Goal: Information Seeking & Learning: Check status

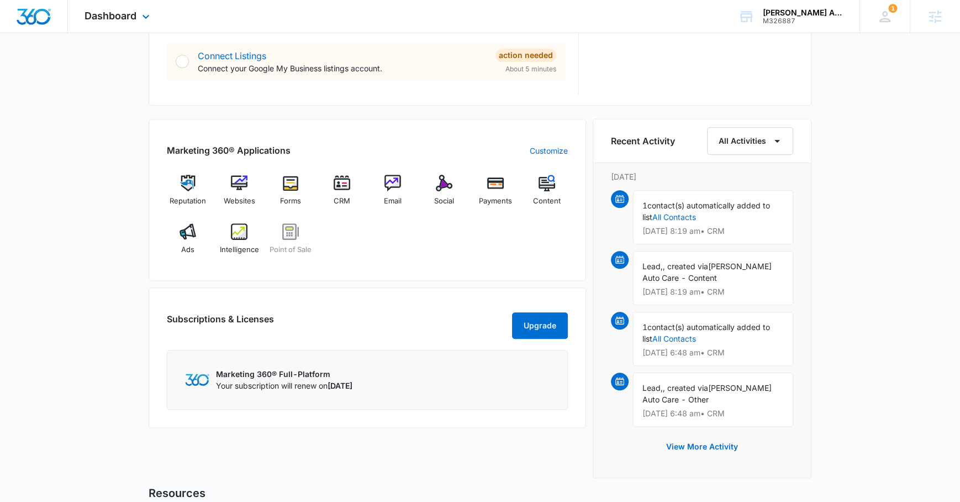
scroll to position [611, 0]
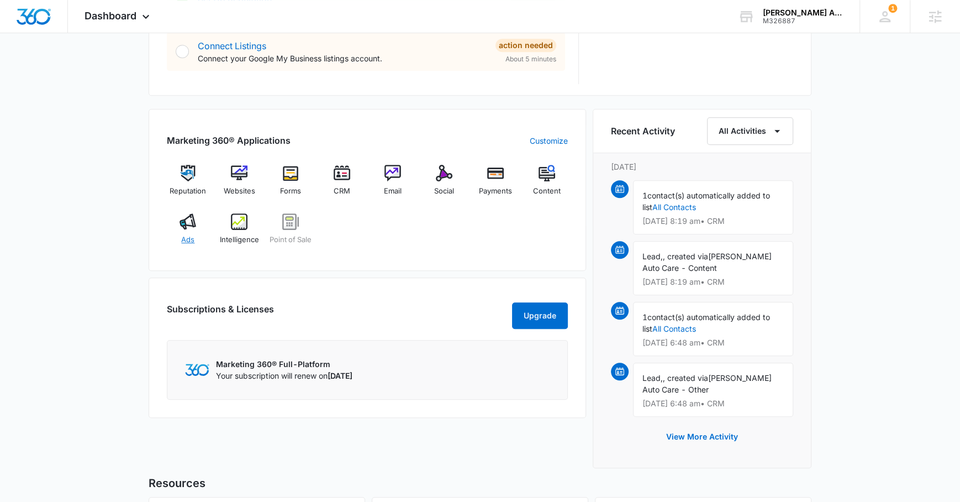
click at [187, 224] on img at bounding box center [188, 221] width 17 height 17
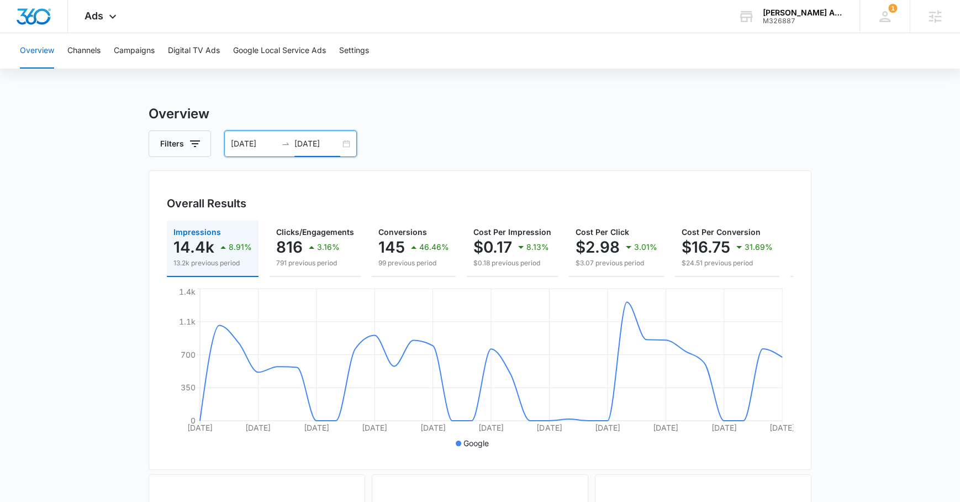
click at [312, 145] on input "[DATE]" at bounding box center [317, 144] width 46 height 12
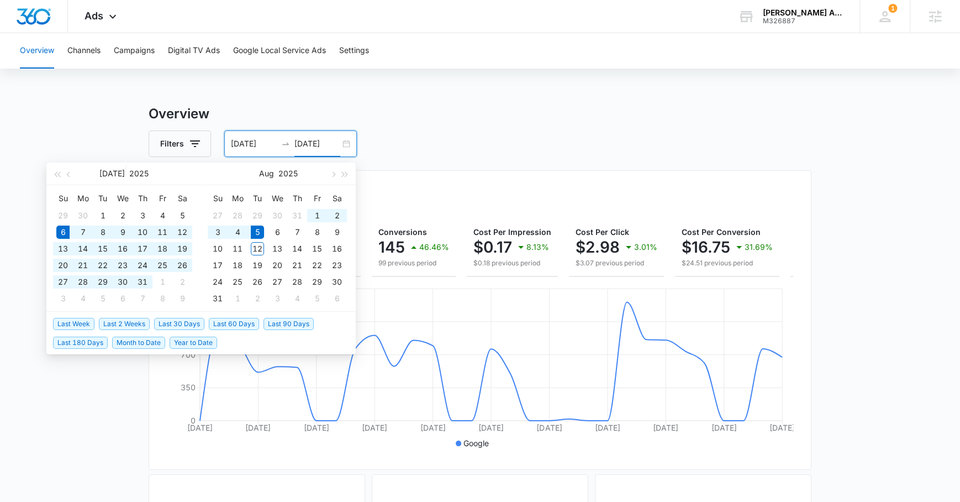
type input "[DATE]"
click at [172, 324] on span "Last 30 Days" at bounding box center [179, 324] width 50 height 12
type input "[DATE]"
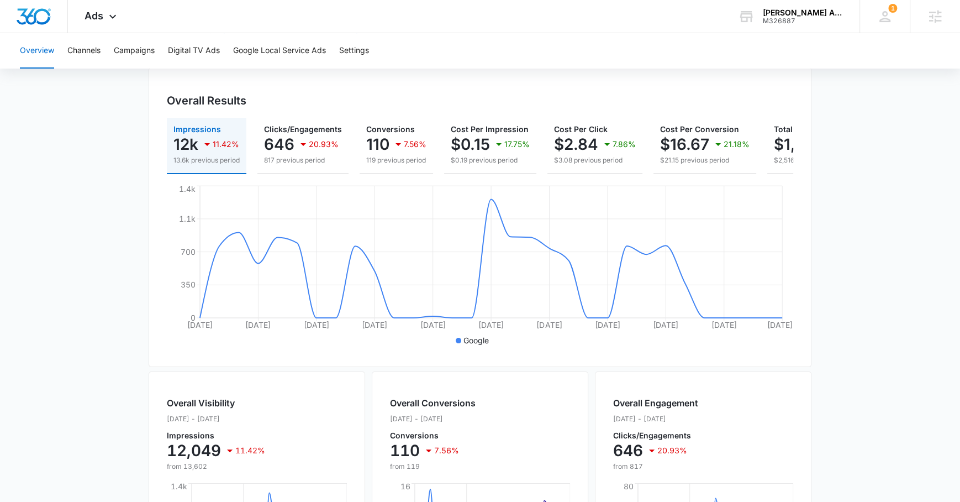
scroll to position [102, 0]
click at [387, 152] on p "110" at bounding box center [377, 145] width 23 height 18
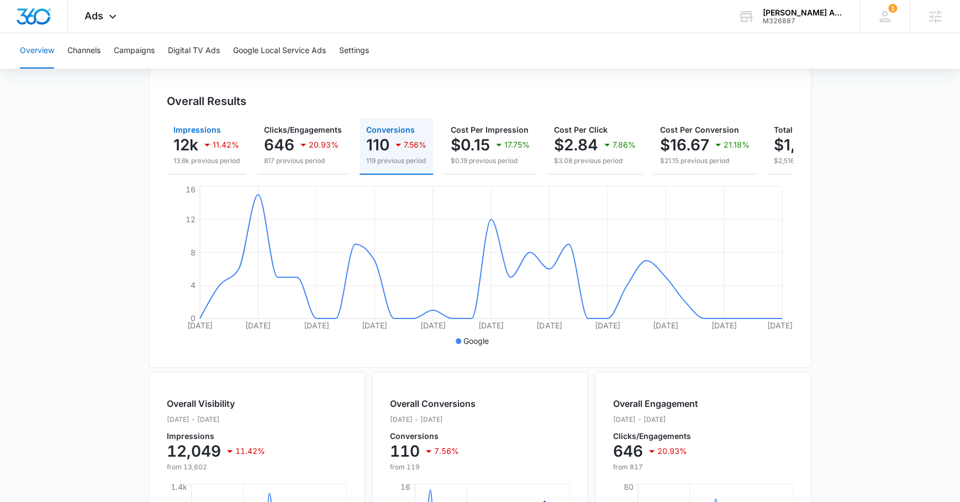
click at [183, 121] on button "Impressions 12k 11.42% 13.6k previous period" at bounding box center [207, 146] width 80 height 56
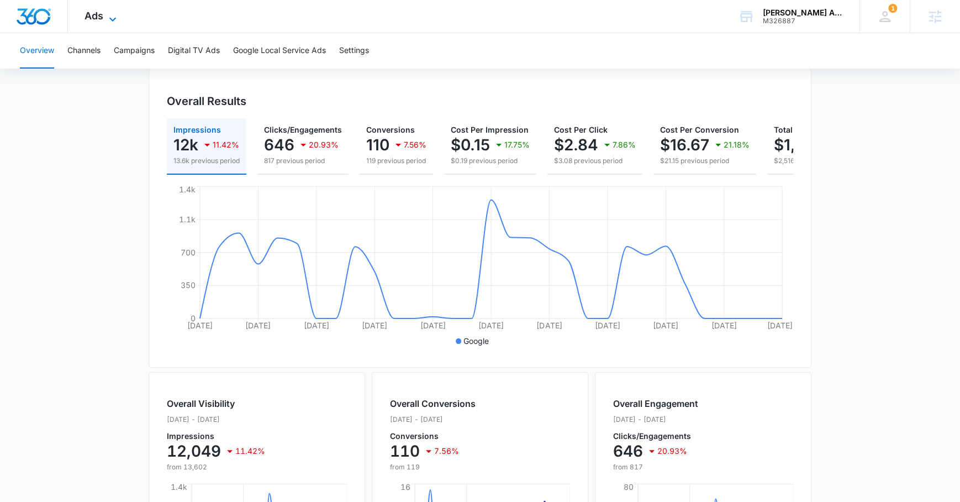
click at [108, 22] on icon at bounding box center [112, 19] width 13 height 13
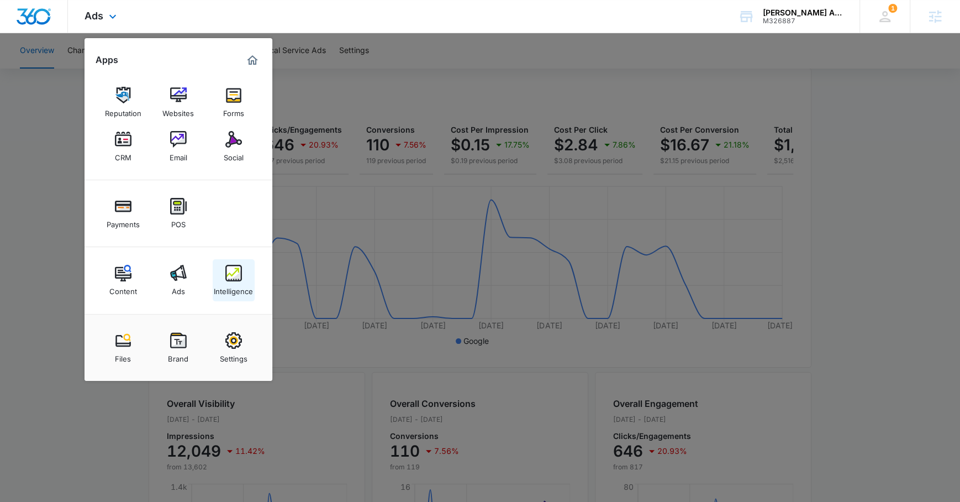
click at [224, 291] on div "Intelligence" at bounding box center [233, 288] width 39 height 14
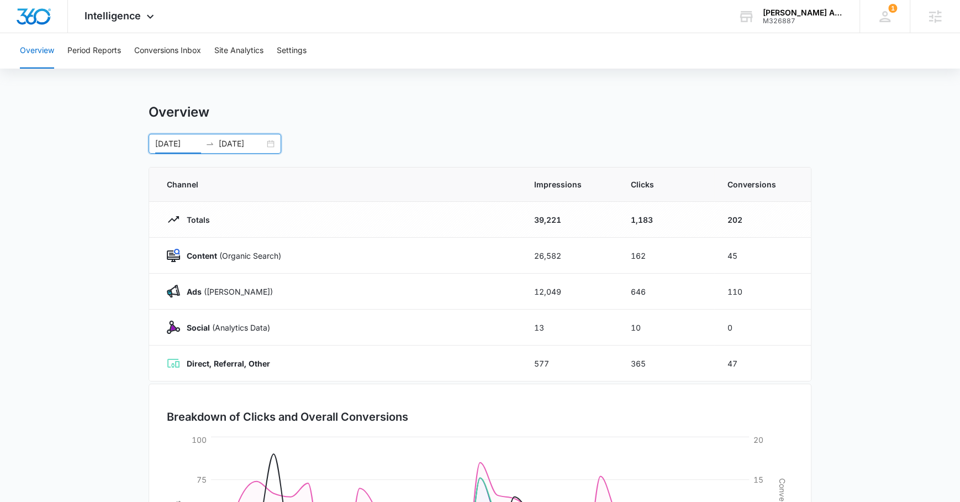
click at [167, 143] on input "07/13/2025" at bounding box center [178, 144] width 46 height 12
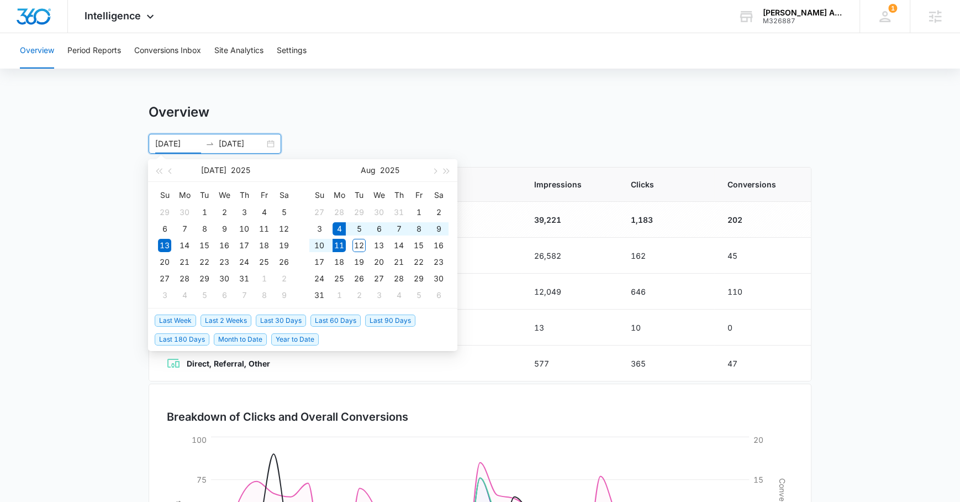
click at [172, 314] on span "Last Week" at bounding box center [175, 320] width 41 height 12
type input "08/04/2025"
type input "08/11/2025"
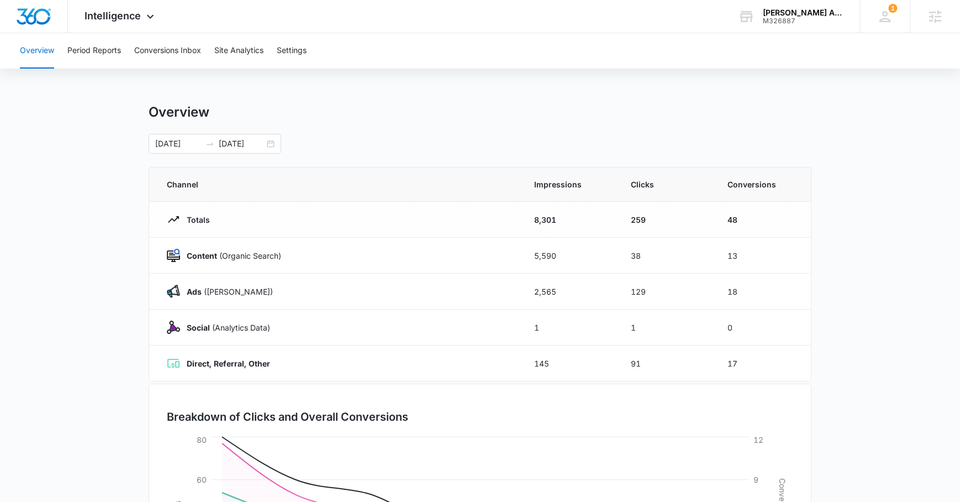
click at [66, 343] on main "Overview 08/04/2025 08/11/2025 Aug 2025 Su Mo Tu We Th Fr Sa 27 28 29 30 31 1 2…" at bounding box center [480, 394] width 960 height 580
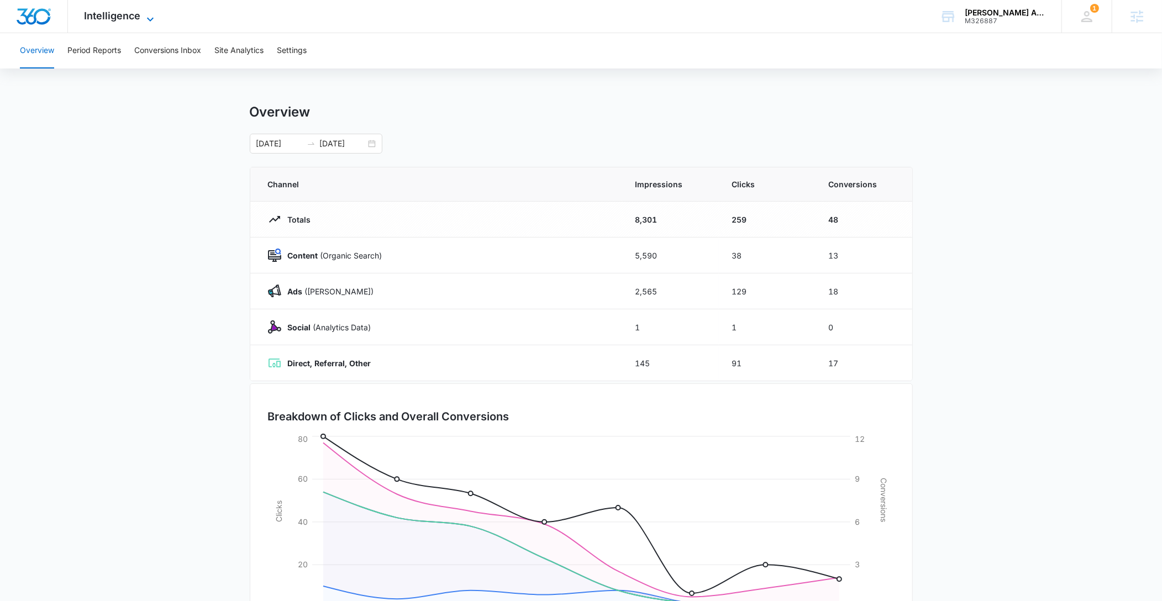
click at [102, 17] on span "Intelligence" at bounding box center [113, 16] width 56 height 12
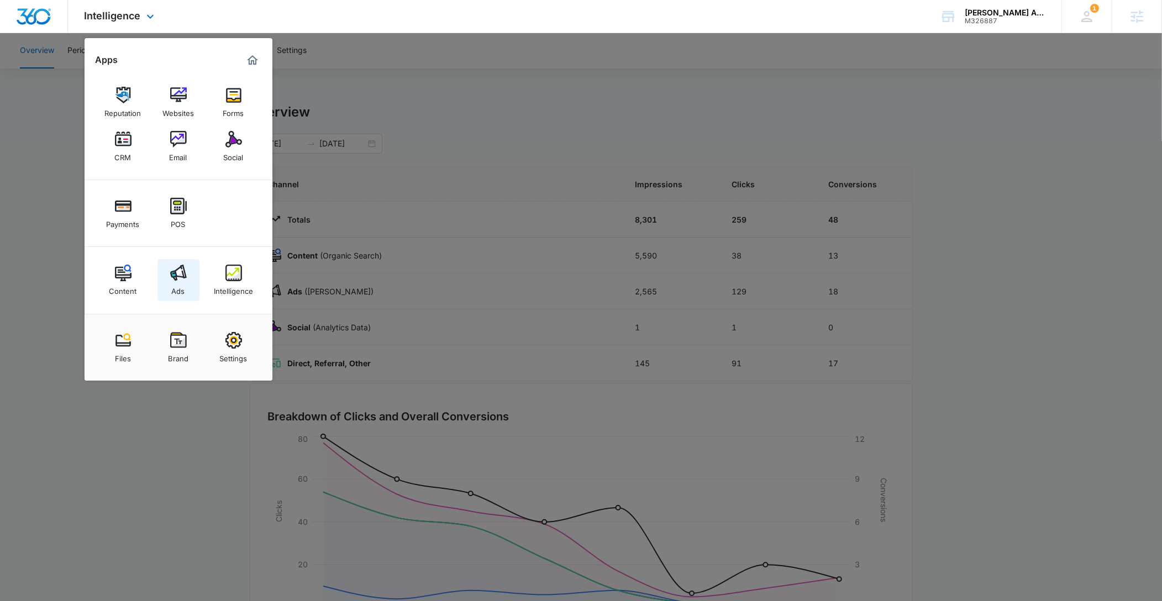
click at [176, 287] on div "Ads" at bounding box center [178, 288] width 13 height 14
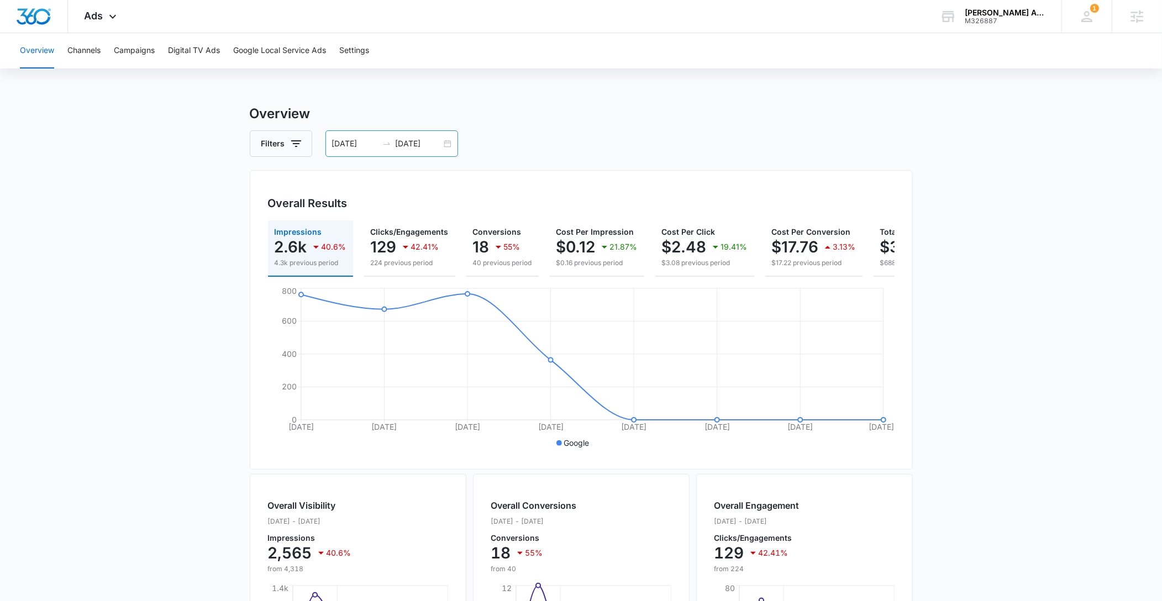
click at [361, 136] on div "08/04/2025 08/11/2025" at bounding box center [391, 143] width 133 height 27
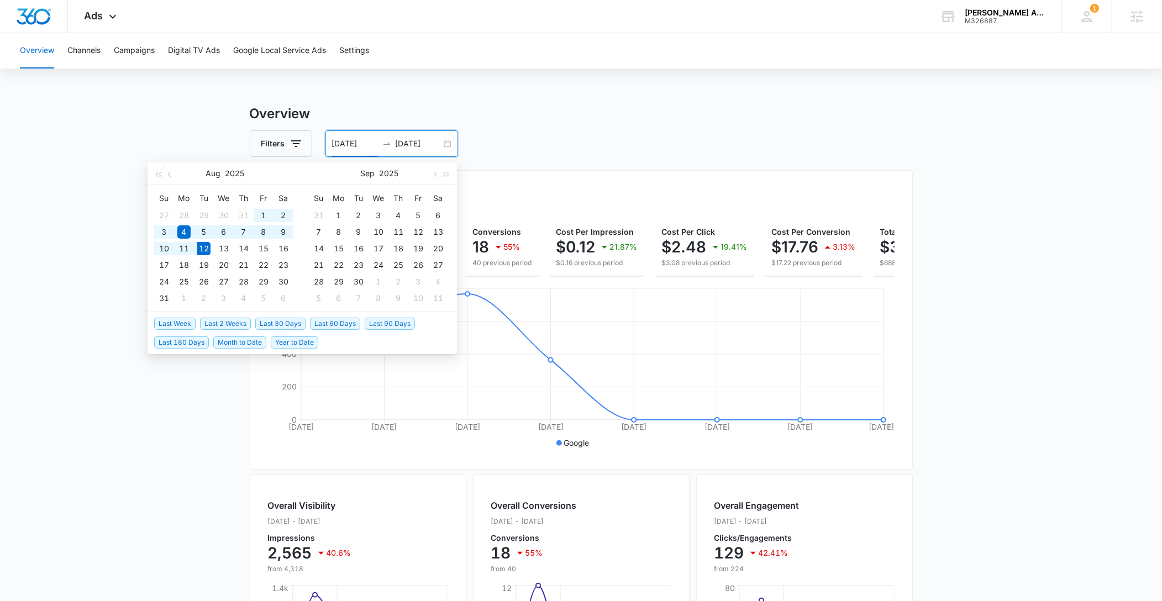
click at [264, 325] on span "Last 30 Days" at bounding box center [280, 324] width 50 height 12
type input "07/13/2025"
type input "08/12/2025"
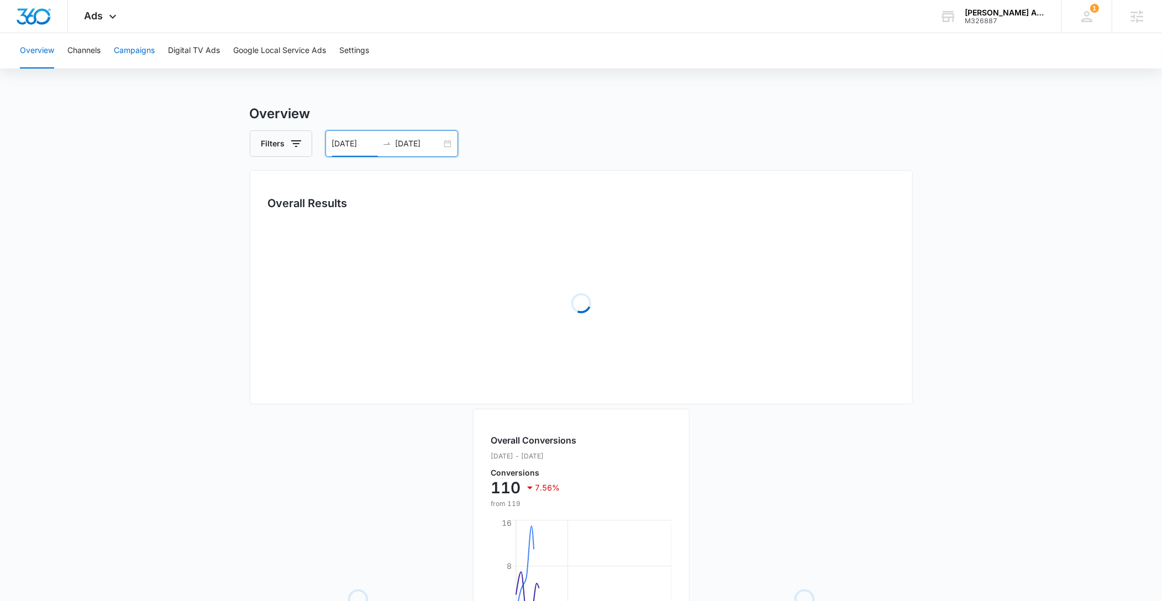
click at [143, 52] on button "Campaigns" at bounding box center [134, 50] width 41 height 35
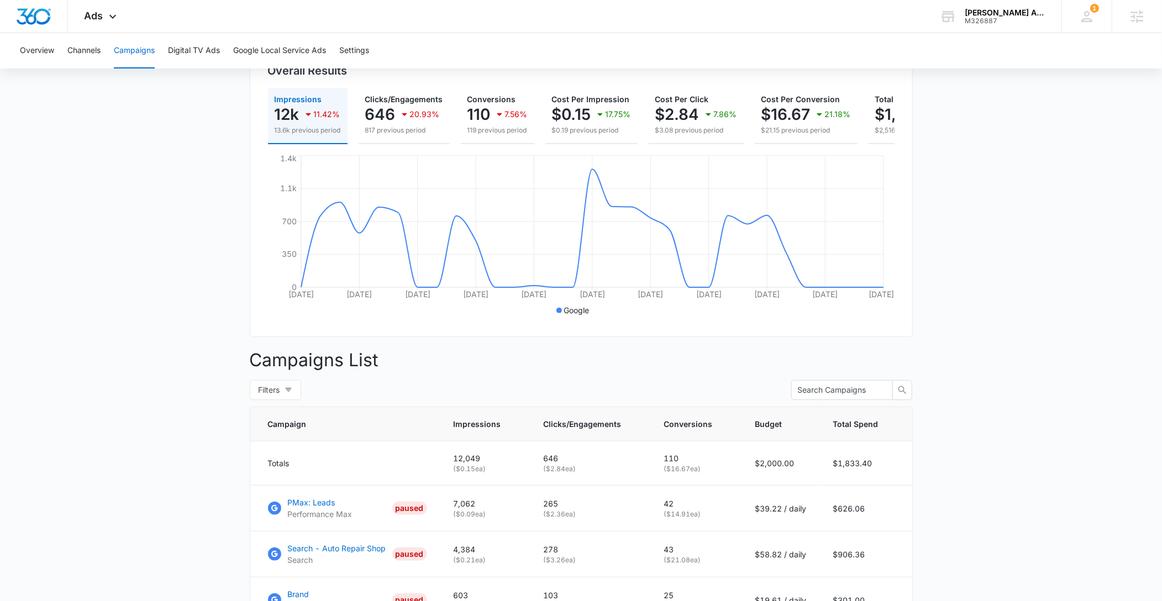
scroll to position [241, 0]
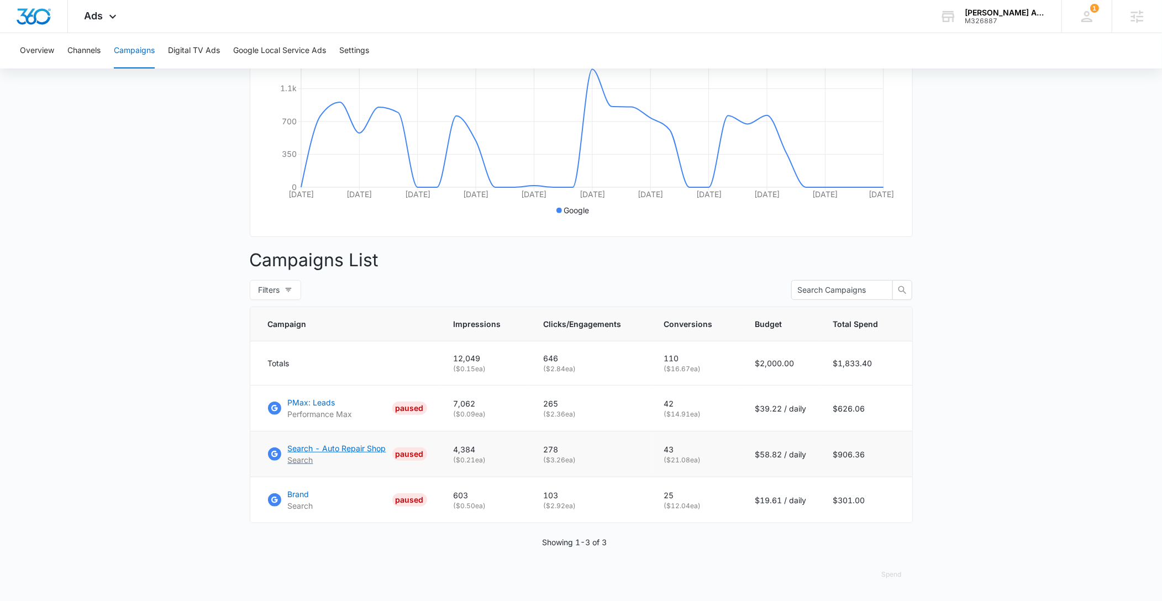
click at [343, 450] on p "Search - Auto Repair Shop" at bounding box center [337, 449] width 98 height 12
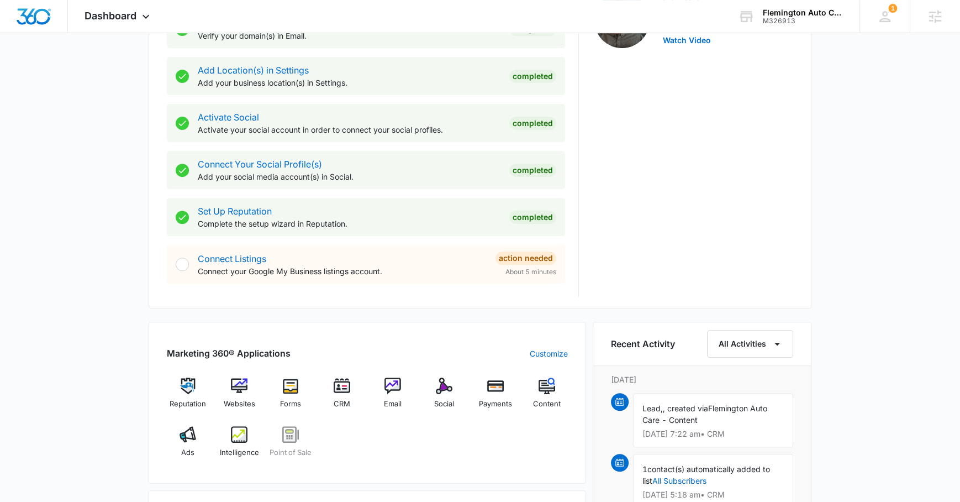
scroll to position [398, 0]
click at [193, 439] on img at bounding box center [188, 435] width 17 height 17
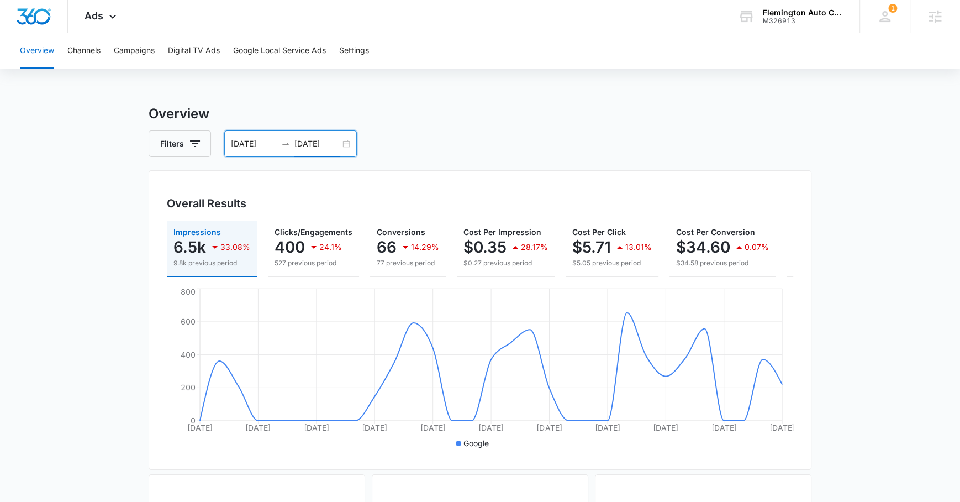
click at [307, 143] on input "08/05/2025" at bounding box center [317, 144] width 46 height 12
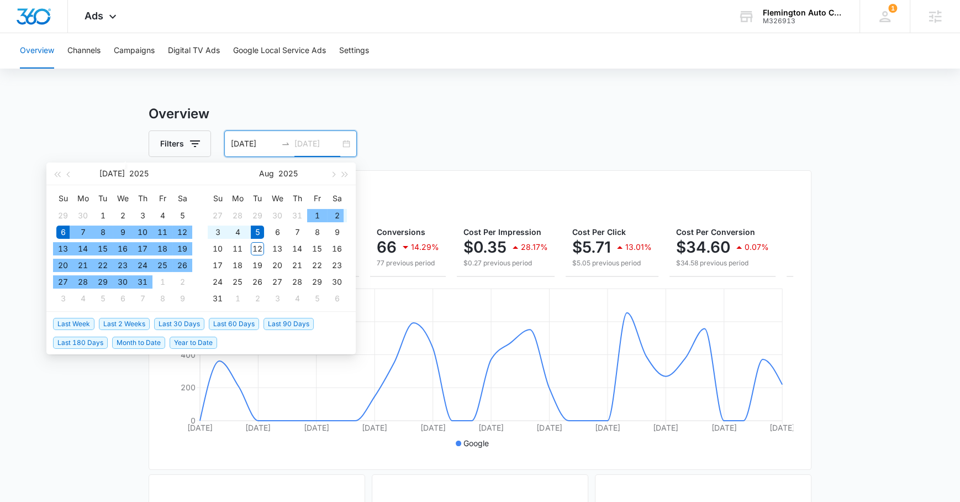
type input "08/05/2025"
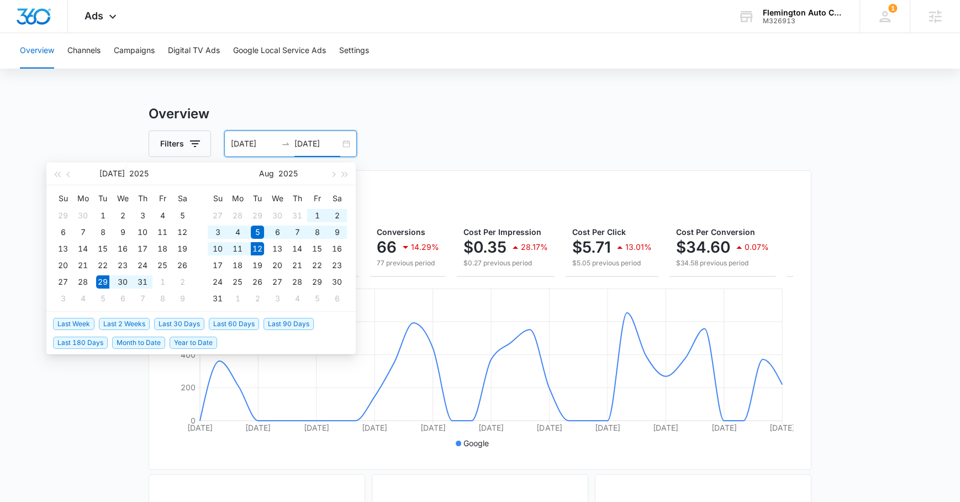
click at [124, 324] on span "Last 2 Weeks" at bounding box center [124, 324] width 51 height 12
type input "07/29/2025"
type input "[DATE]"
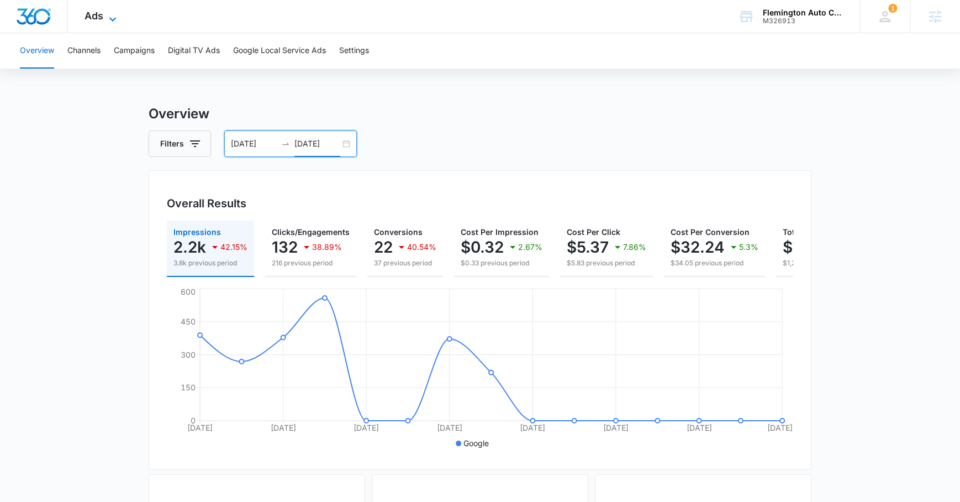
click at [100, 19] on span "Ads" at bounding box center [94, 16] width 19 height 12
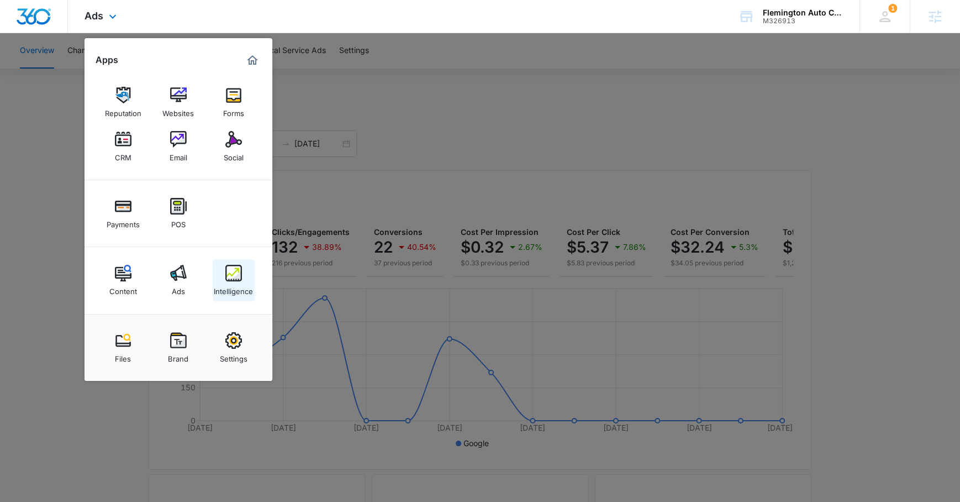
click at [233, 277] on img at bounding box center [233, 273] width 17 height 17
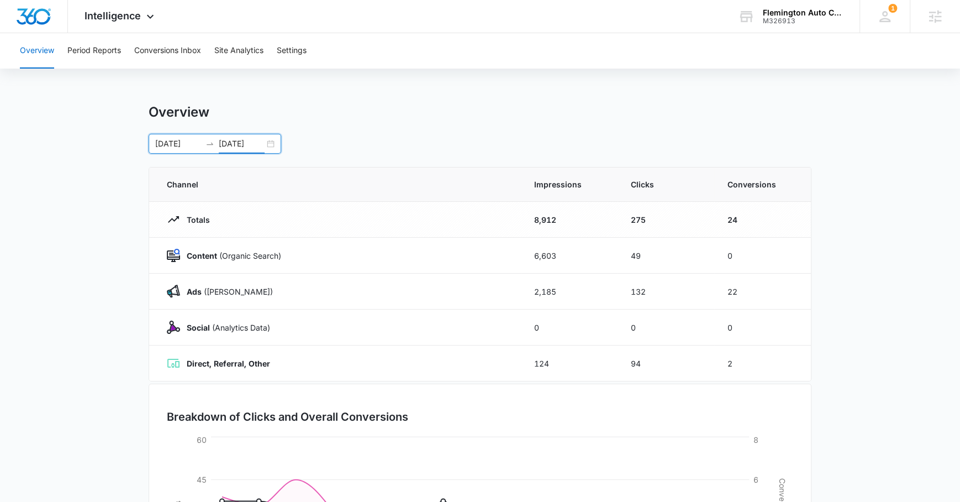
click at [250, 139] on input "[DATE]" at bounding box center [242, 144] width 46 height 12
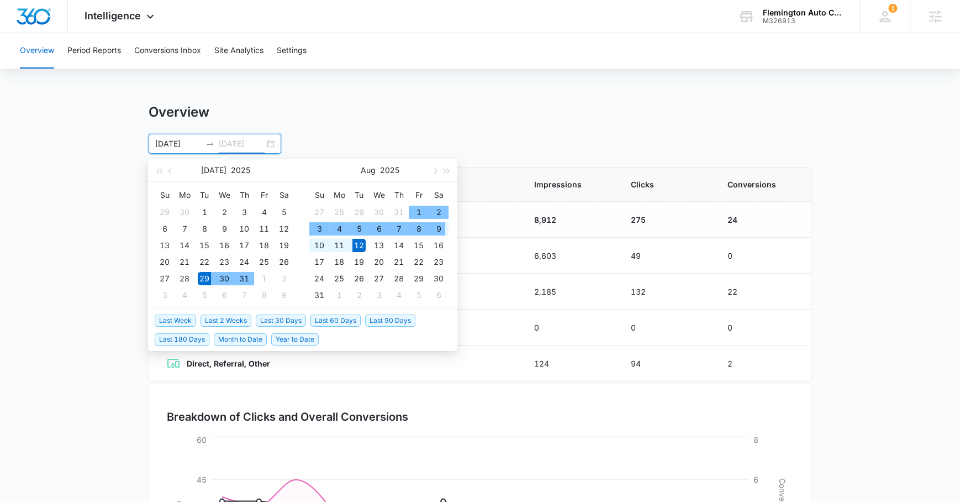
type input "[DATE]"
click at [180, 315] on span "Last Week" at bounding box center [175, 320] width 41 height 12
type input "08/04/2025"
type input "08/11/2025"
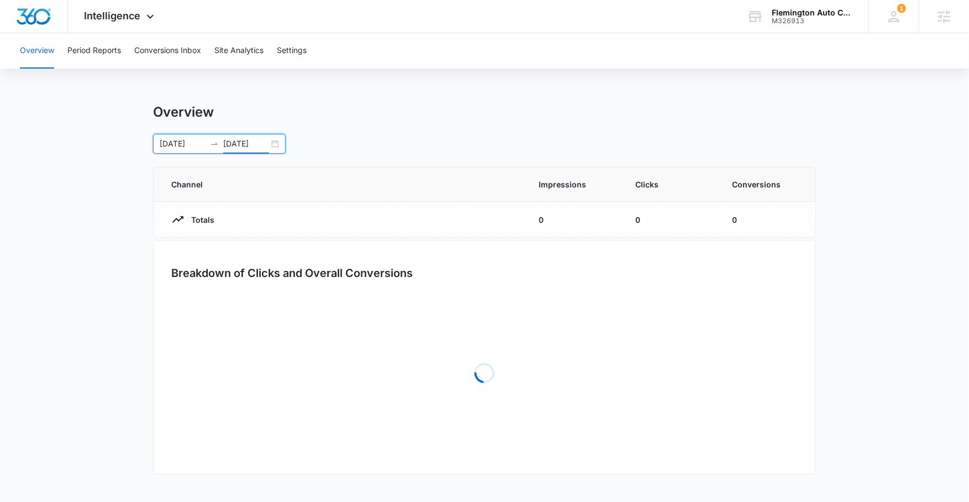
click at [98, 381] on main "Overview 08/04/2025 08/11/2025 Aug 2025 Su Mo Tu We Th Fr Sa 27 28 29 30 31 1 2…" at bounding box center [484, 297] width 969 height 386
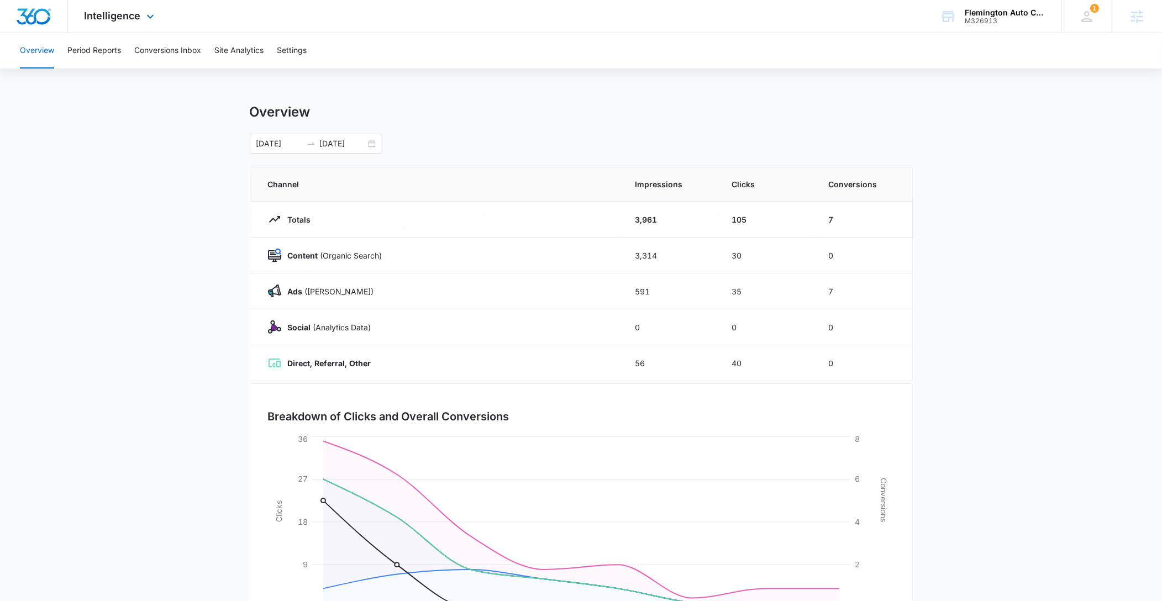
click at [132, 23] on div "Intelligence Apps Reputation Websites Forms CRM Email Social Payments POS Conte…" at bounding box center [121, 16] width 106 height 33
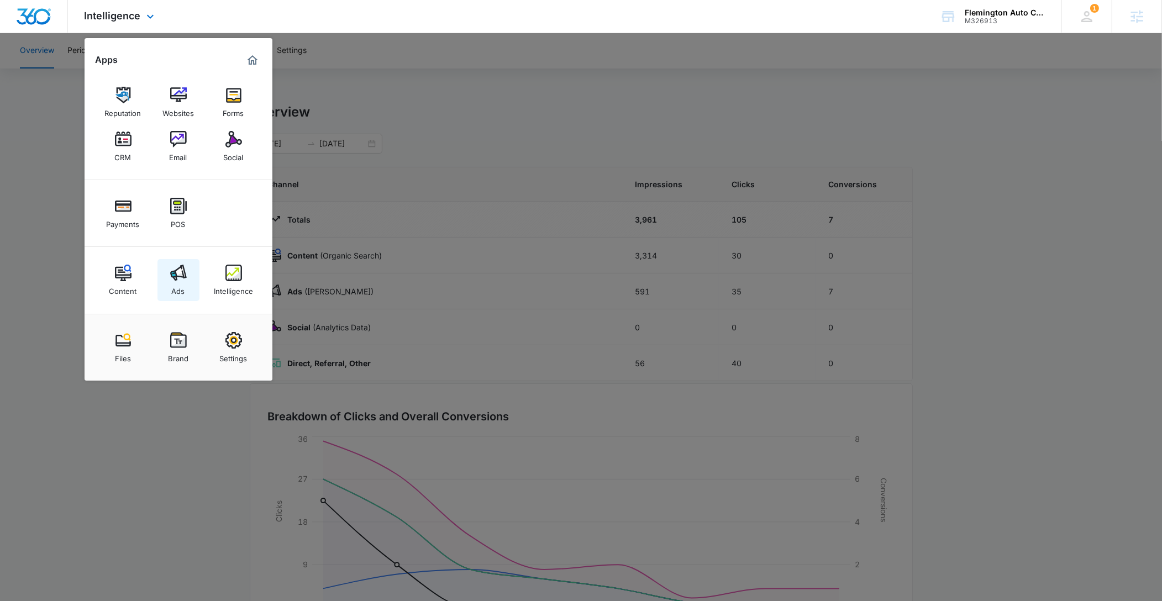
click at [174, 271] on img at bounding box center [178, 273] width 17 height 17
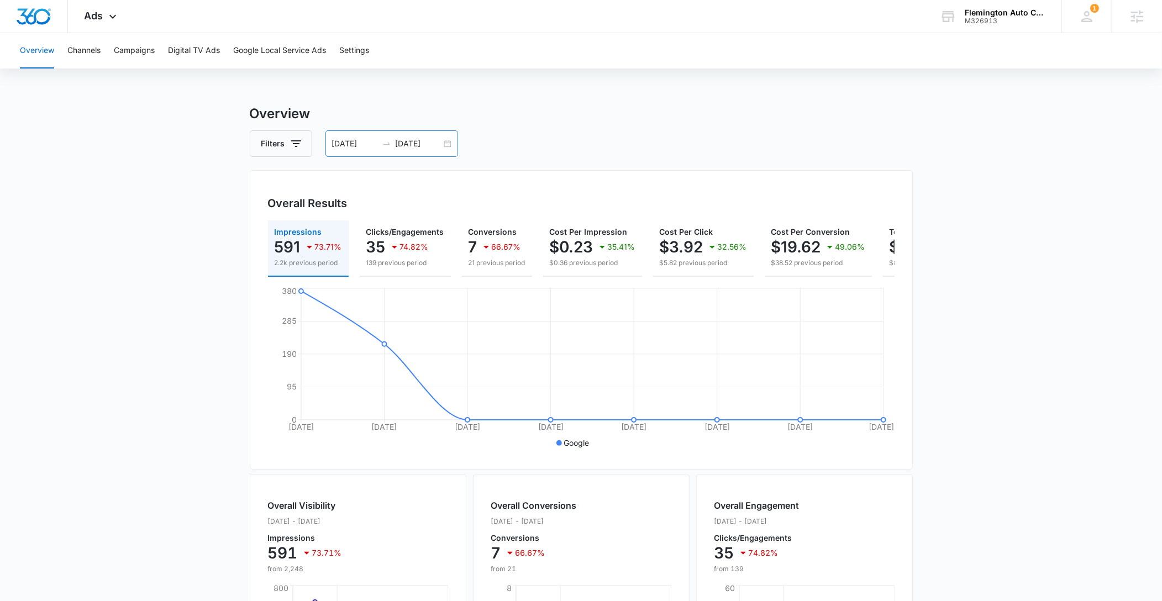
click at [420, 140] on input "08/11/2025" at bounding box center [419, 144] width 46 height 12
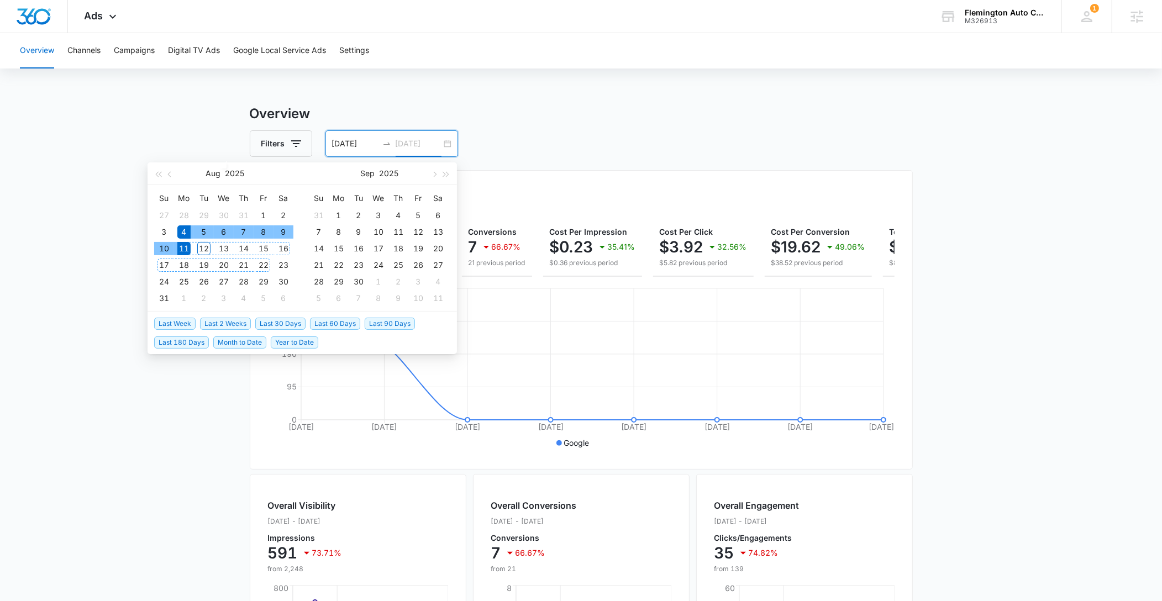
type input "08/11/2025"
click at [281, 316] on li "Last 30 Days" at bounding box center [282, 323] width 55 height 19
click at [280, 323] on span "Last 30 Days" at bounding box center [280, 324] width 50 height 12
type input "07/13/2025"
type input "08/12/2025"
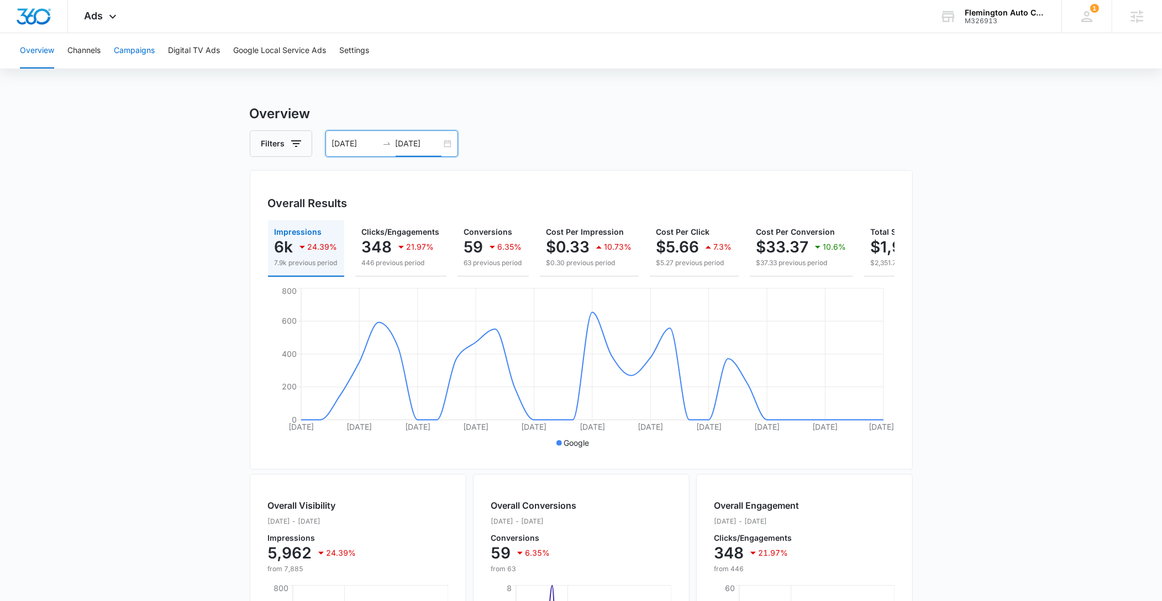
click at [123, 54] on button "Campaigns" at bounding box center [134, 50] width 41 height 35
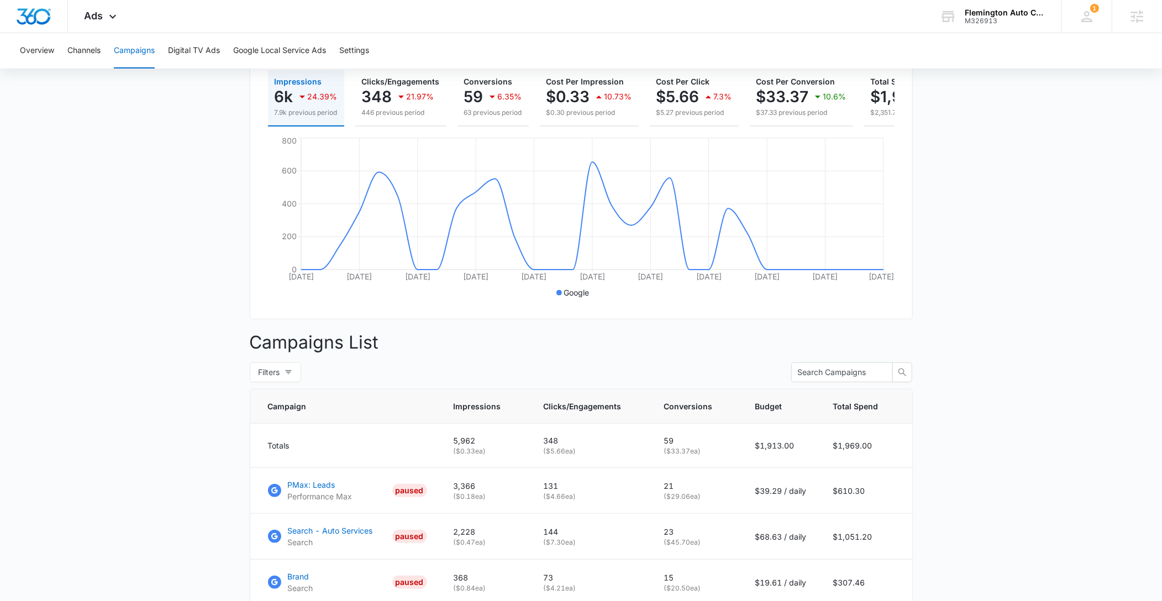
scroll to position [241, 0]
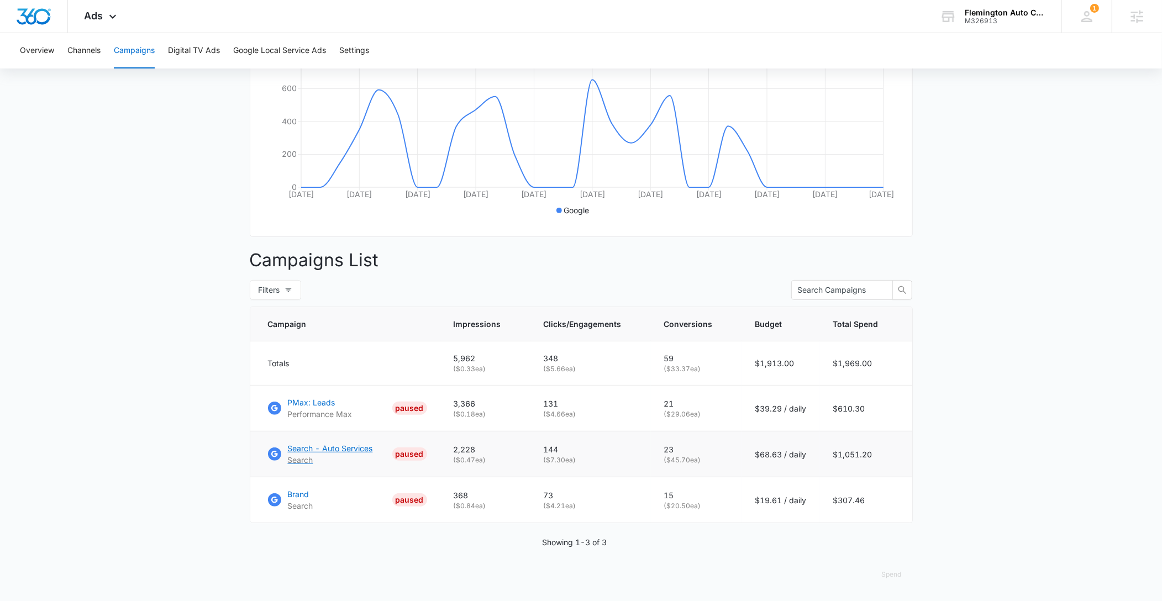
click at [329, 449] on p "Search - Auto Services" at bounding box center [330, 449] width 85 height 12
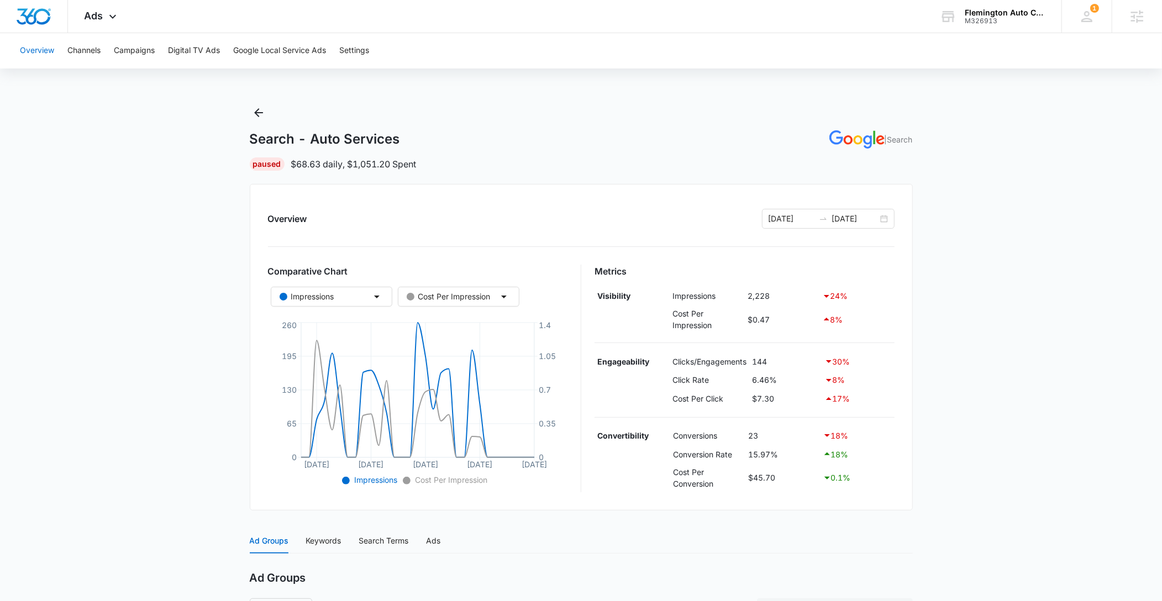
click at [23, 55] on button "Overview" at bounding box center [37, 50] width 34 height 35
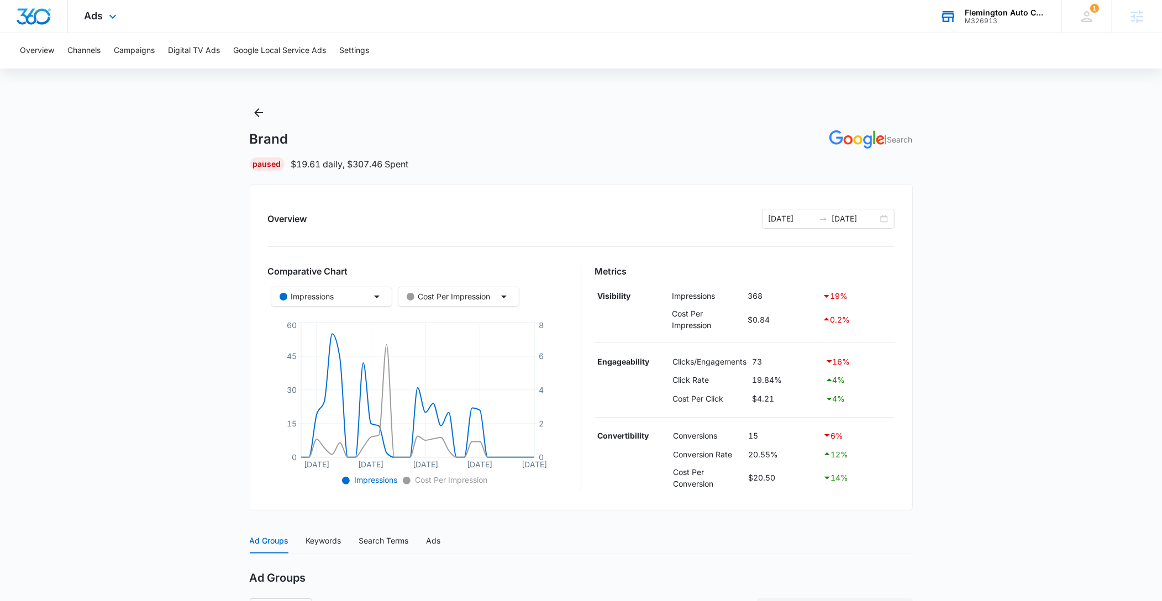
click at [988, 17] on div "M326913" at bounding box center [1005, 21] width 81 height 8
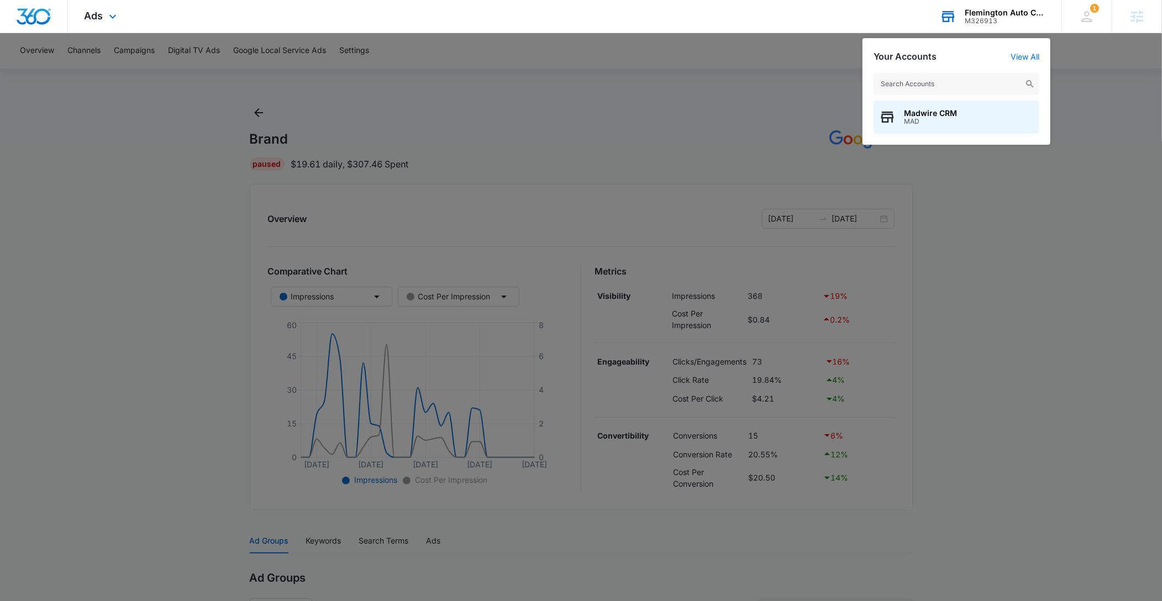
click at [922, 85] on input "text" at bounding box center [957, 84] width 166 height 22
type input "M326887"
click at [964, 123] on span "M326887" at bounding box center [956, 122] width 104 height 8
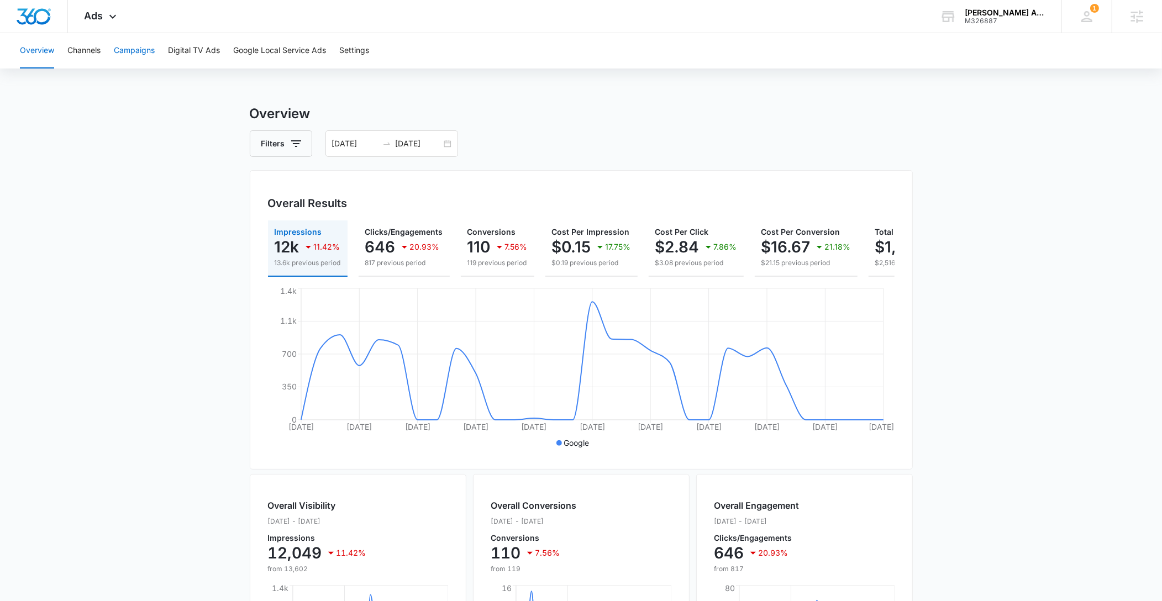
click at [151, 49] on button "Campaigns" at bounding box center [134, 50] width 41 height 35
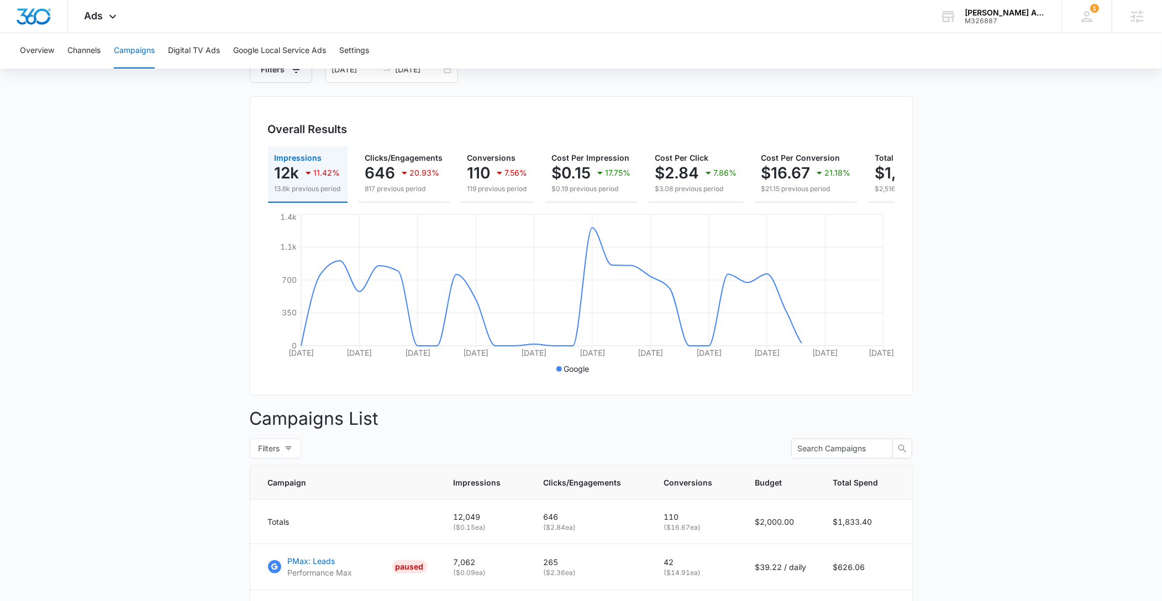
scroll to position [241, 0]
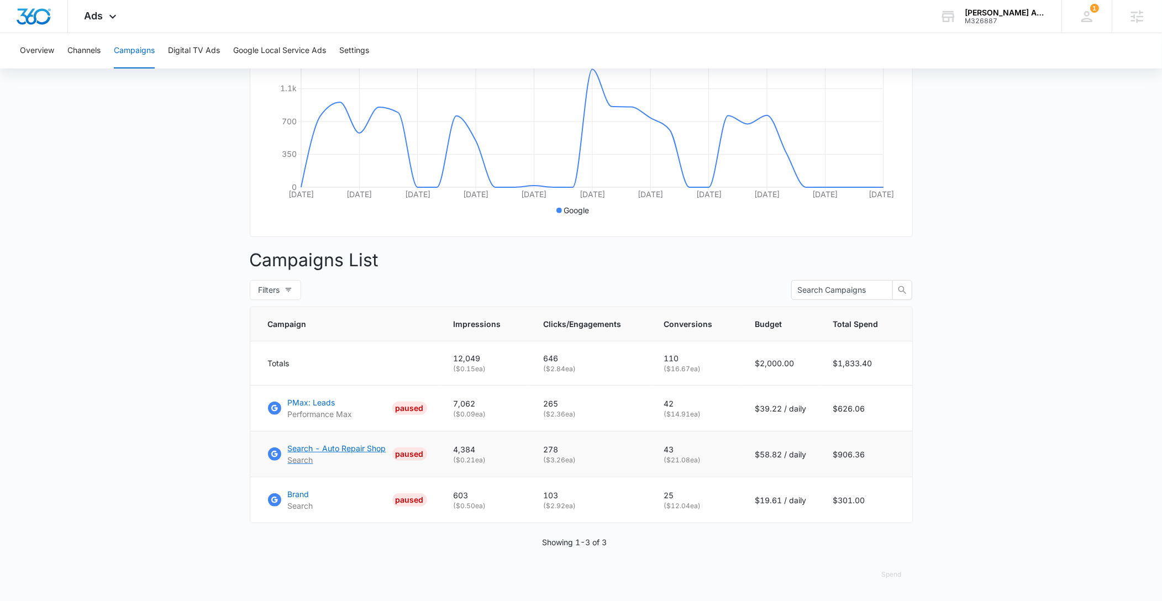
click at [328, 449] on p "Search - Auto Repair Shop" at bounding box center [337, 449] width 98 height 12
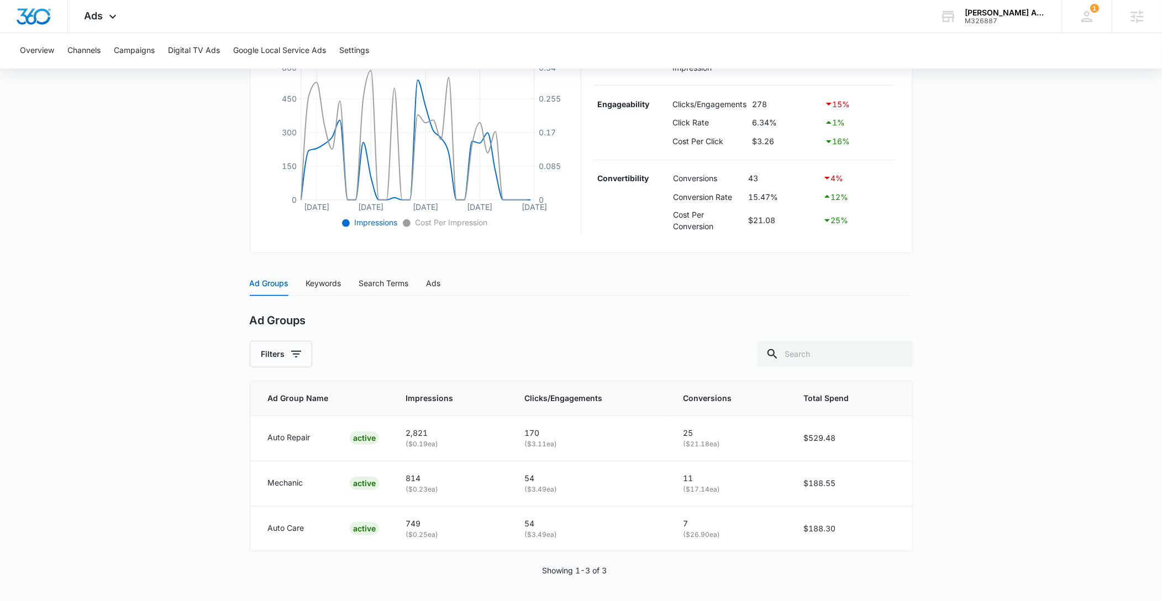
scroll to position [260, 0]
click at [312, 286] on div "Keywords" at bounding box center [323, 281] width 35 height 12
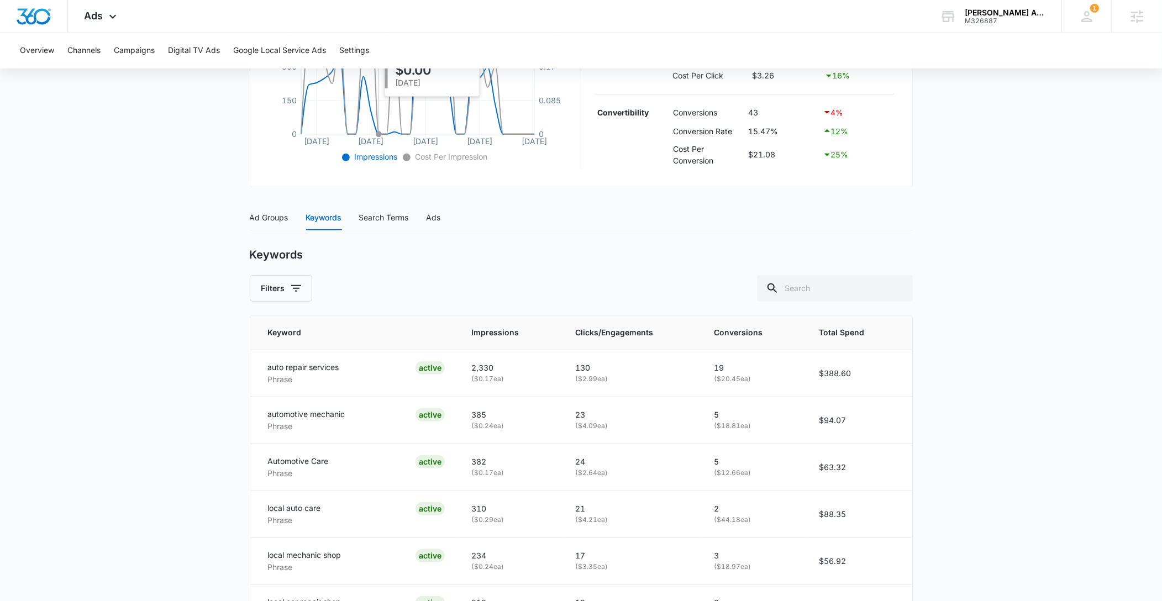
scroll to position [0, 0]
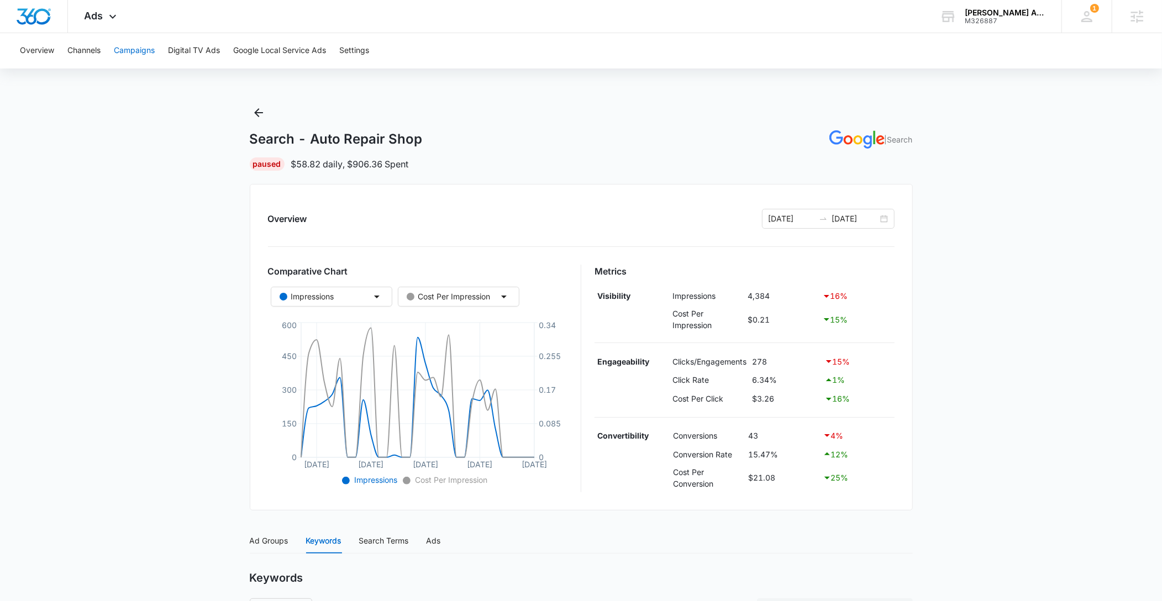
click at [127, 54] on button "Campaigns" at bounding box center [134, 50] width 41 height 35
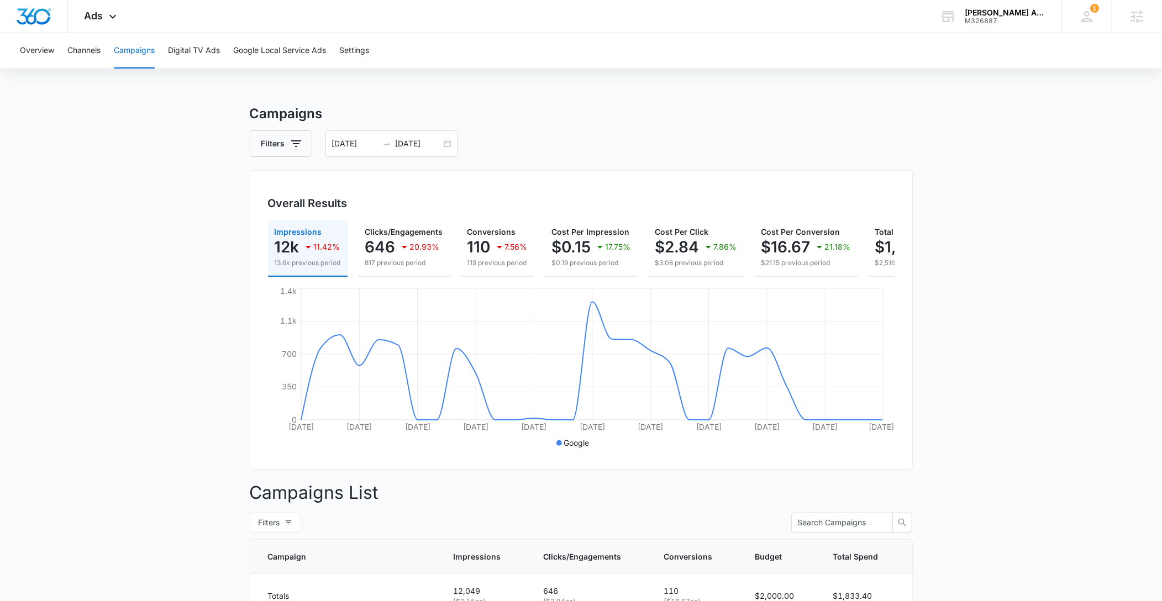
click at [1002, 157] on main "Campaigns Filters 07/13/2025 08/12/2025 Overall Results Impressions 12k 11.42% …" at bounding box center [581, 469] width 1162 height 730
click at [407, 146] on input "[DATE]" at bounding box center [419, 144] width 46 height 12
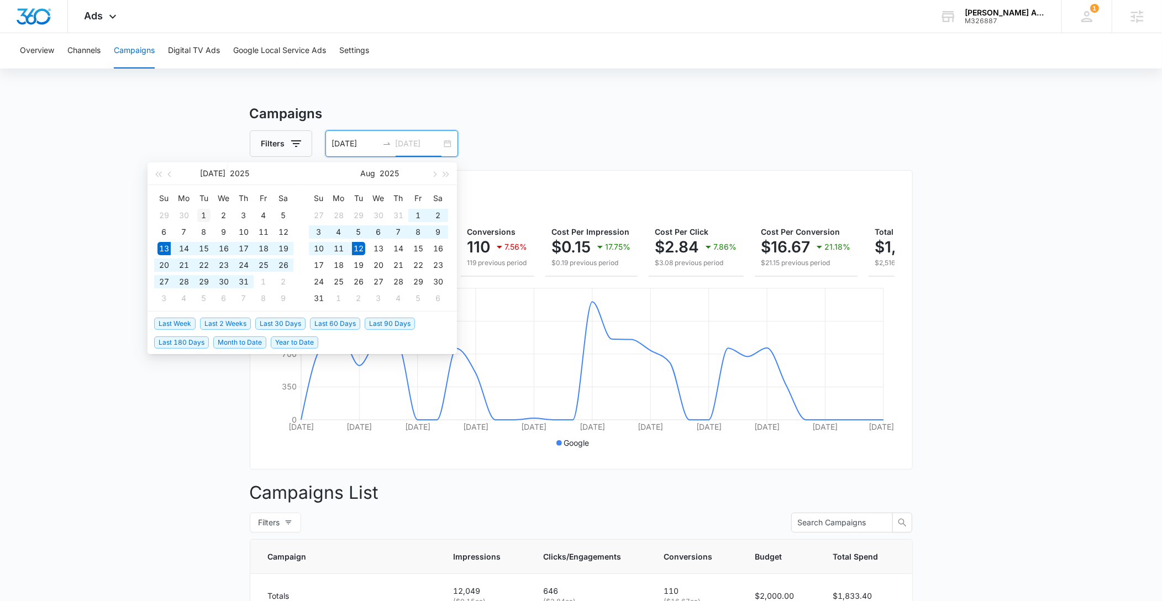
type input "07/01/2025"
click at [203, 215] on div "1" at bounding box center [203, 215] width 13 height 13
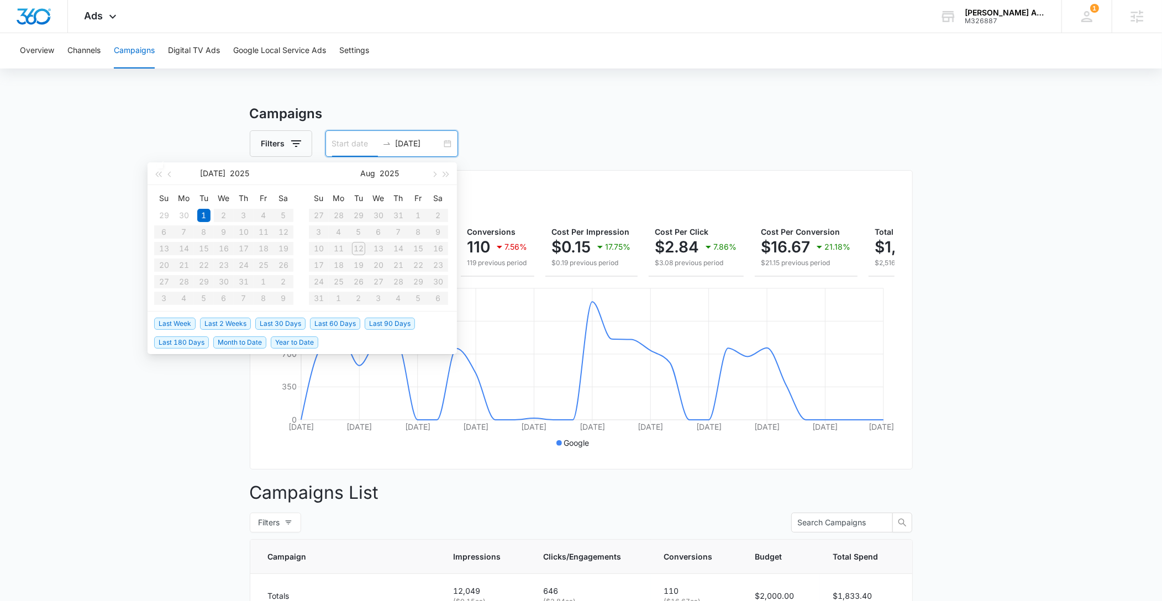
click at [349, 143] on input at bounding box center [355, 144] width 46 height 12
click at [172, 172] on span "button" at bounding box center [171, 174] width 6 height 6
type input "06/26/2025"
type input "06/30/2025"
click at [180, 283] on div "30" at bounding box center [183, 281] width 13 height 13
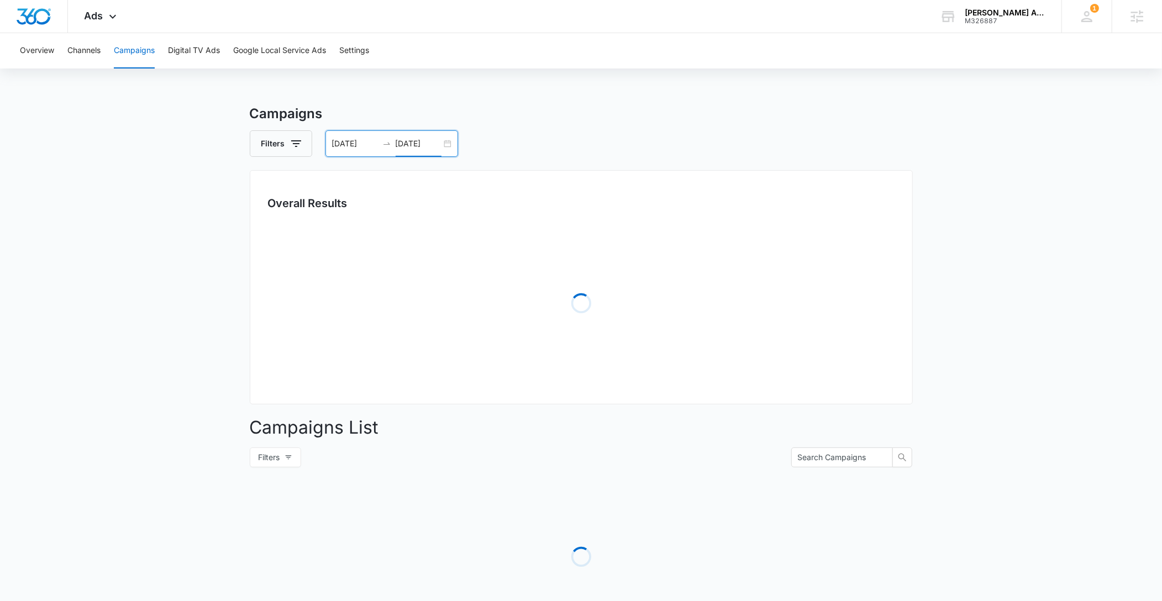
click at [426, 146] on input "07/01/2025" at bounding box center [419, 144] width 46 height 12
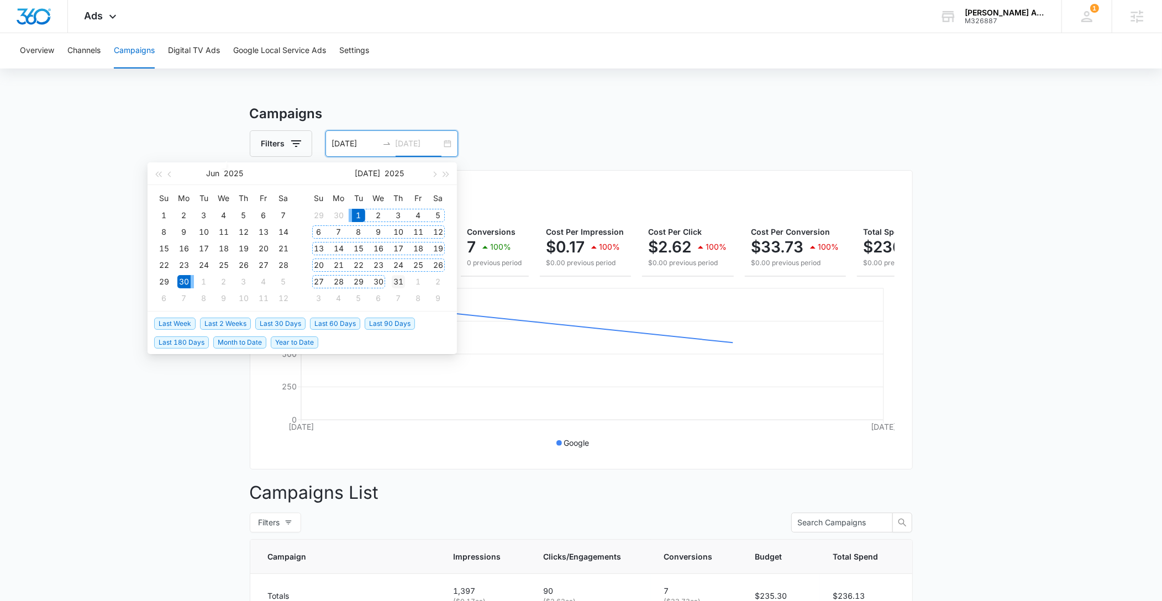
type input "07/31/2025"
click at [398, 282] on div "31" at bounding box center [398, 281] width 13 height 13
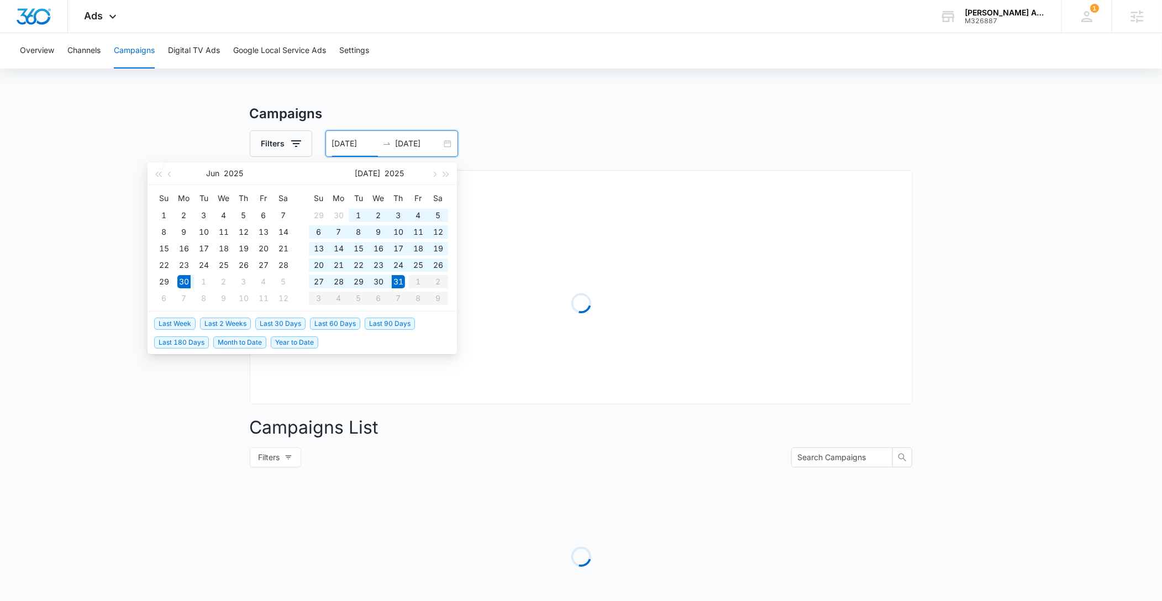
click at [360, 139] on input "06/30/2025" at bounding box center [355, 144] width 46 height 12
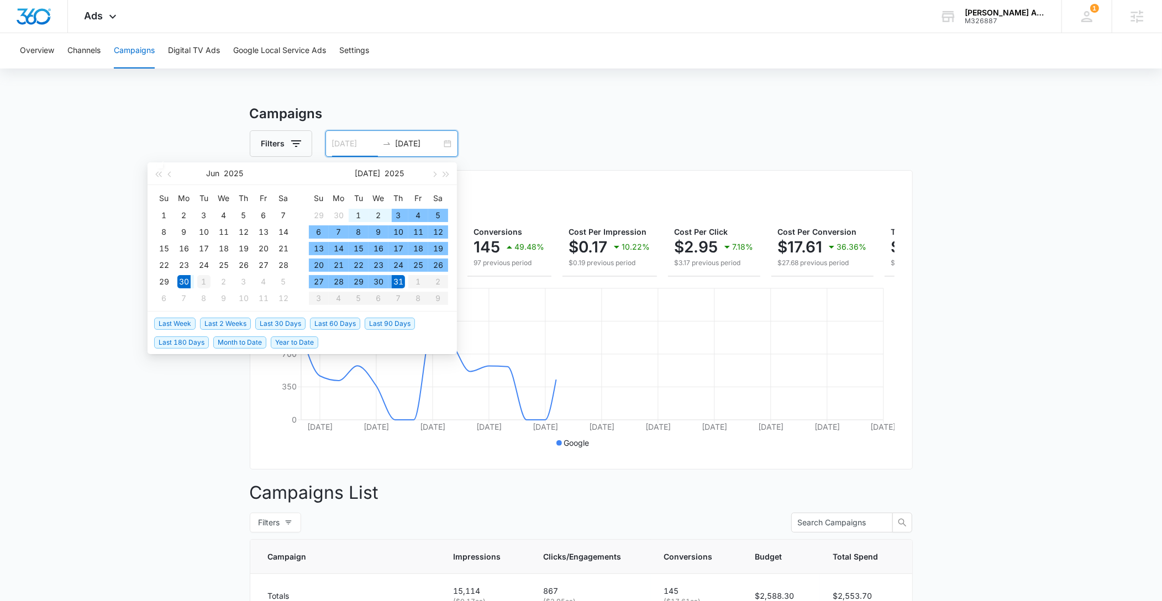
type input "07/01/2025"
click at [206, 283] on div "1" at bounding box center [203, 281] width 13 height 13
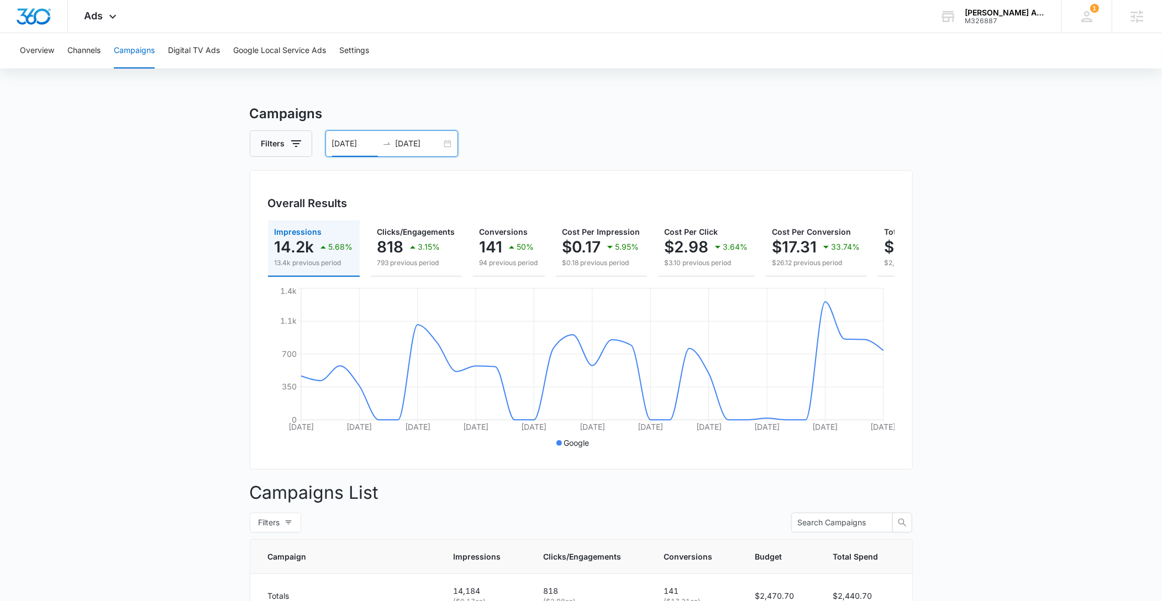
scroll to position [0, 114]
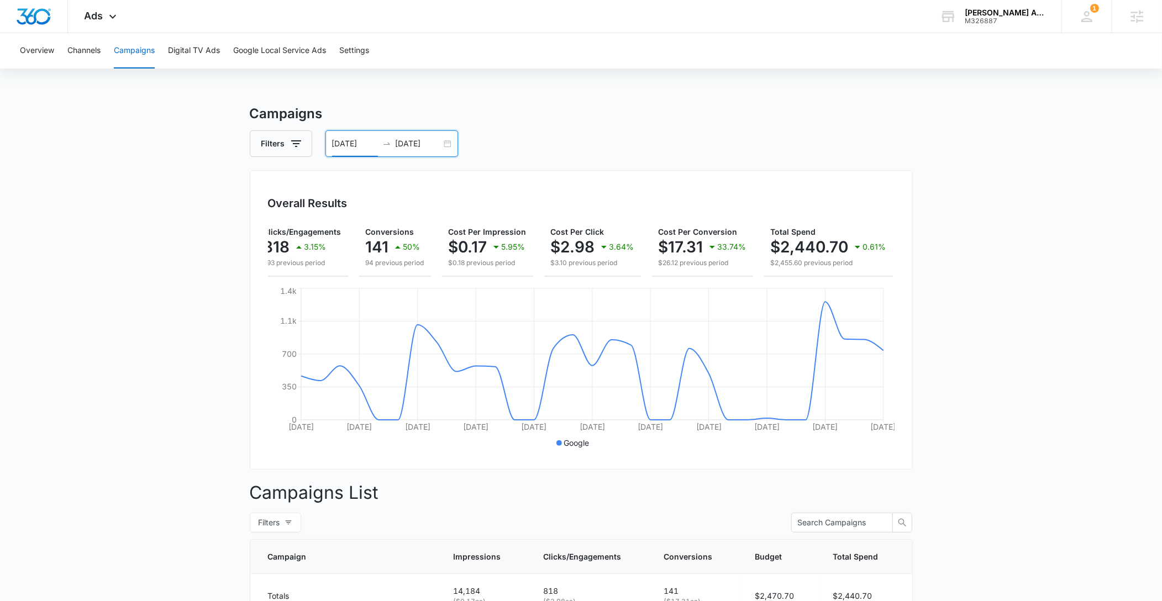
click at [414, 146] on input "07/31/2025" at bounding box center [419, 144] width 46 height 12
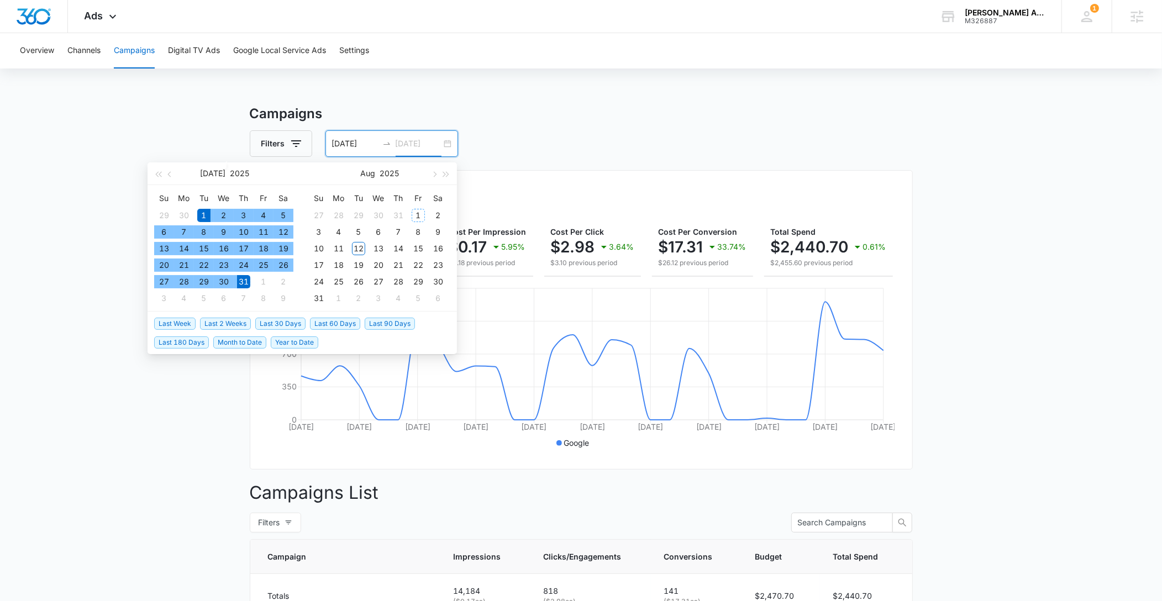
click at [421, 211] on div "1" at bounding box center [418, 215] width 13 height 13
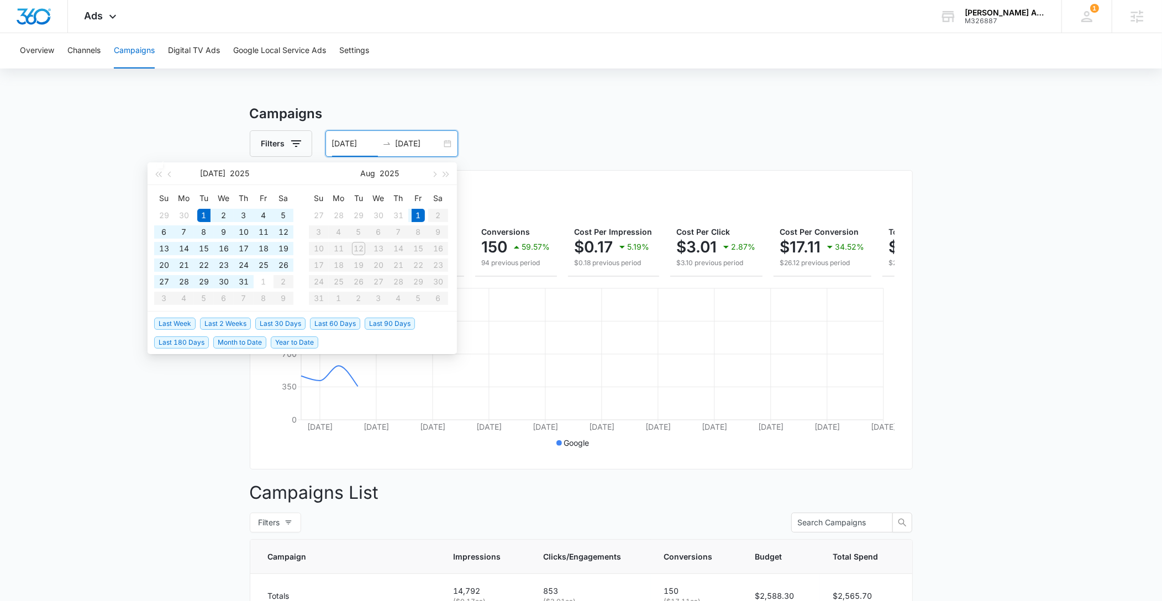
click at [569, 100] on div "Overview Channels Campaigns Digital TV Ads Google Local Service Ads Settings Ca…" at bounding box center [581, 433] width 1162 height 801
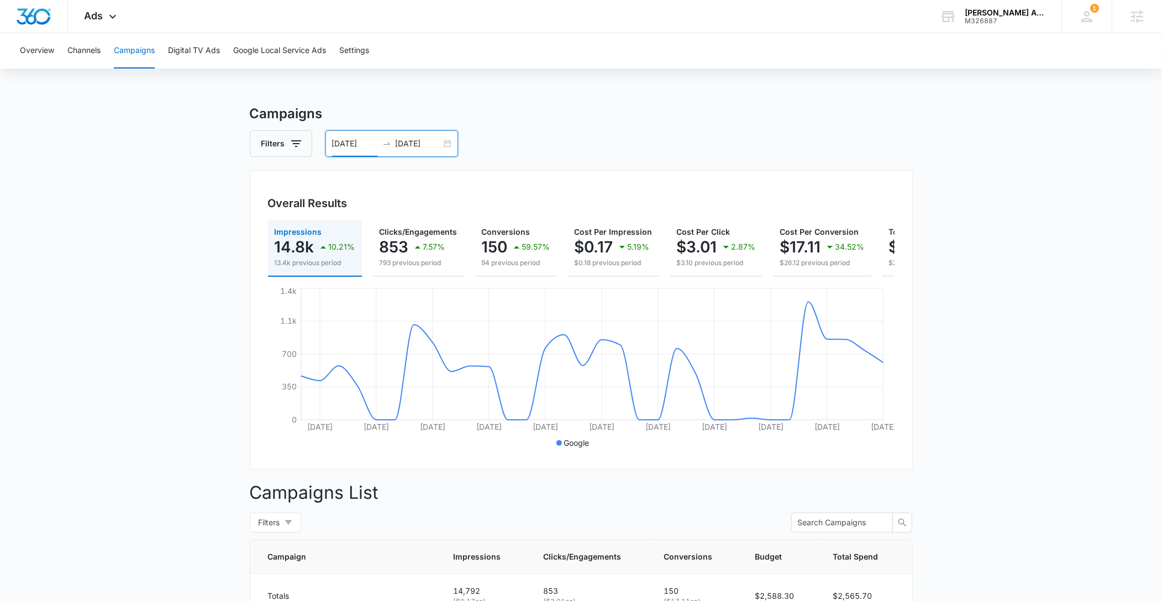
click at [532, 51] on div "Overview Channels Campaigns Digital TV Ads Google Local Service Ads Settings" at bounding box center [580, 50] width 1135 height 35
click at [428, 140] on input "08/01/2025" at bounding box center [419, 144] width 46 height 12
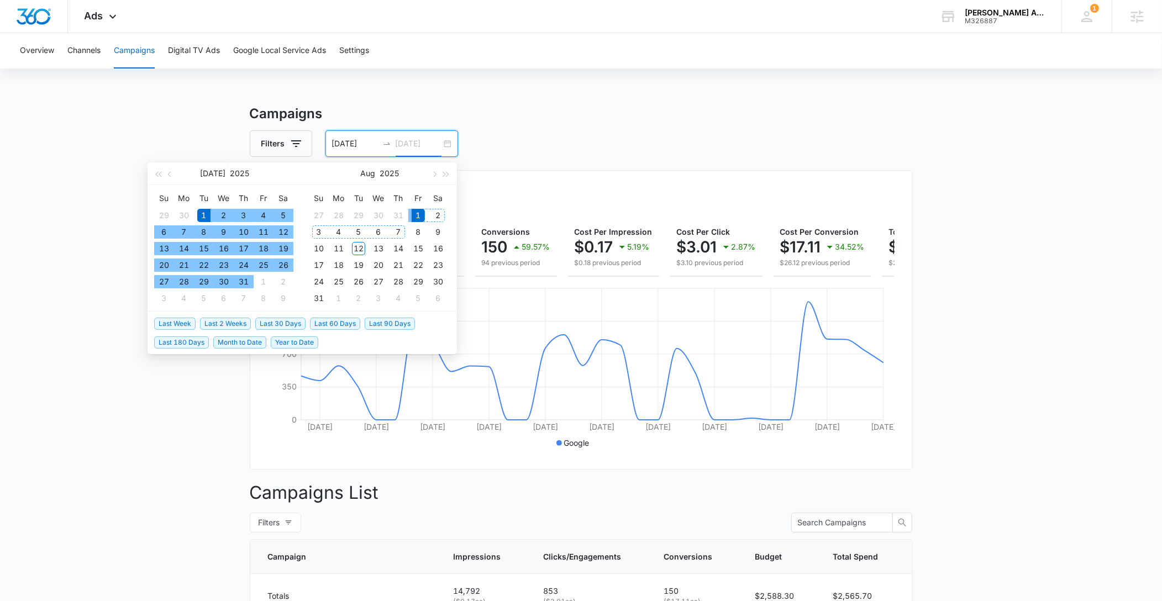
type input "08/01/2025"
click at [412, 219] on div "1" at bounding box center [418, 215] width 13 height 13
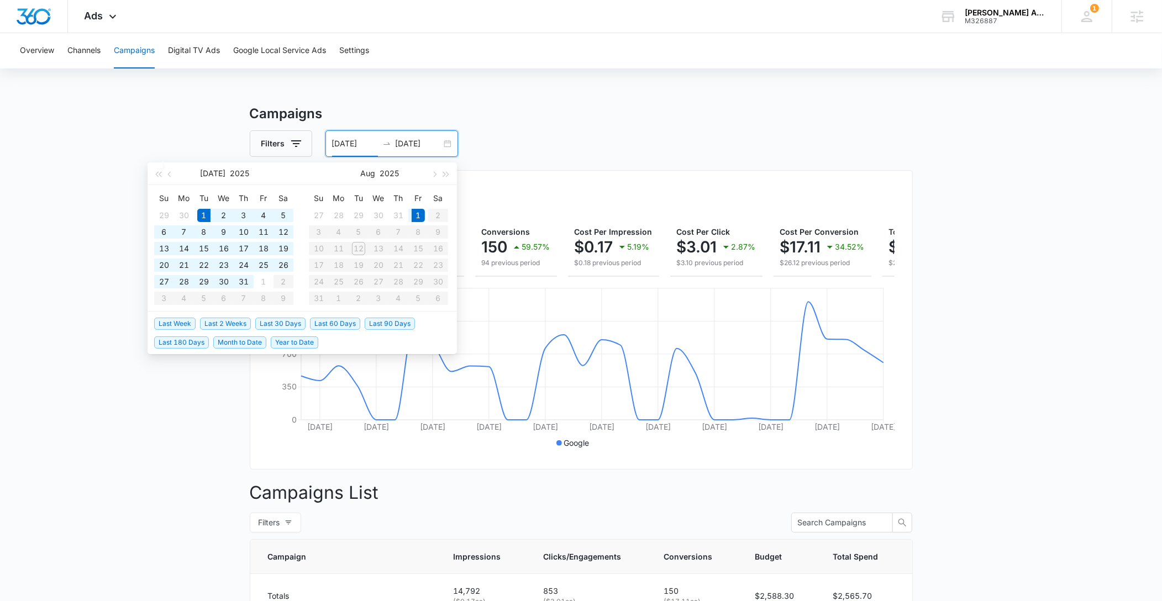
drag, startPoint x: 370, startPoint y: 146, endPoint x: 380, endPoint y: 161, distance: 17.8
click at [370, 146] on input "07/01/2025" at bounding box center [355, 144] width 46 height 12
type input "07/30/2025"
click at [380, 213] on div "30" at bounding box center [378, 215] width 13 height 13
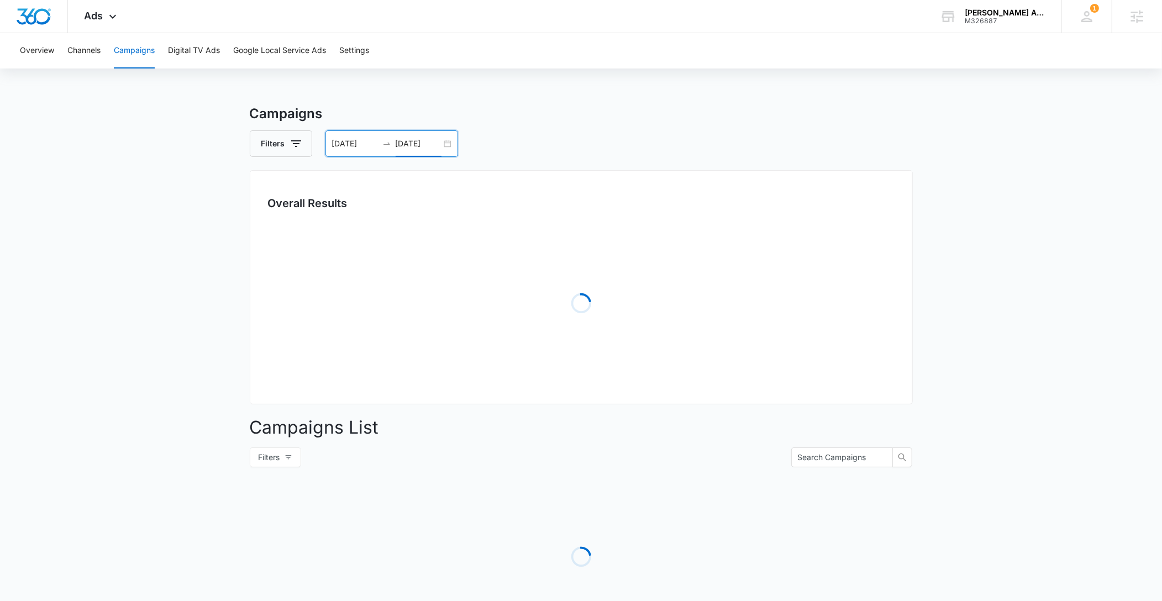
click at [425, 139] on input "08/01/2025" at bounding box center [419, 144] width 46 height 12
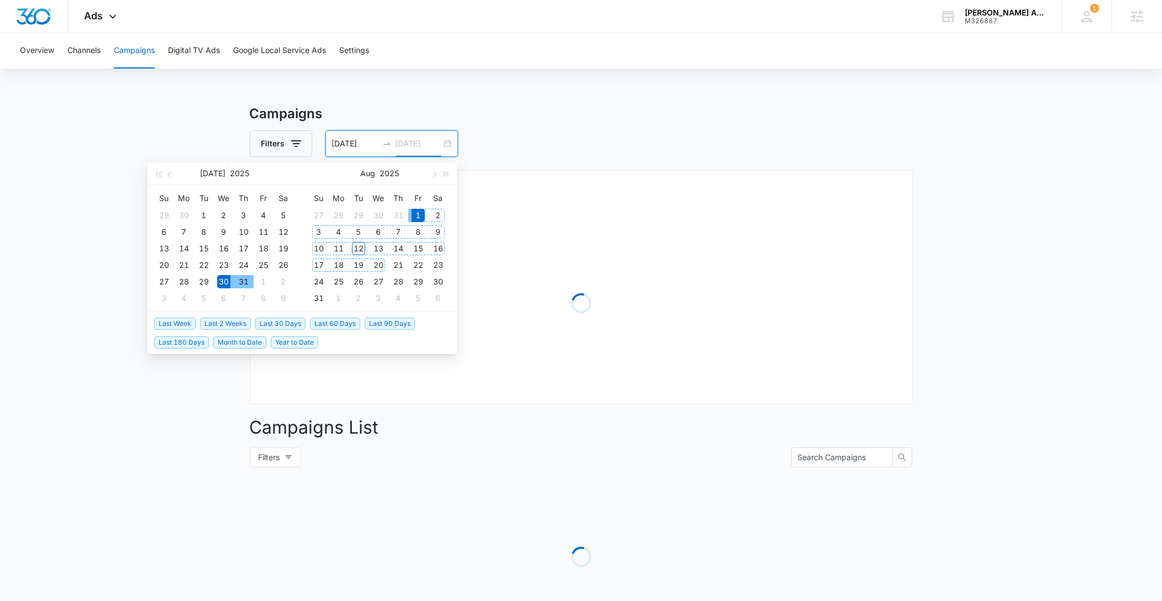
type input "08/12/2025"
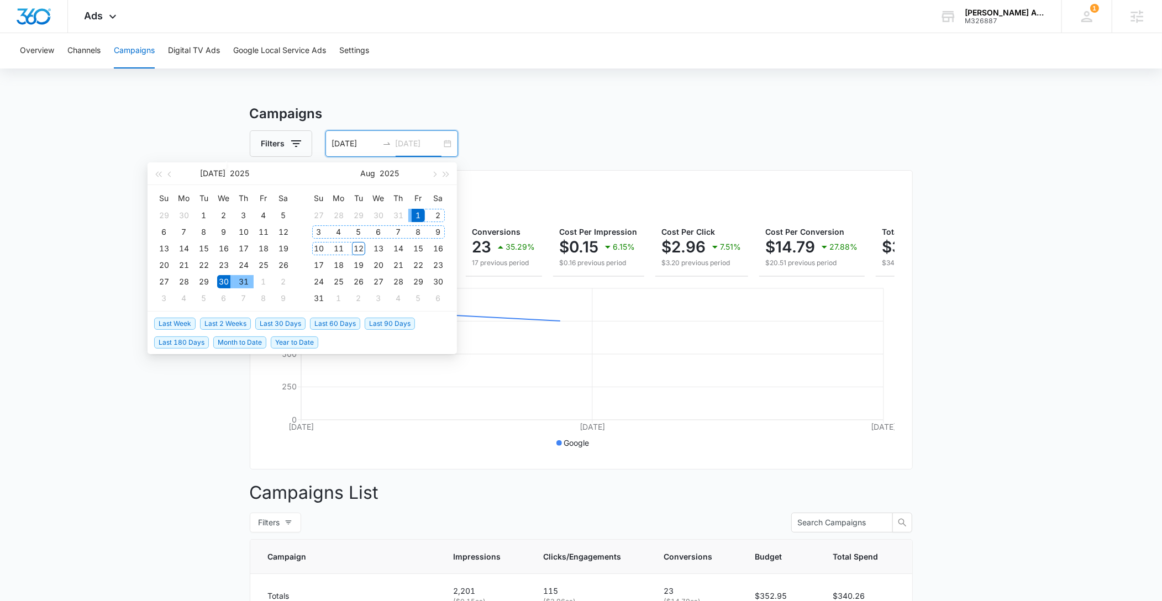
click at [364, 249] on div "12" at bounding box center [358, 248] width 13 height 13
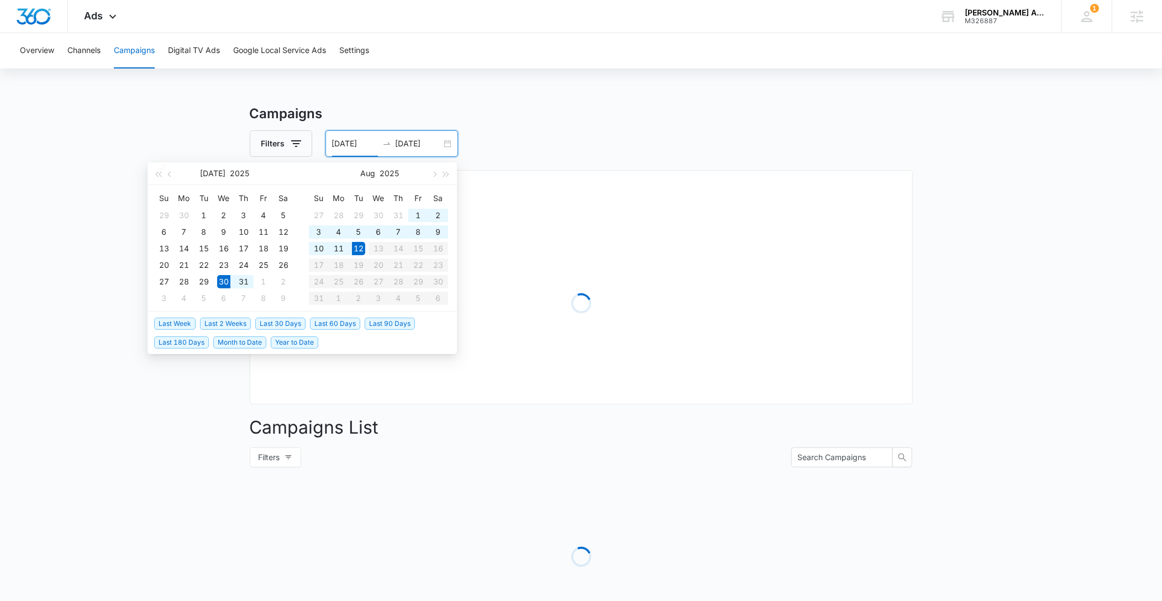
click at [355, 143] on input "07/30/2025" at bounding box center [355, 144] width 46 height 12
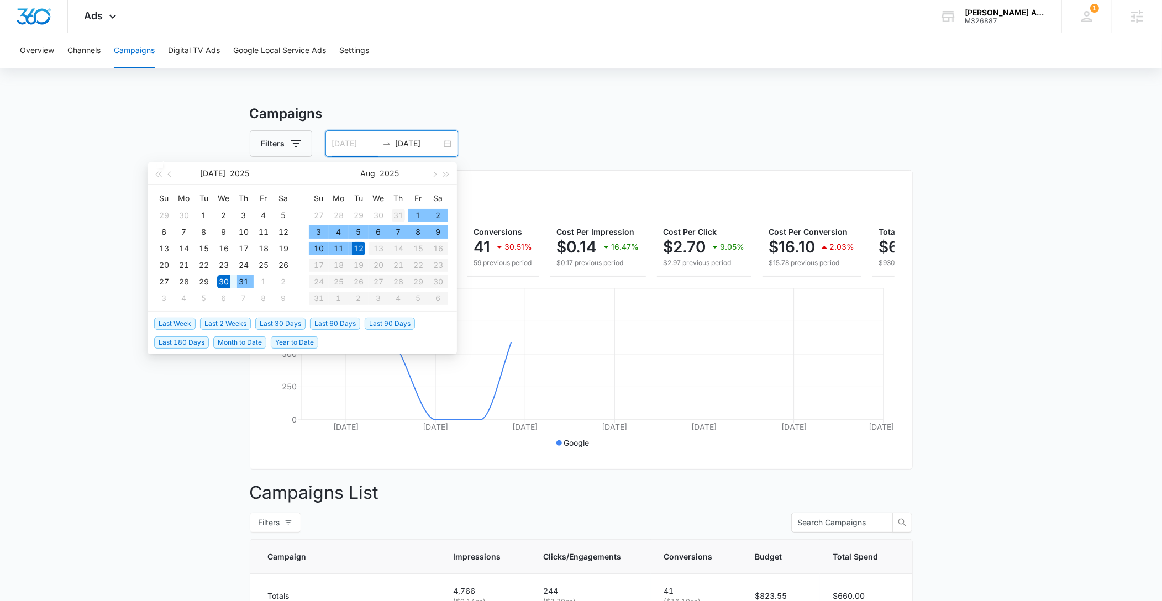
click at [398, 218] on div "31" at bounding box center [398, 215] width 13 height 13
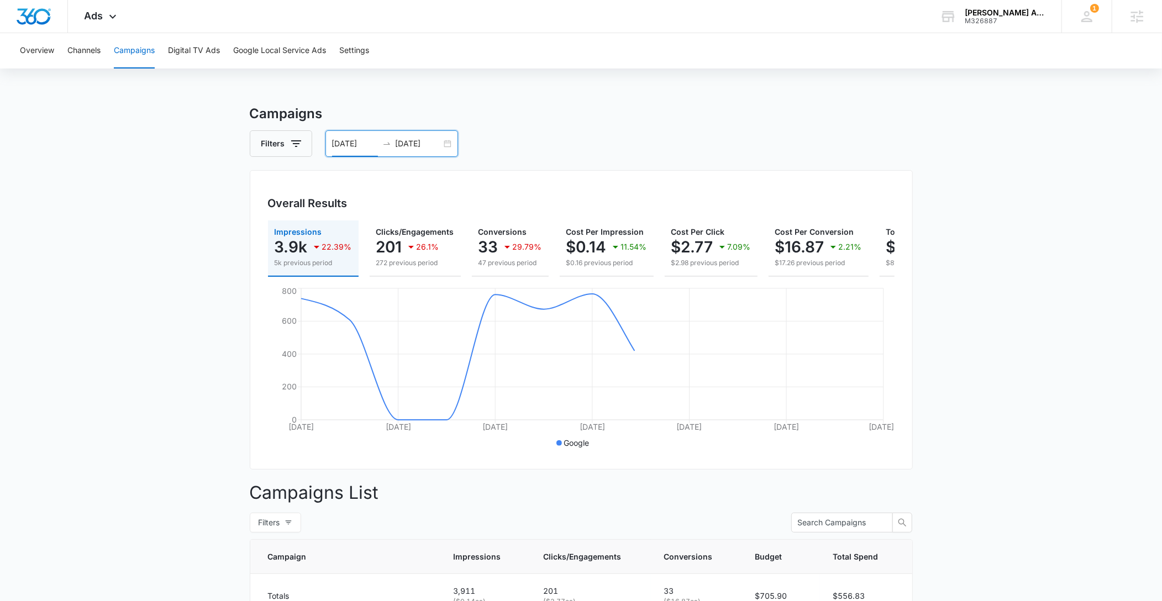
click at [345, 148] on input "07/31/2025" at bounding box center [355, 144] width 46 height 12
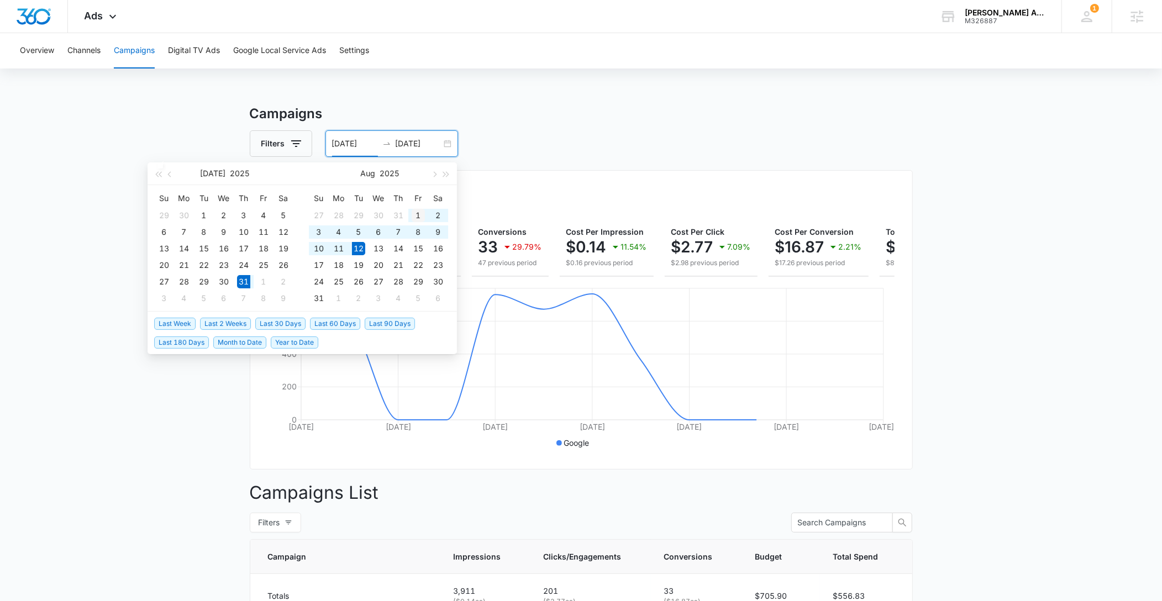
type input "08/01/2025"
click at [416, 213] on div "1" at bounding box center [418, 215] width 13 height 13
type input "08/12/2025"
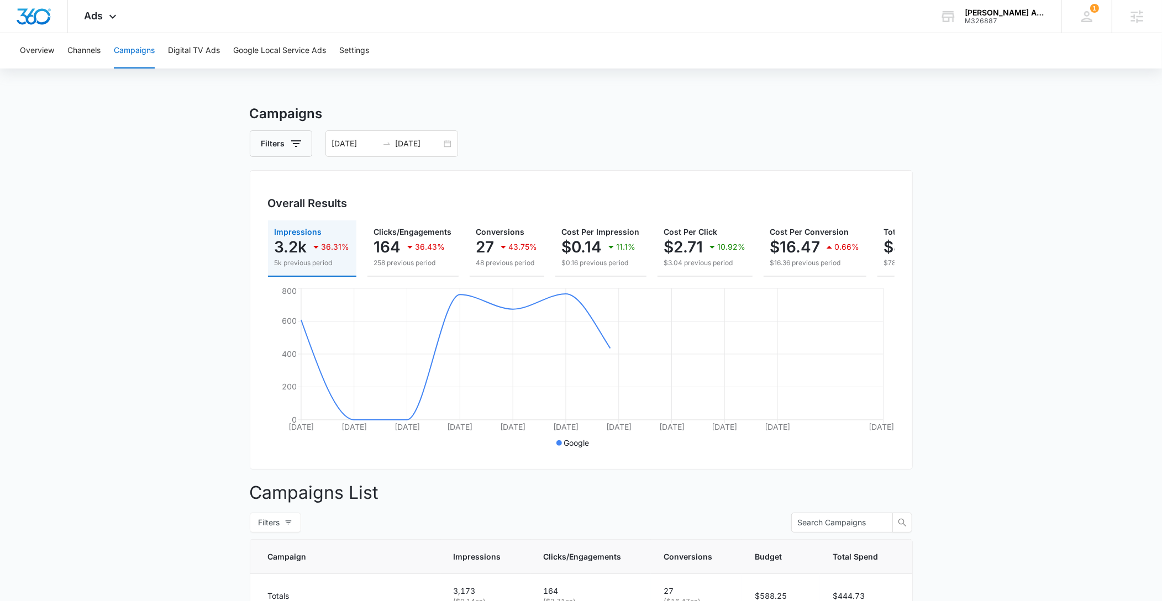
click at [675, 94] on div "Overview Channels Campaigns Digital TV Ads Google Local Service Ads Settings Ca…" at bounding box center [581, 433] width 1162 height 801
click at [102, 16] on span "Ads" at bounding box center [94, 16] width 19 height 12
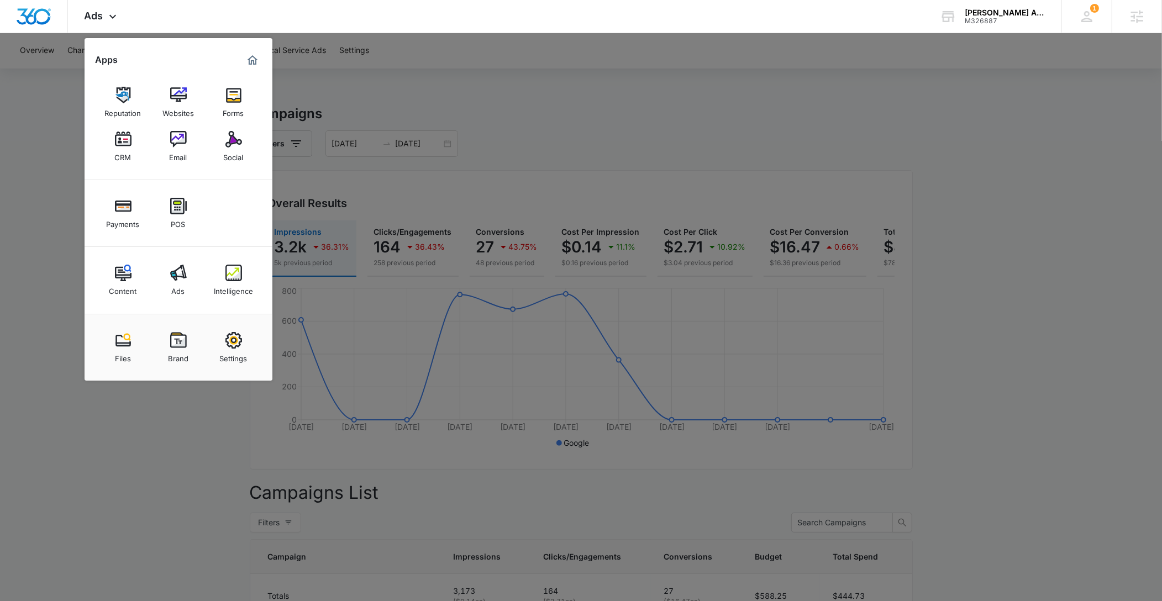
click at [233, 276] on img at bounding box center [233, 273] width 17 height 17
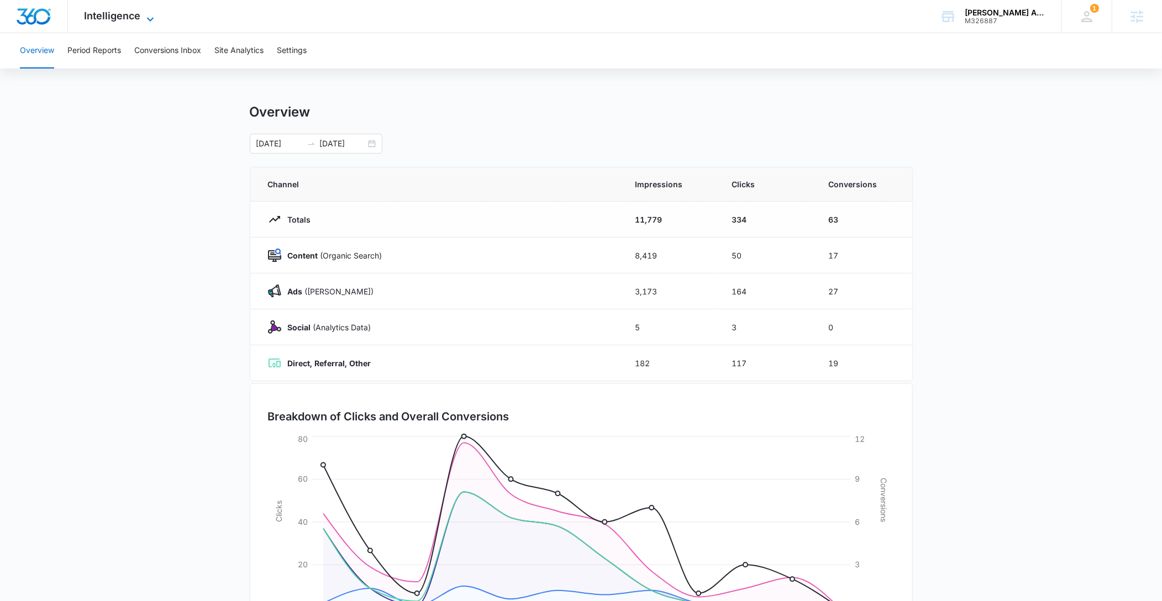
click at [136, 12] on span "Intelligence" at bounding box center [113, 16] width 56 height 12
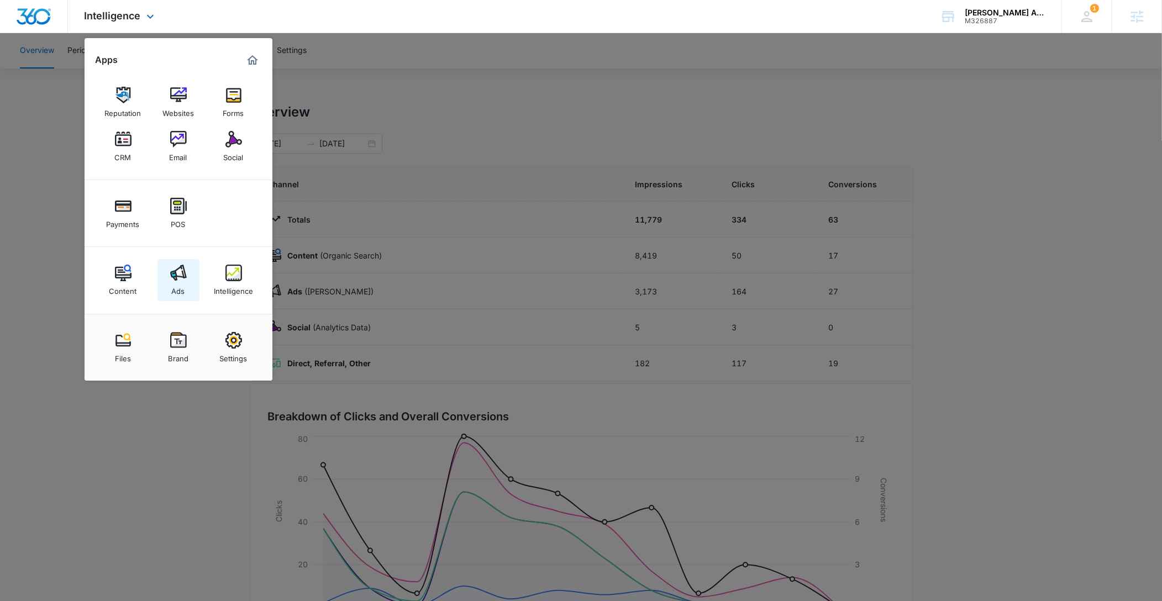
click at [185, 276] on img at bounding box center [178, 273] width 17 height 17
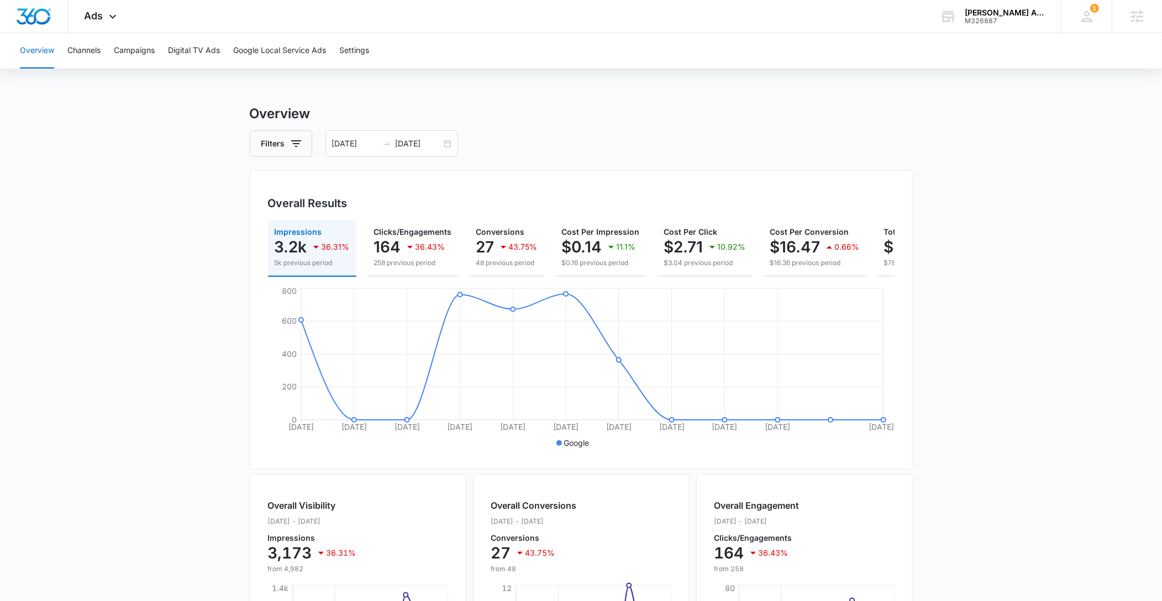
click at [990, 317] on main "Overview Filters 08/01/2025 08/12/2025 Overall Results Impressions 3.2k 36.31% …" at bounding box center [581, 500] width 1162 height 793
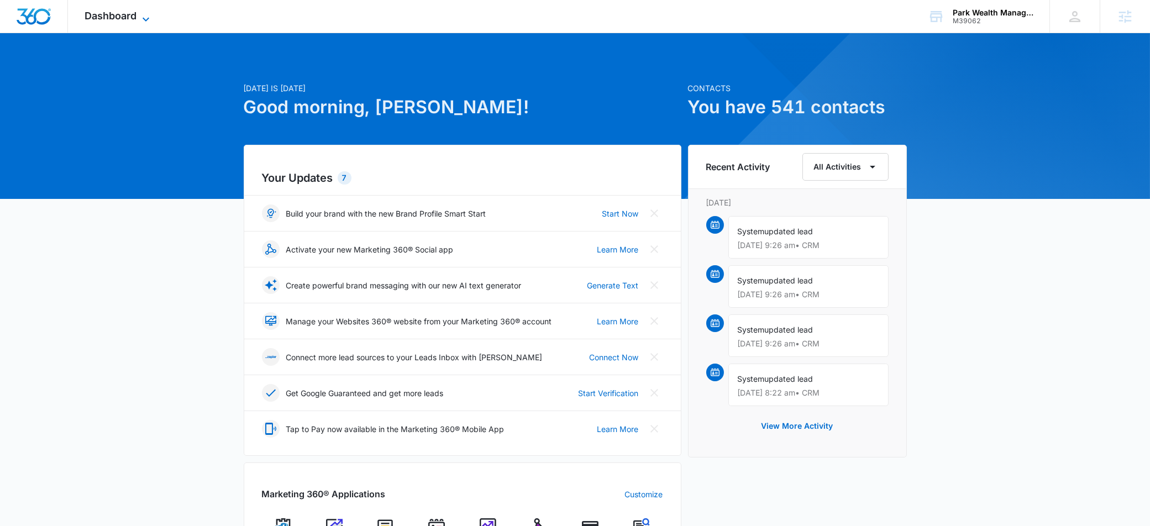
click at [121, 10] on span "Dashboard" at bounding box center [111, 16] width 52 height 12
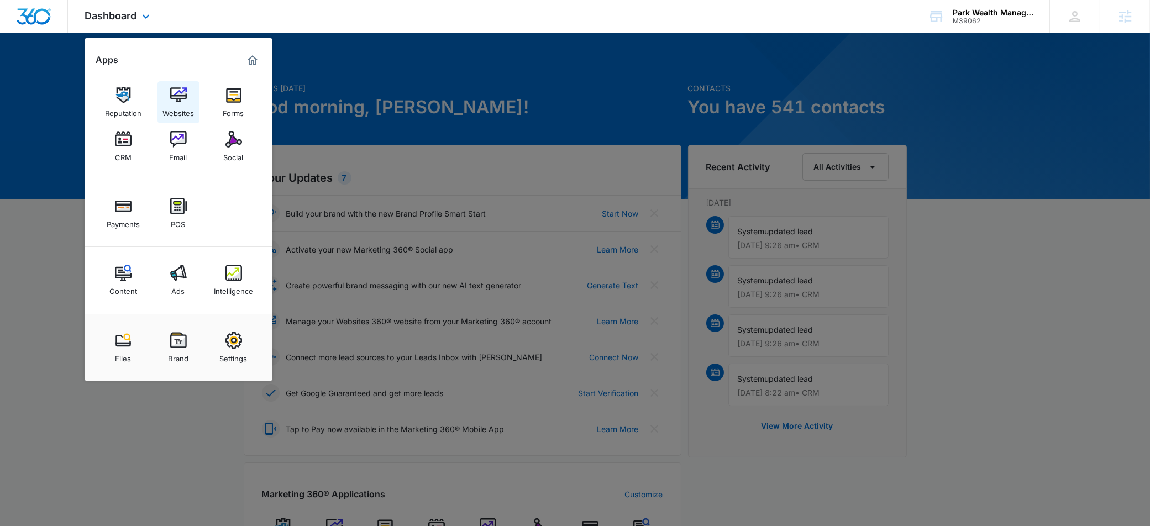
click at [179, 104] on div "Websites" at bounding box center [177, 110] width 31 height 14
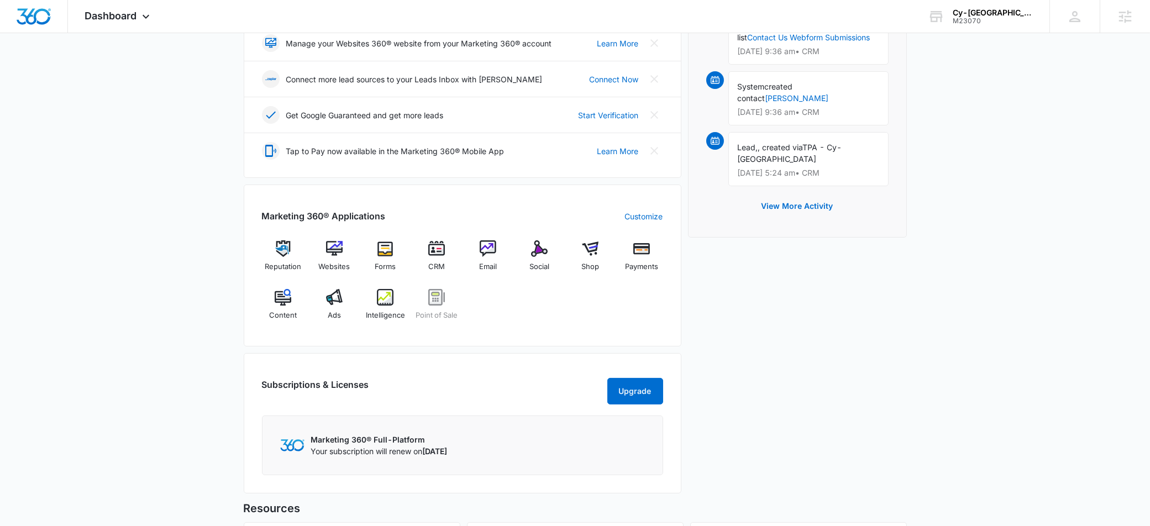
scroll to position [278, 0]
click at [335, 303] on img at bounding box center [334, 296] width 17 height 17
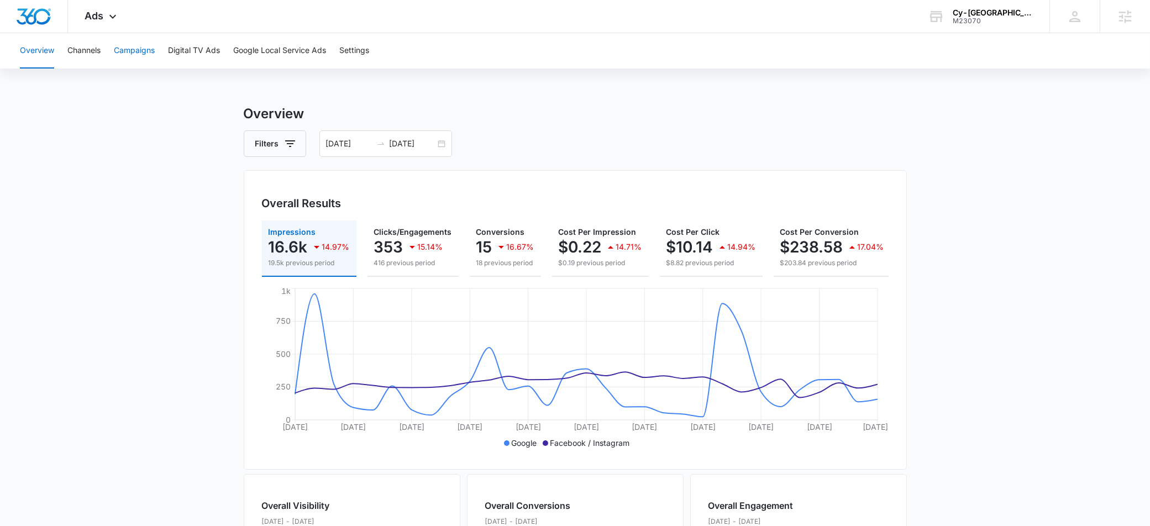
click at [152, 55] on button "Campaigns" at bounding box center [134, 50] width 41 height 35
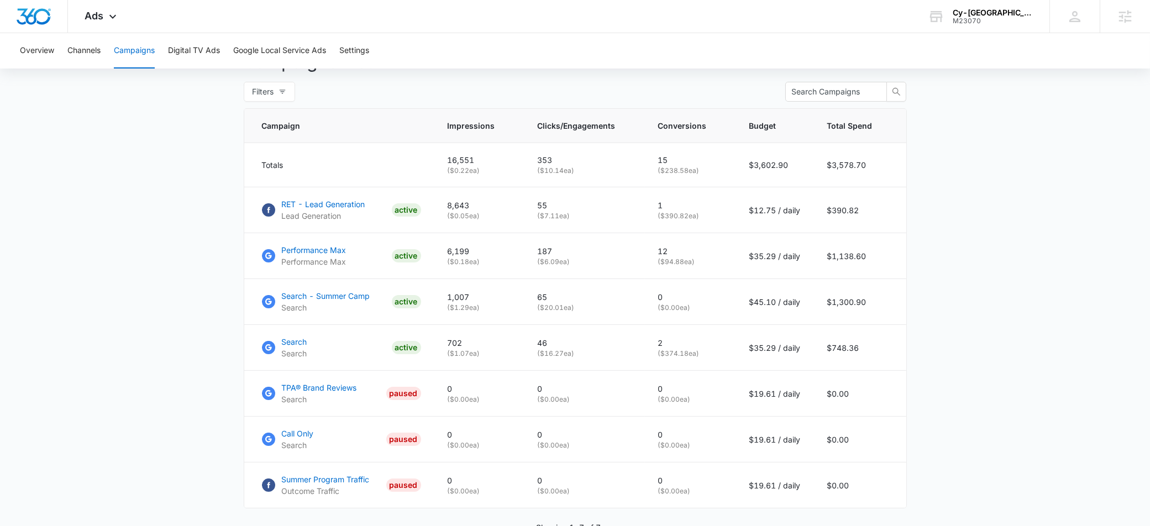
scroll to position [413, 0]
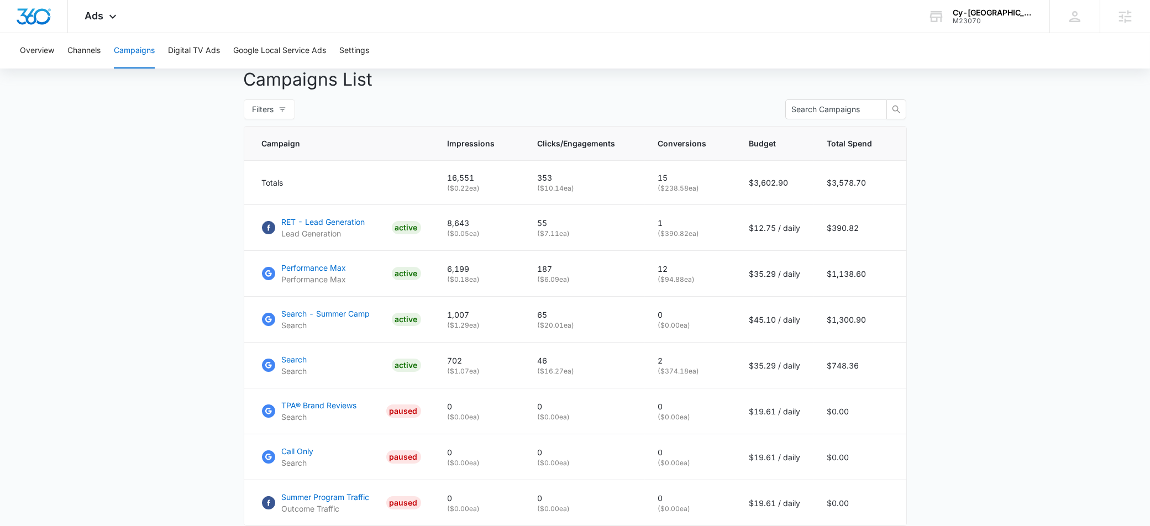
click at [1044, 391] on main "Campaigns Filters 07/12/2025 08/11/2025 Overall Results Impressions 16.6k 14.97…" at bounding box center [575, 147] width 1150 height 913
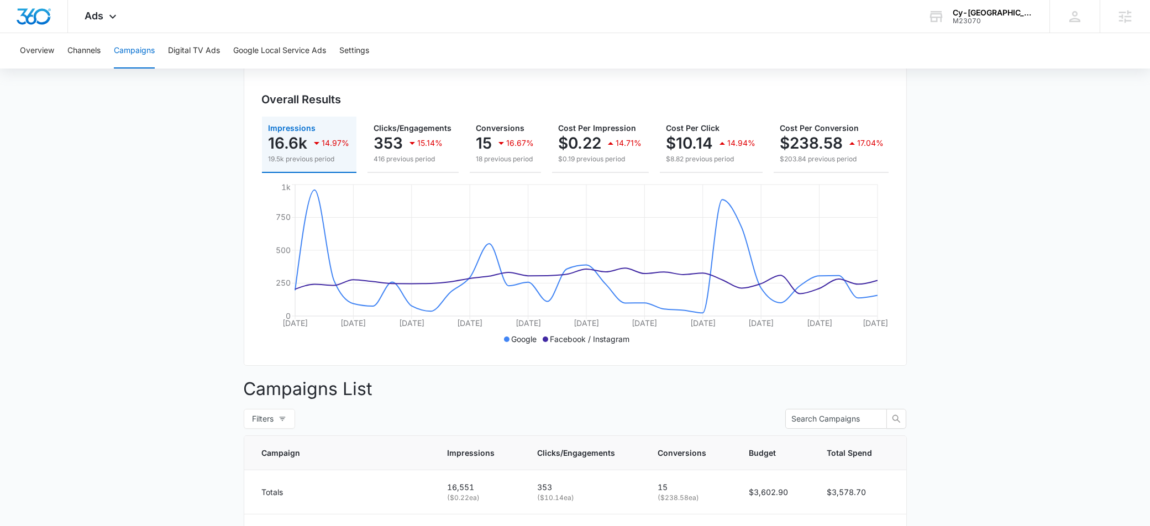
scroll to position [0, 0]
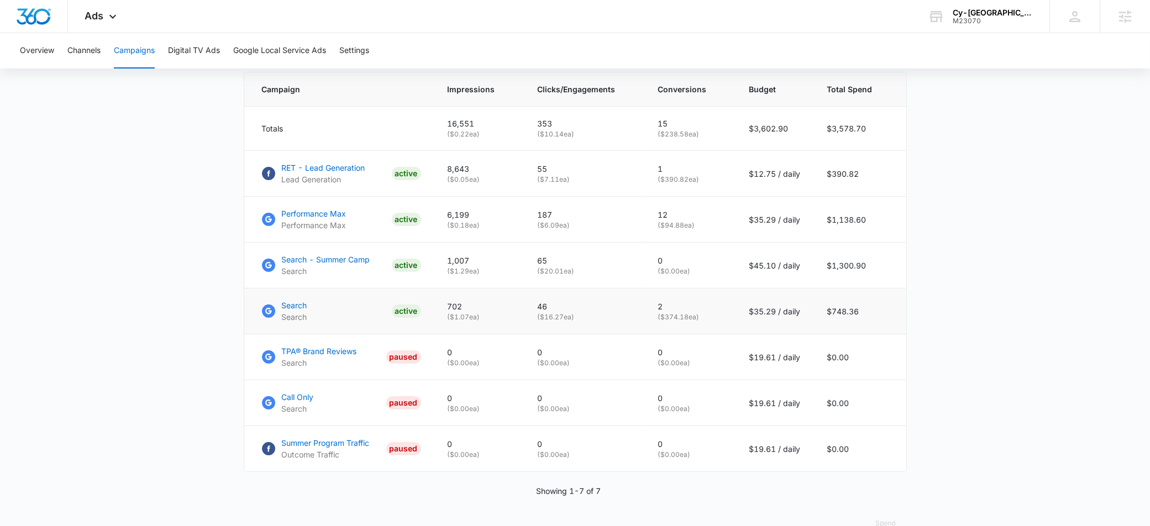
scroll to position [389, 0]
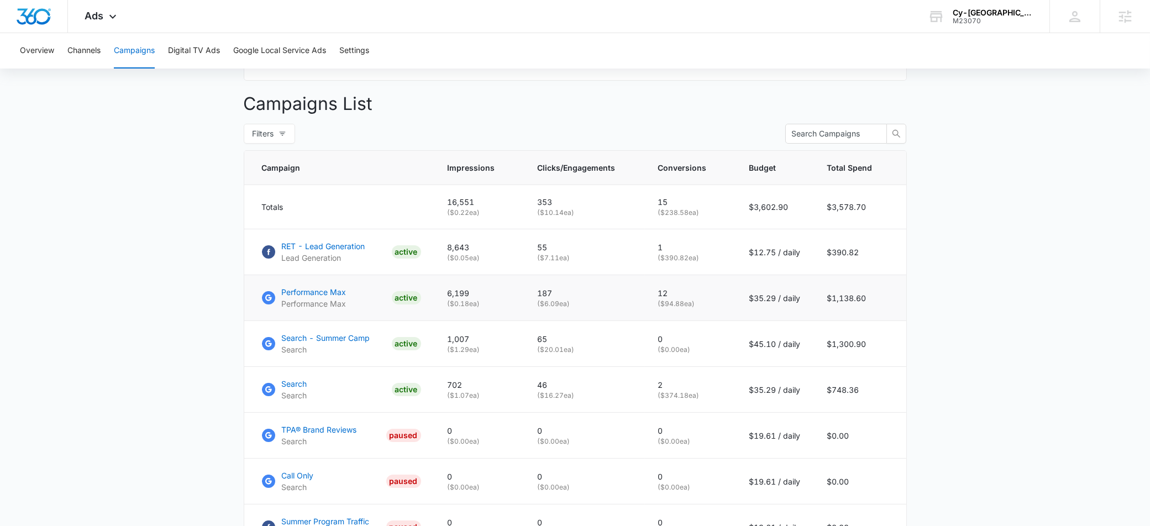
drag, startPoint x: 711, startPoint y: 315, endPoint x: 272, endPoint y: 304, distance: 438.8
click at [272, 304] on tr "Performance Max Performance Max ACTIVE 6,199 ( $0.18 ea) 187 ( $6.09 ea) 12 ( $…" at bounding box center [575, 298] width 662 height 46
drag, startPoint x: 707, startPoint y: 360, endPoint x: 316, endPoint y: 335, distance: 392.0
click at [316, 335] on tr "Search - Summer Camp Search ACTIVE 1,007 ( $1.29 ea) 65 ( $20.01 ea) 0 ( $0.00 …" at bounding box center [575, 344] width 662 height 46
click at [757, 350] on p "$45.10 / daily" at bounding box center [774, 344] width 51 height 12
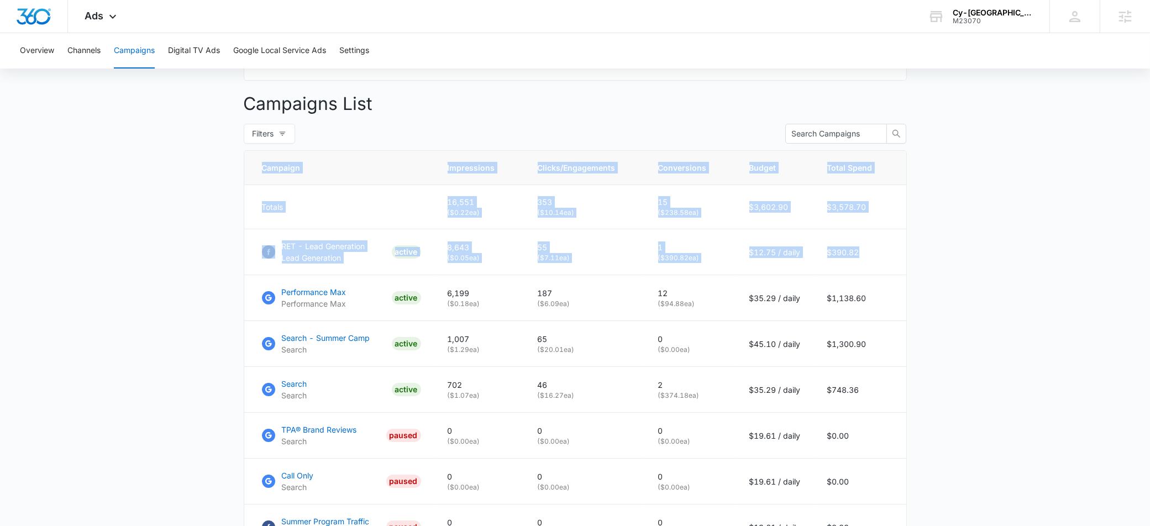
drag, startPoint x: 839, startPoint y: 262, endPoint x: 212, endPoint y: 254, distance: 627.7
click at [212, 254] on main "Campaigns Filters 07/12/2025 08/11/2025 Overall Results Impressions 16.6k 14.97…" at bounding box center [575, 171] width 1150 height 913
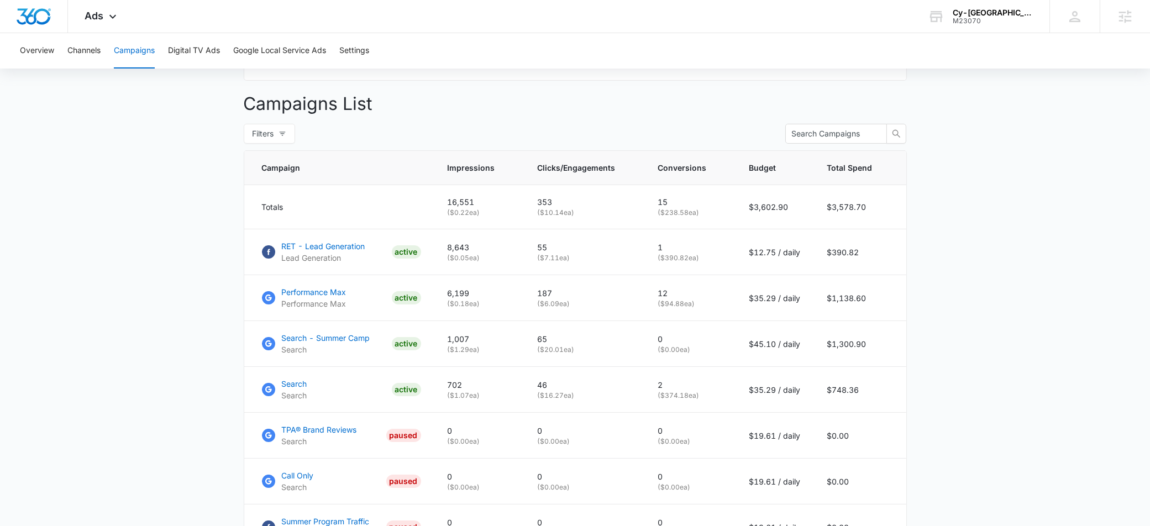
click at [985, 323] on main "Campaigns Filters 07/12/2025 08/11/2025 Overall Results Impressions 16.6k 14.97…" at bounding box center [575, 171] width 1150 height 913
drag, startPoint x: 717, startPoint y: 319, endPoint x: 653, endPoint y: 301, distance: 66.3
click at [653, 301] on td "12 ( $94.88 ea)" at bounding box center [690, 298] width 91 height 46
click at [728, 320] on td "12 ( $94.88 ea)" at bounding box center [690, 298] width 91 height 46
drag, startPoint x: 710, startPoint y: 268, endPoint x: 651, endPoint y: 276, distance: 59.1
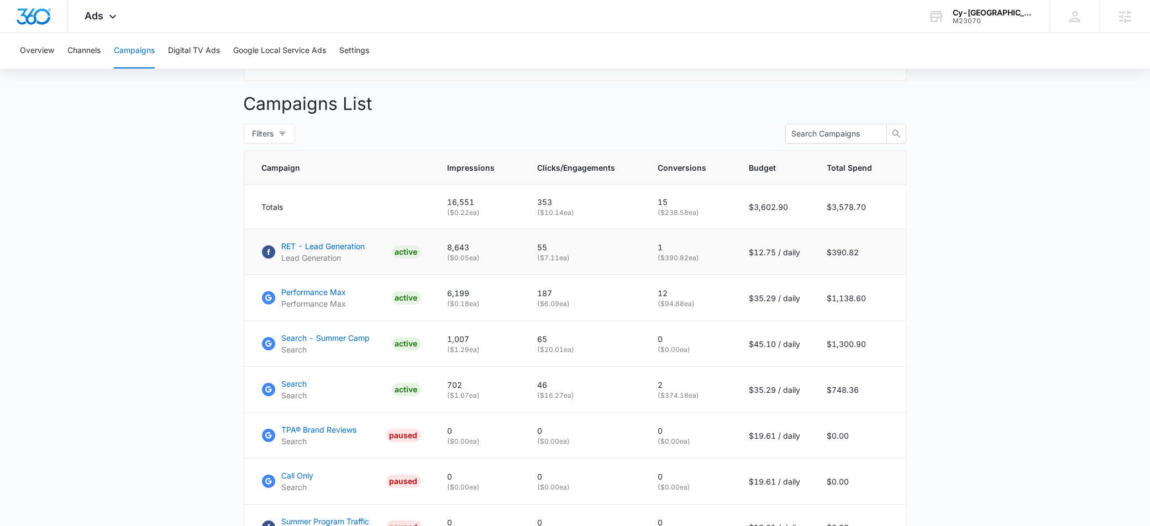
click at [651, 275] on td "1 ( $390.82 ea)" at bounding box center [690, 252] width 91 height 46
click at [702, 309] on p "( $94.88 ea)" at bounding box center [690, 304] width 65 height 10
drag, startPoint x: 719, startPoint y: 272, endPoint x: 345, endPoint y: 257, distance: 374.3
click at [345, 257] on tr "RET - Lead Generation Lead Generation ACTIVE 8,643 ( $0.05 ea) 55 ( $7.11 ea) 1…" at bounding box center [575, 252] width 662 height 46
click at [712, 263] on p "( $390.82 ea)" at bounding box center [690, 258] width 65 height 10
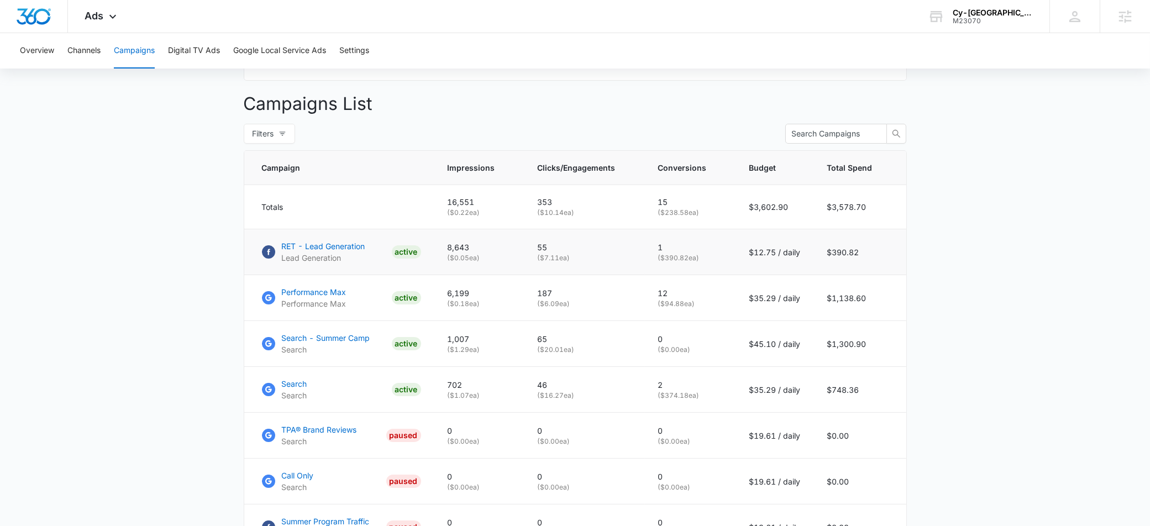
drag, startPoint x: 710, startPoint y: 270, endPoint x: 267, endPoint y: 264, distance: 443.1
click at [267, 264] on tr "RET - Lead Generation Lead Generation ACTIVE 8,643 ( $0.05 ea) 55 ( $7.11 ea) 1…" at bounding box center [575, 252] width 662 height 46
click at [716, 263] on p "( $390.82 ea)" at bounding box center [690, 258] width 65 height 10
drag, startPoint x: 855, startPoint y: 265, endPoint x: 283, endPoint y: 257, distance: 571.3
click at [283, 257] on tr "RET - Lead Generation Lead Generation ACTIVE 8,643 ( $0.05 ea) 55 ( $7.11 ea) 1…" at bounding box center [575, 252] width 662 height 46
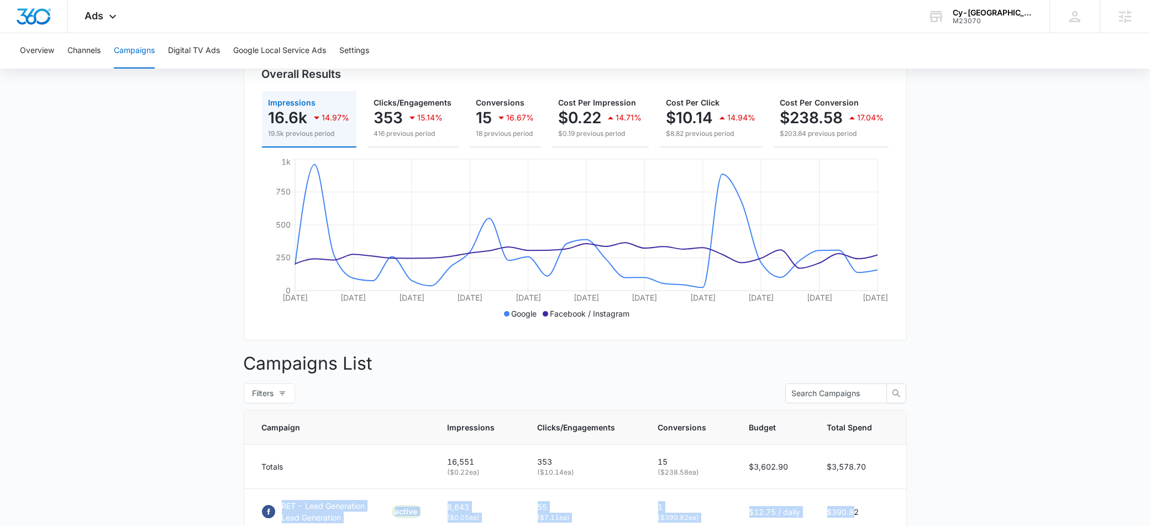
scroll to position [466, 0]
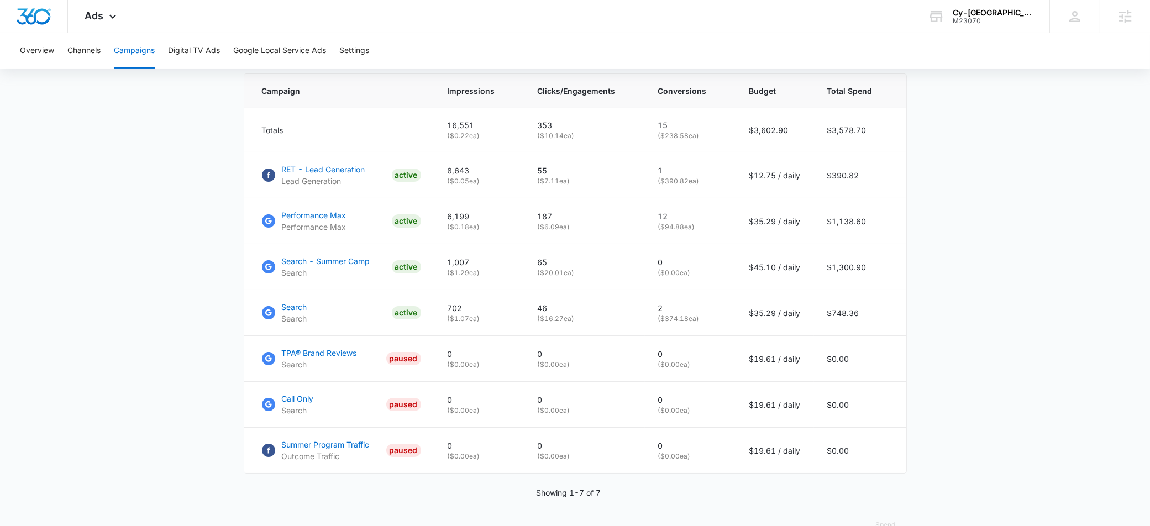
click at [955, 374] on main "Campaigns Filters 07/12/2025 08/11/2025 Overall Results Impressions 16.6k 14.97…" at bounding box center [575, 94] width 1150 height 913
click at [125, 267] on main "Campaigns Filters 07/12/2025 08/11/2025 Overall Results Impressions 16.6k 14.97…" at bounding box center [575, 94] width 1150 height 913
click at [1009, 350] on main "Campaigns Filters 07/12/2025 08/11/2025 Overall Results Impressions 16.6k 14.97…" at bounding box center [575, 94] width 1150 height 913
click at [92, 10] on span "Ads" at bounding box center [94, 16] width 19 height 12
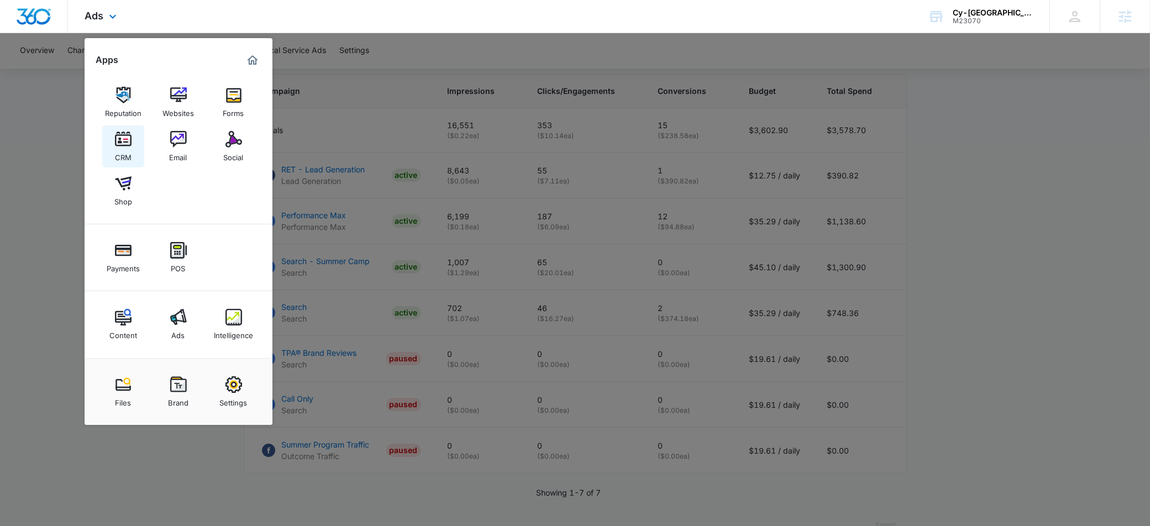
click at [120, 137] on img at bounding box center [123, 139] width 17 height 17
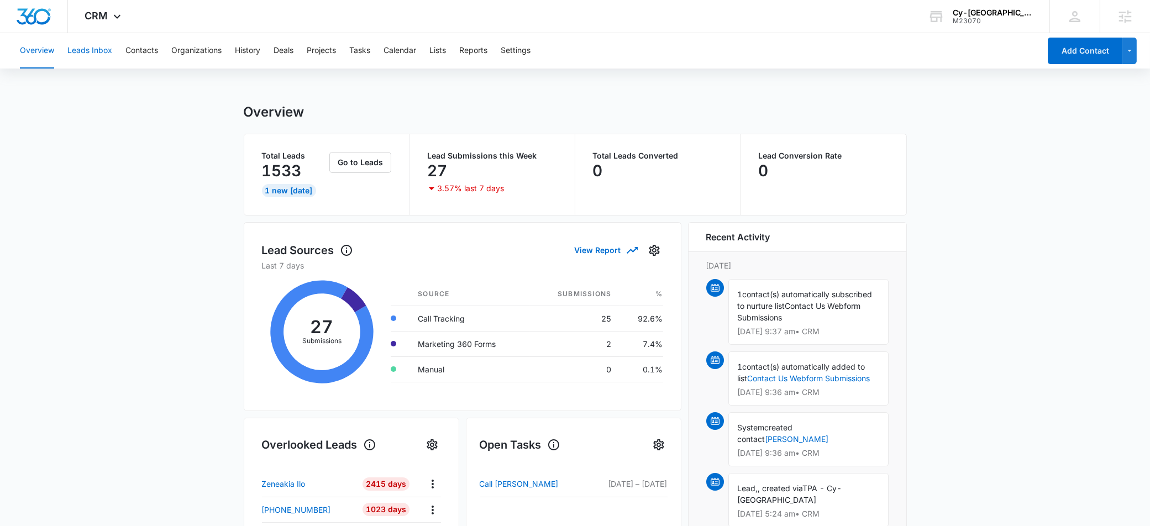
click at [98, 52] on button "Leads Inbox" at bounding box center [89, 50] width 45 height 35
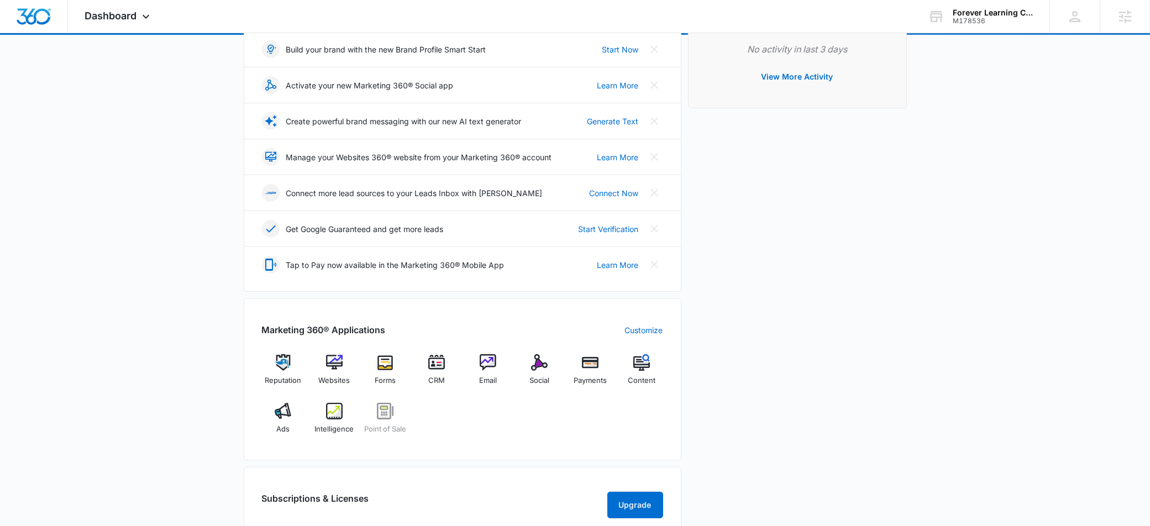
scroll to position [258, 0]
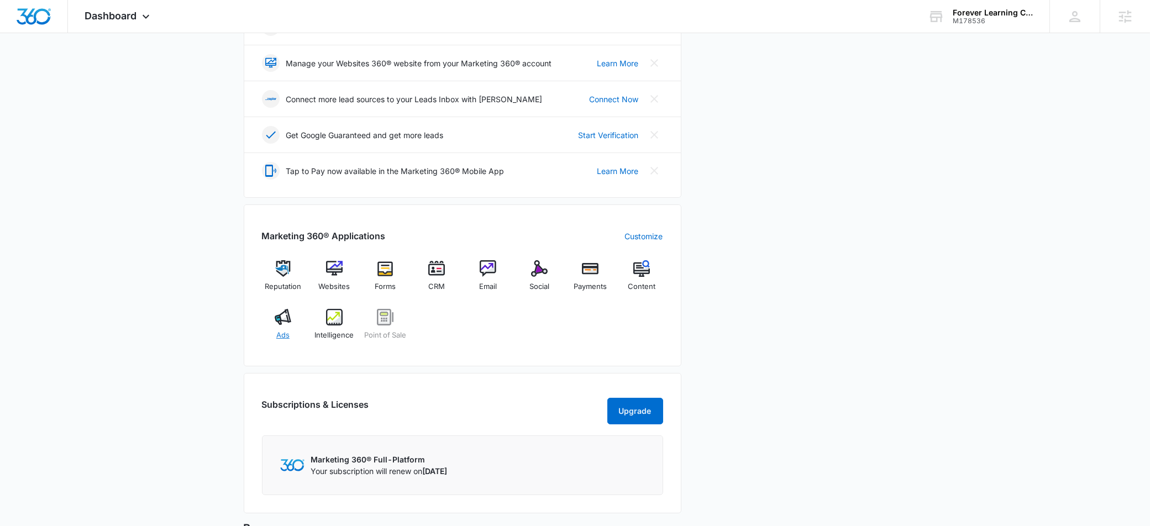
click at [286, 309] on img at bounding box center [283, 317] width 17 height 17
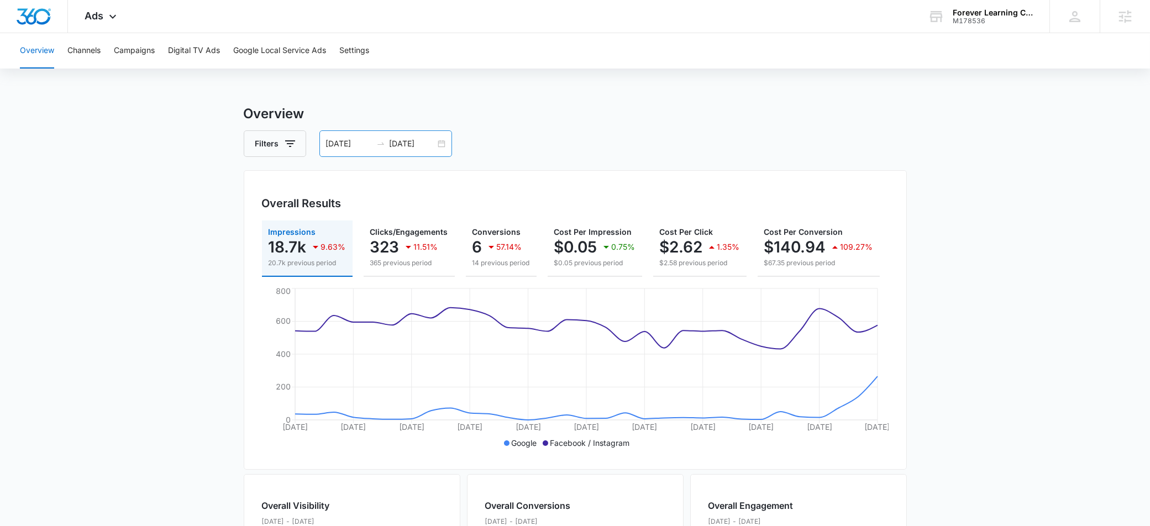
click at [417, 145] on input "[DATE]" at bounding box center [413, 144] width 46 height 12
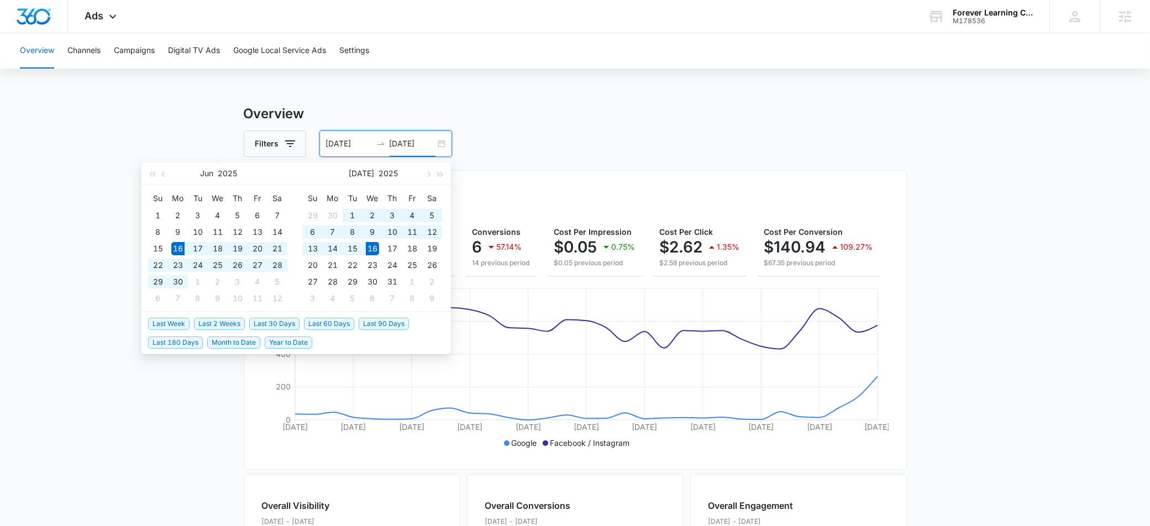
type input "[DATE]"
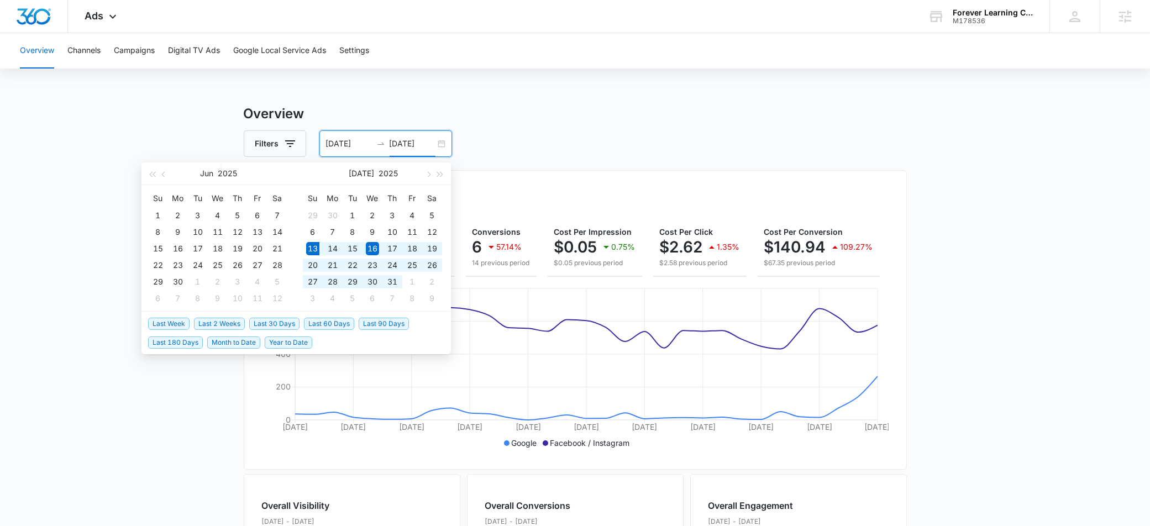
click at [272, 320] on span "Last 30 Days" at bounding box center [274, 324] width 50 height 12
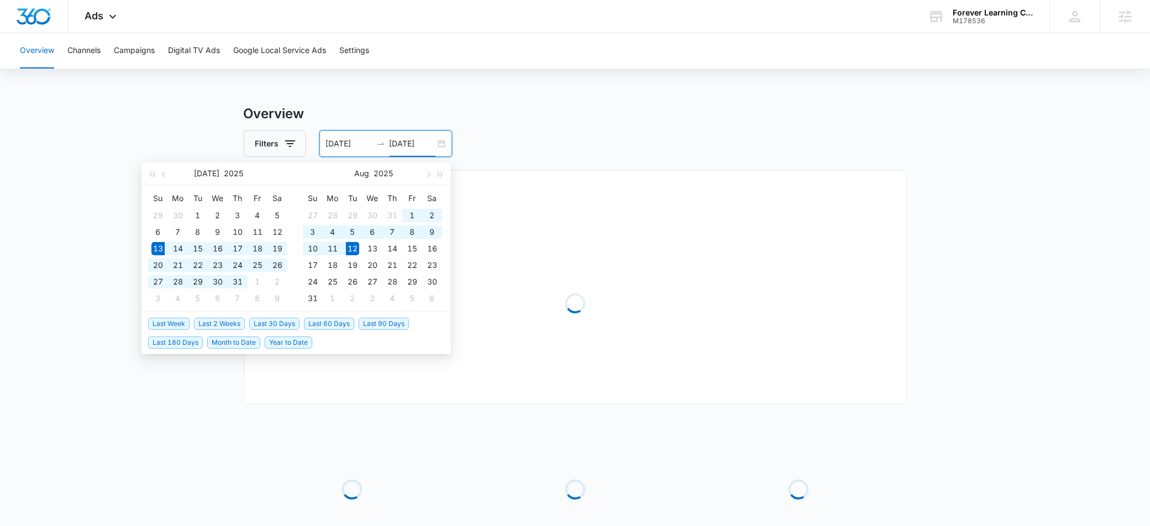
type input "[DATE]"
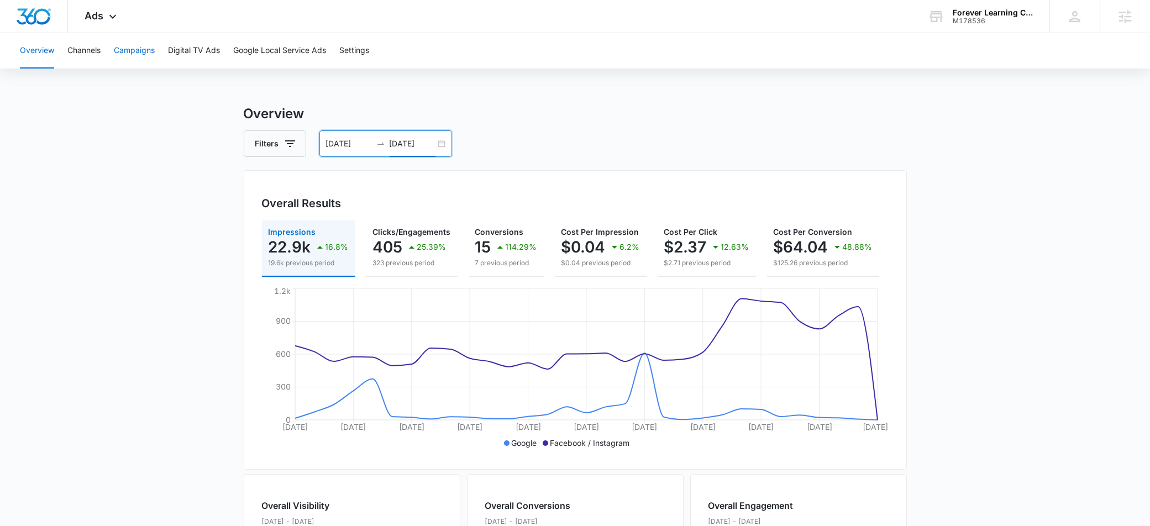
click at [148, 54] on button "Campaigns" at bounding box center [134, 50] width 41 height 35
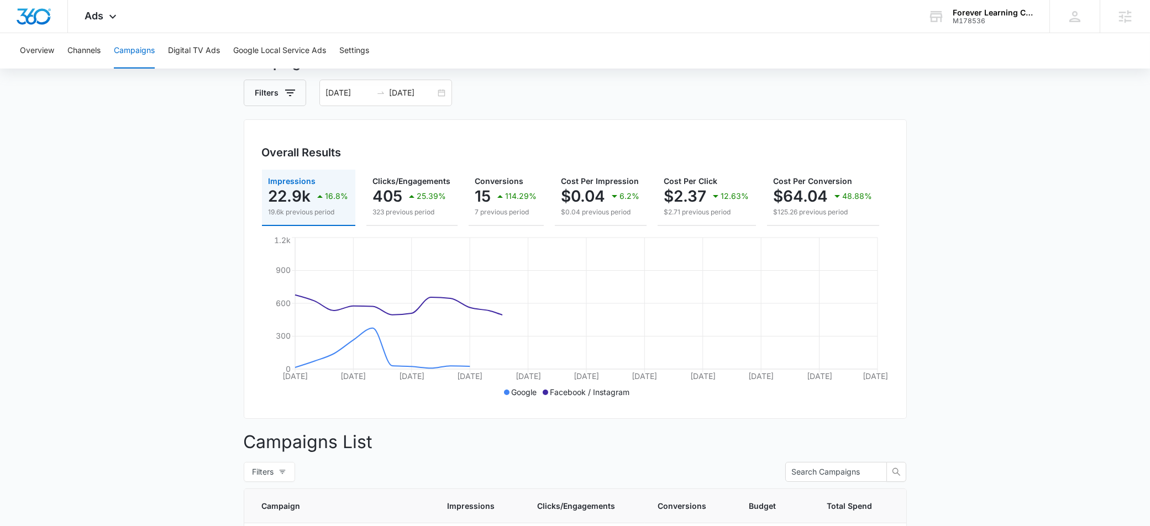
scroll to position [271, 0]
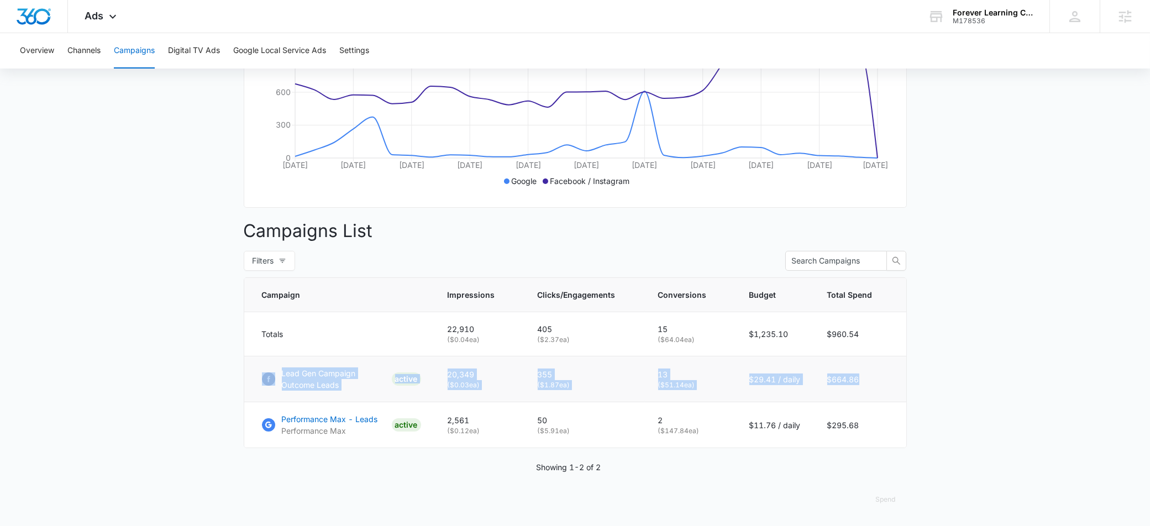
drag, startPoint x: 860, startPoint y: 385, endPoint x: 275, endPoint y: 377, distance: 585.1
click at [275, 377] on tr "Lead Gen Campaign Outcome Leads ACTIVE 20,349 ( $0.03 ea) 355 ( $1.87 ea) 13 ( …" at bounding box center [575, 379] width 662 height 46
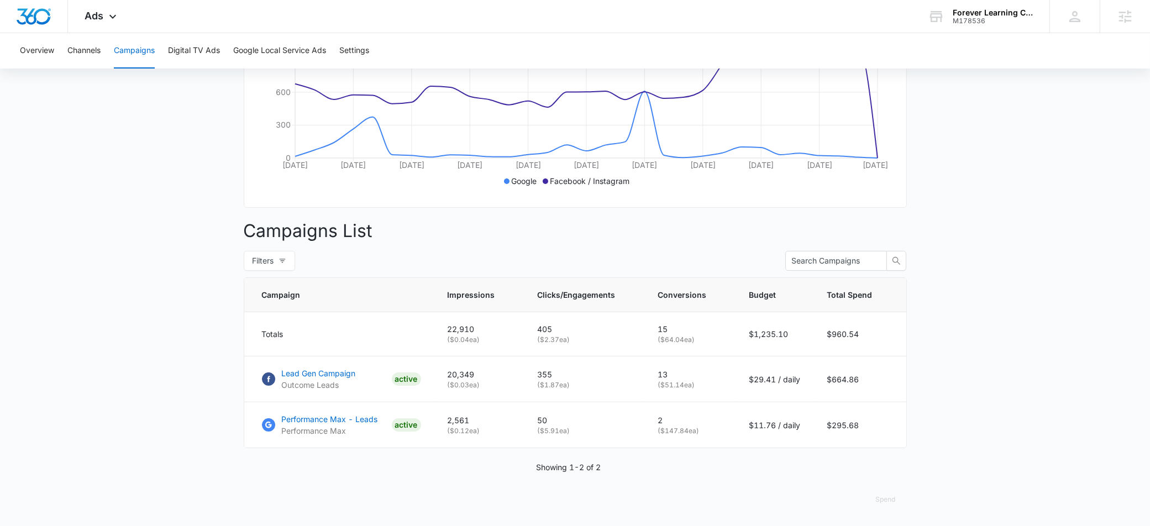
click at [90, 388] on main "Campaigns Filters [DATE] [DATE] Overall Results Impressions 22.9k 16.8% 19.6k p…" at bounding box center [575, 184] width 1150 height 684
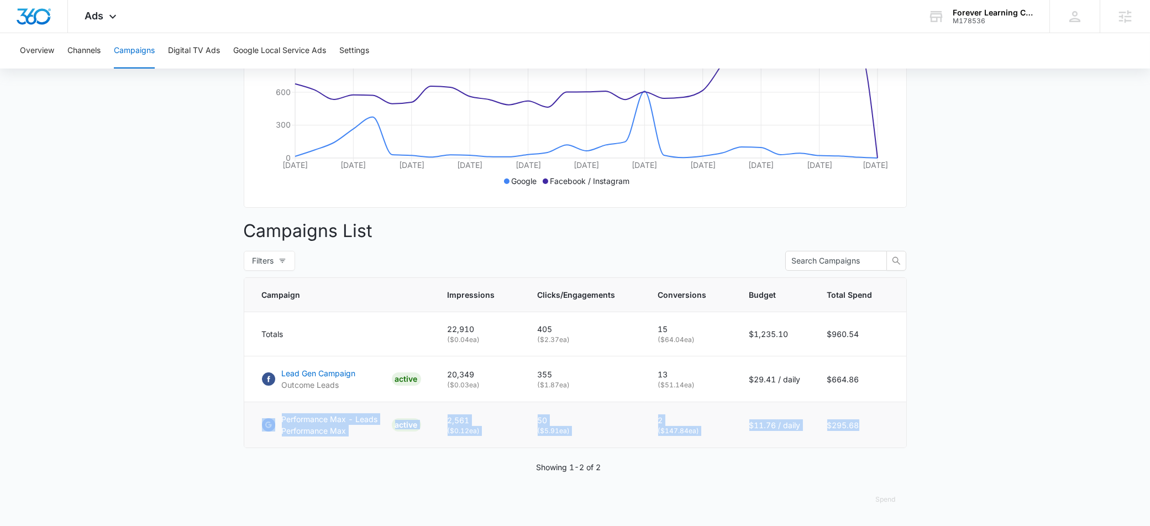
drag, startPoint x: 874, startPoint y: 422, endPoint x: 244, endPoint y: 417, distance: 629.9
click at [244, 417] on tr "Performance Max - Leads Performance Max ACTIVE 2,561 ( $0.12 ea) 50 ( $5.91 ea)…" at bounding box center [575, 425] width 662 height 46
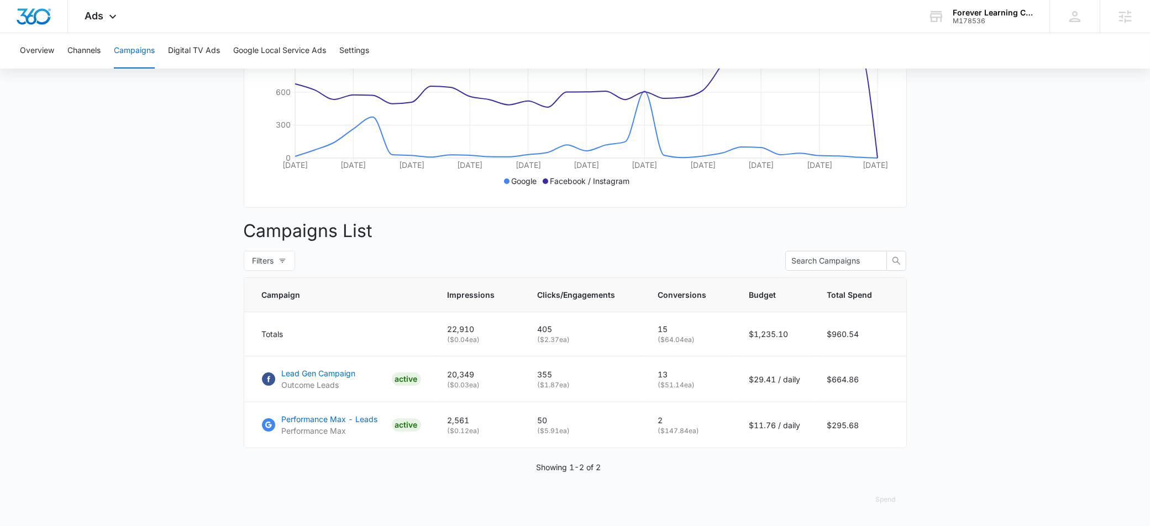
click at [118, 448] on main "Campaigns Filters [DATE] [DATE] Overall Results Impressions 22.9k 16.8% 19.6k p…" at bounding box center [575, 184] width 1150 height 684
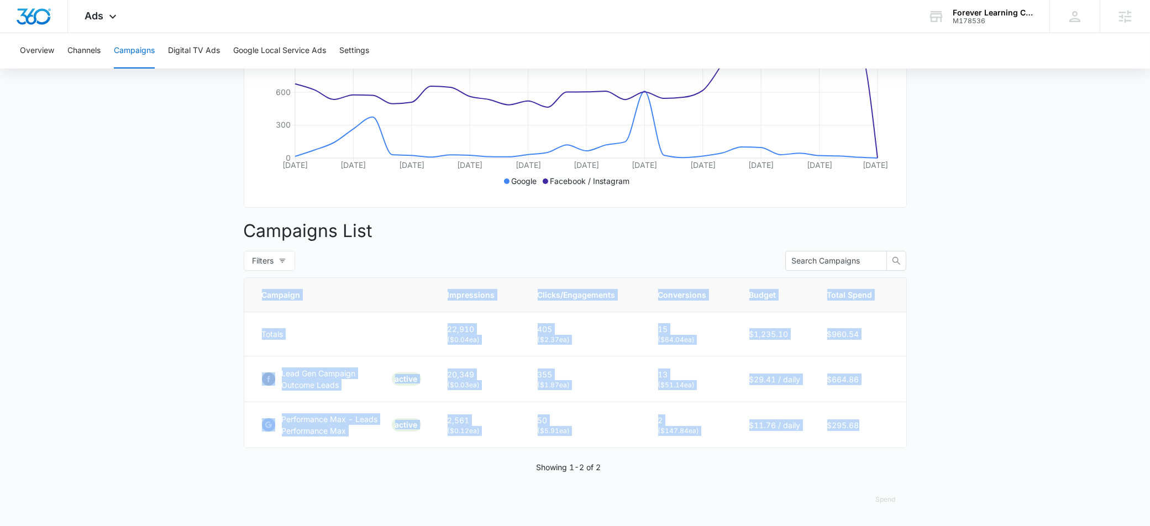
drag, startPoint x: 883, startPoint y: 424, endPoint x: 235, endPoint y: 411, distance: 648.2
click at [235, 411] on main "Campaigns Filters [DATE] [DATE] Overall Results Impressions 22.9k 16.8% 19.6k p…" at bounding box center [575, 184] width 1150 height 684
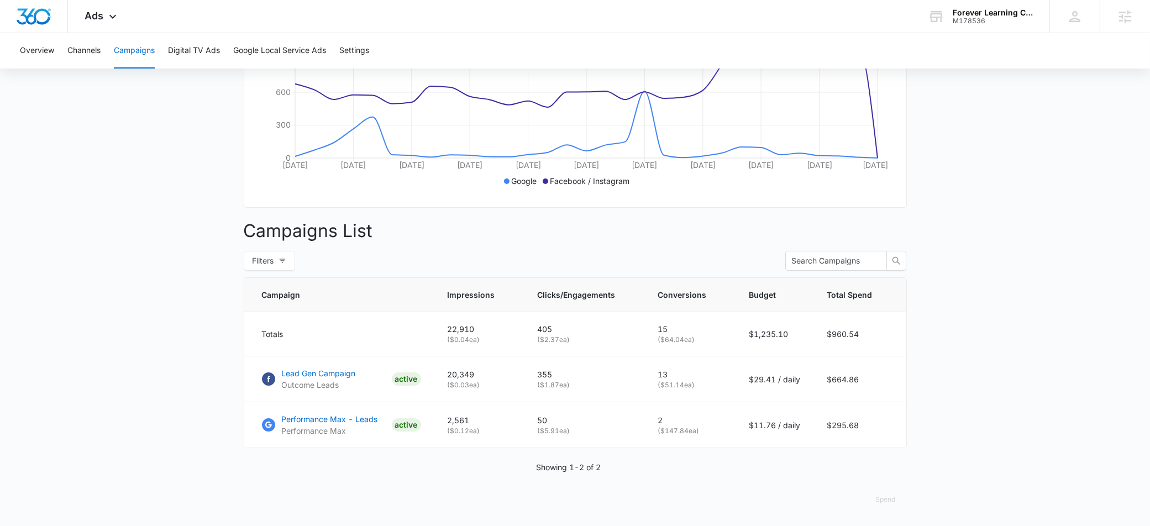
click at [203, 450] on main "Campaigns Filters [DATE] [DATE] Overall Results Impressions 22.9k 16.8% 19.6k p…" at bounding box center [575, 184] width 1150 height 684
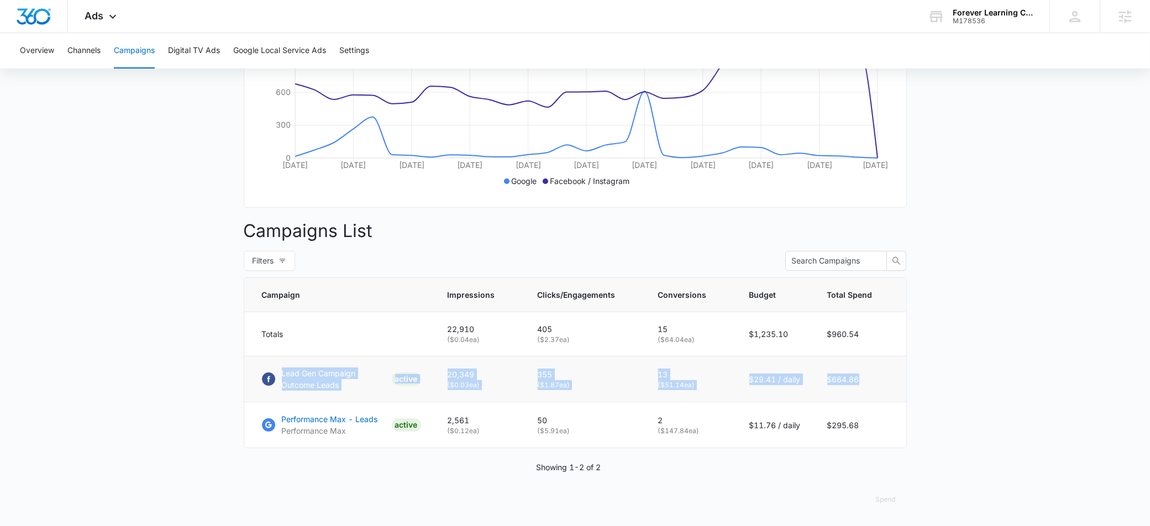
drag, startPoint x: 859, startPoint y: 381, endPoint x: 280, endPoint y: 366, distance: 578.7
click at [280, 366] on tr "Lead Gen Campaign Outcome Leads ACTIVE 20,349 ( $0.03 ea) 355 ( $1.87 ea) 13 ( …" at bounding box center [575, 379] width 662 height 46
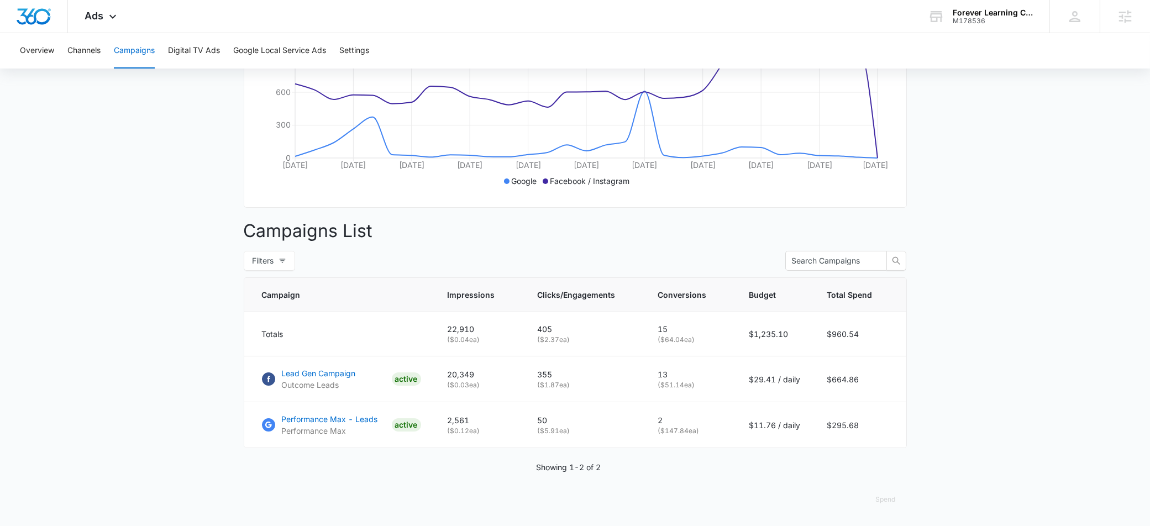
click at [907, 382] on main "Campaigns Filters [DATE] [DATE] Overall Results Impressions 22.9k 16.8% 19.6k p…" at bounding box center [575, 184] width 1150 height 684
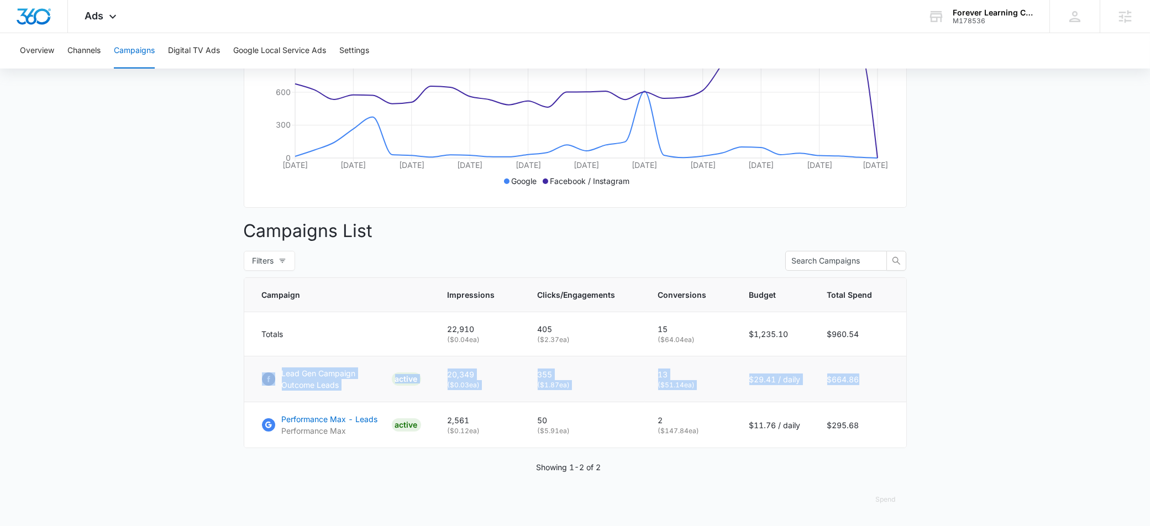
drag, startPoint x: 890, startPoint y: 382, endPoint x: 267, endPoint y: 372, distance: 622.2
click at [267, 372] on tr "Lead Gen Campaign Outcome Leads ACTIVE 20,349 ( $0.03 ea) 355 ( $1.87 ea) 13 ( …" at bounding box center [575, 379] width 662 height 46
click at [866, 390] on td "$664.86" at bounding box center [860, 379] width 92 height 46
drag, startPoint x: 865, startPoint y: 377, endPoint x: 257, endPoint y: 378, distance: 607.8
click at [257, 378] on tr "Lead Gen Campaign Outcome Leads ACTIVE 20,349 ( $0.03 ea) 355 ( $1.87 ea) 13 ( …" at bounding box center [575, 379] width 662 height 46
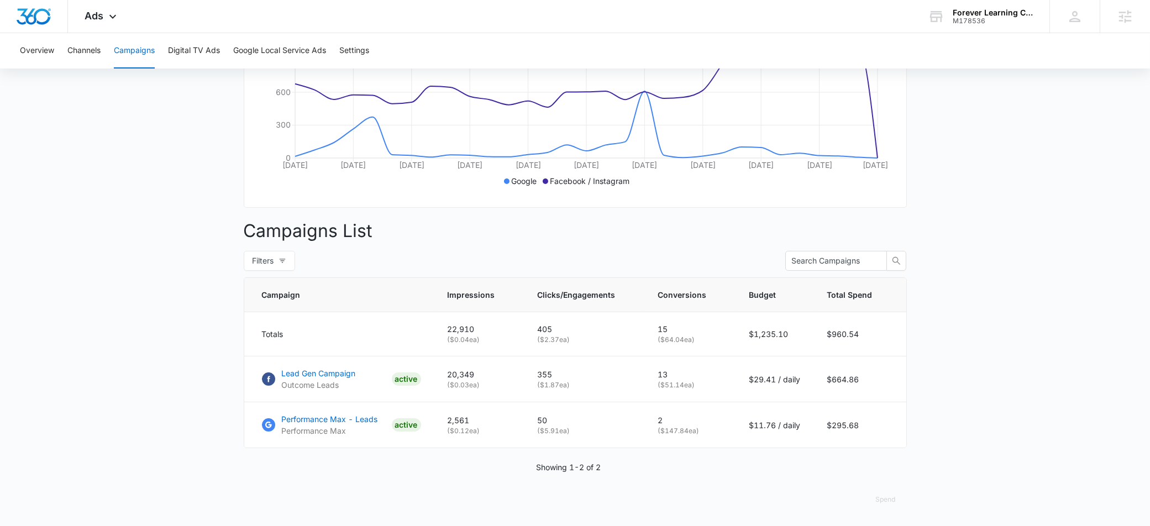
click at [906, 381] on main "Campaigns Filters [DATE] [DATE] Overall Results Impressions 22.9k 16.8% 19.6k p…" at bounding box center [575, 184] width 1150 height 684
click at [943, 370] on main "Campaigns Filters [DATE] [DATE] Overall Results Impressions 22.9k 16.8% 19.6k p…" at bounding box center [575, 184] width 1150 height 684
drag, startPoint x: 698, startPoint y: 391, endPoint x: 641, endPoint y: 365, distance: 62.6
click at [641, 365] on tr "Lead Gen Campaign Outcome Leads ACTIVE 20,349 ( $0.03 ea) 355 ( $1.87 ea) 13 ( …" at bounding box center [575, 379] width 662 height 46
click at [712, 380] on p "( $51.14 ea)" at bounding box center [690, 385] width 65 height 10
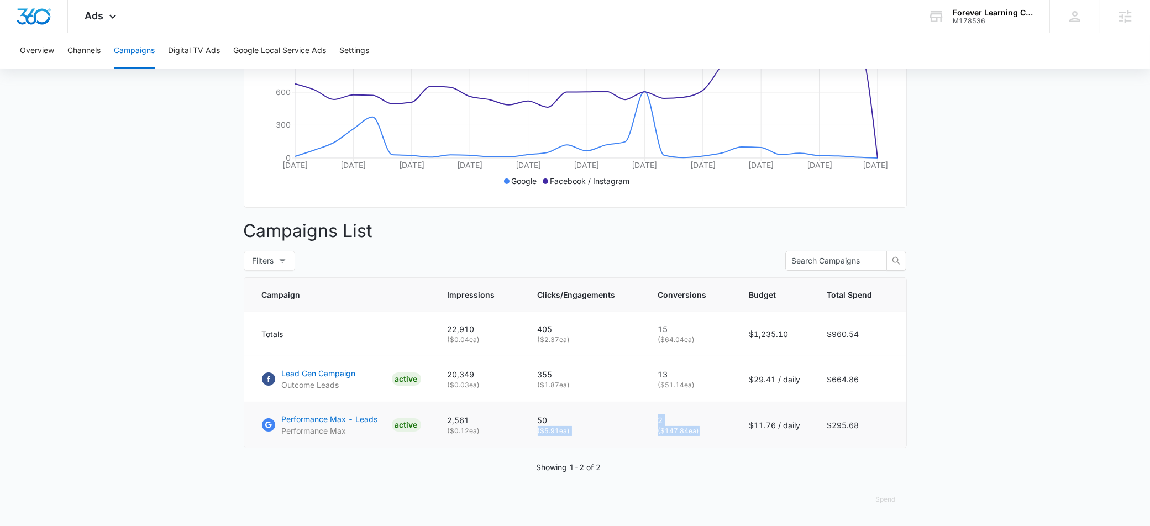
drag, startPoint x: 699, startPoint y: 432, endPoint x: 643, endPoint y: 420, distance: 57.7
click at [643, 420] on tr "Performance Max - Leads Performance Max ACTIVE 2,561 ( $0.12 ea) 50 ( $5.91 ea)…" at bounding box center [575, 425] width 662 height 46
click at [727, 428] on td "2 ( $147.84 ea)" at bounding box center [690, 425] width 91 height 46
click at [177, 326] on main "Campaigns Filters [DATE] [DATE] Overall Results Impressions 22.9k 16.8% 19.6k p…" at bounding box center [575, 184] width 1150 height 684
click at [157, 407] on main "Campaigns Filters [DATE] [DATE] Overall Results Impressions 22.9k 16.8% 19.6k p…" at bounding box center [575, 184] width 1150 height 684
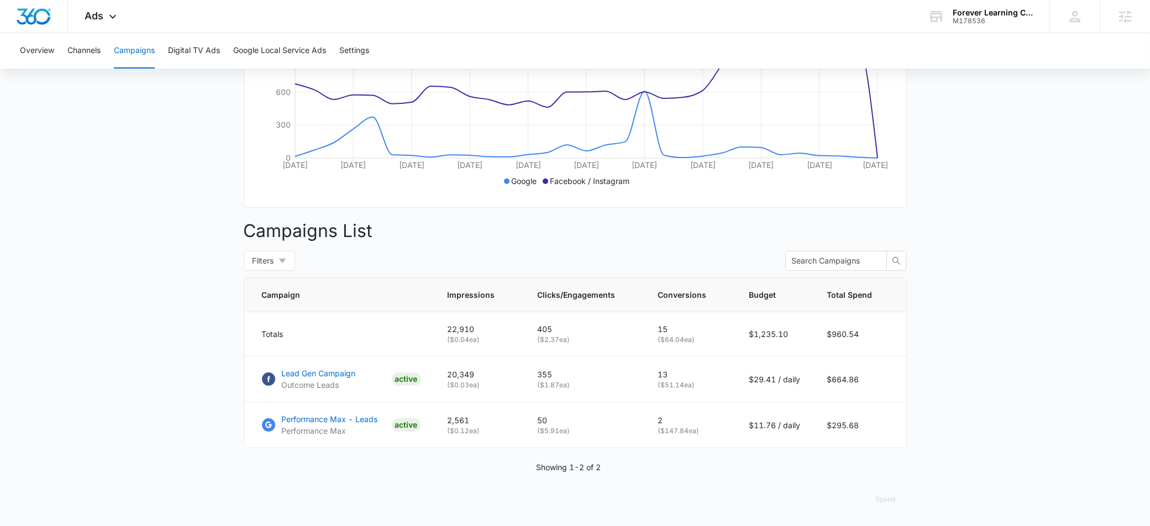
click at [177, 422] on main "Campaigns Filters [DATE] [DATE] Overall Results Impressions 22.9k 16.8% 19.6k p…" at bounding box center [575, 184] width 1150 height 684
drag, startPoint x: 365, startPoint y: 236, endPoint x: 229, endPoint y: 236, distance: 135.4
click at [229, 236] on main "Campaigns Filters [DATE] [DATE] Overall Results Impressions 22.9k 16.8% 19.6k p…" at bounding box center [575, 184] width 1150 height 684
click at [379, 236] on p "Campaigns List" at bounding box center [575, 231] width 663 height 27
drag, startPoint x: 379, startPoint y: 235, endPoint x: 193, endPoint y: 224, distance: 186.5
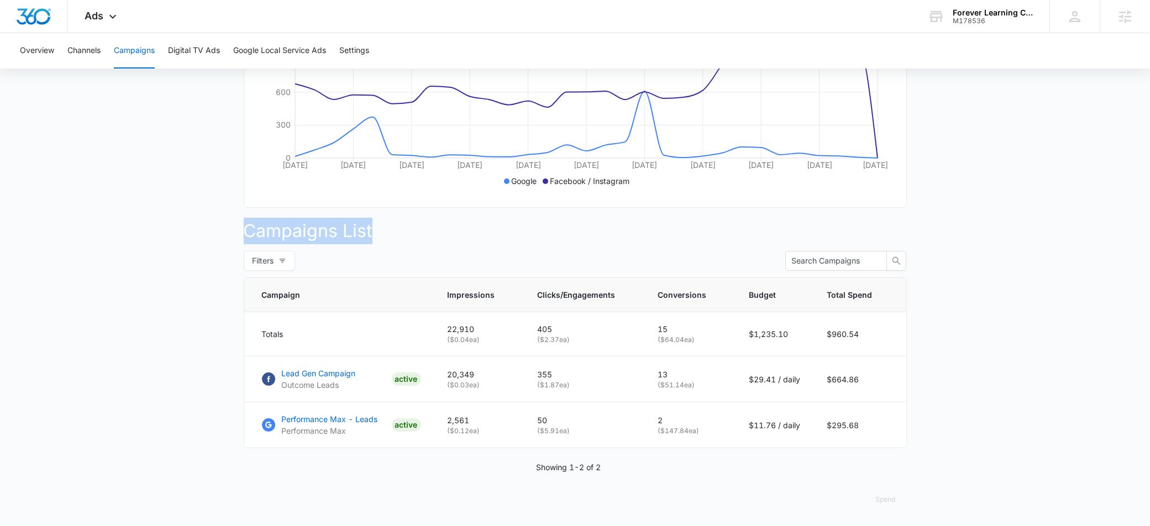
click at [193, 224] on main "Campaigns Filters [DATE] [DATE] Overall Results Impressions 22.9k 16.8% 19.6k p…" at bounding box center [575, 184] width 1150 height 684
click at [390, 232] on p "Campaigns List" at bounding box center [575, 231] width 663 height 27
drag, startPoint x: 390, startPoint y: 232, endPoint x: 213, endPoint y: 232, distance: 176.8
click at [213, 232] on main "Campaigns Filters [DATE] [DATE] Overall Results Impressions 22.9k 16.8% 19.6k p…" at bounding box center [575, 184] width 1150 height 684
click at [457, 243] on p "Campaigns List" at bounding box center [575, 231] width 663 height 27
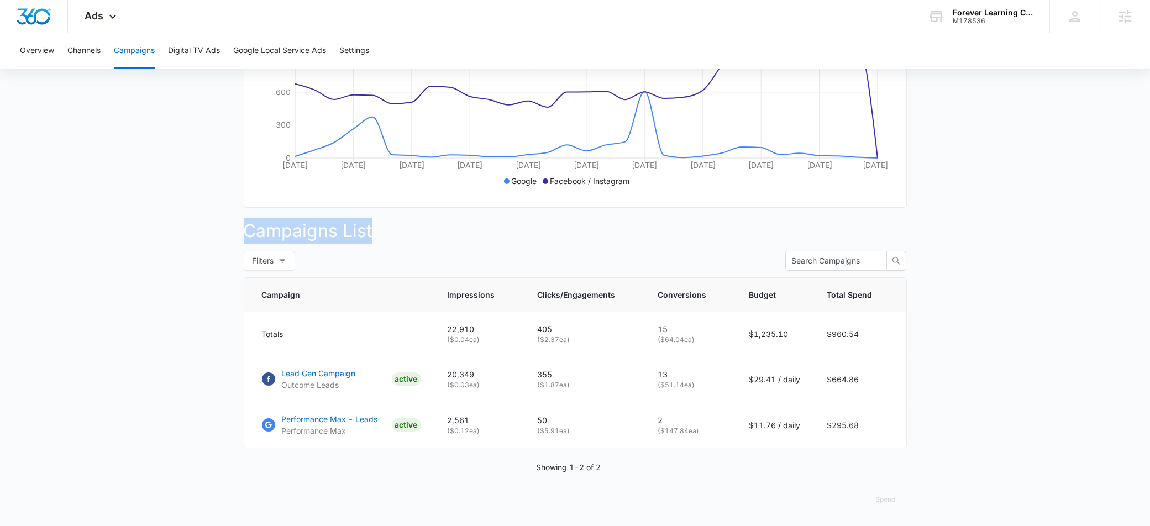
drag, startPoint x: 419, startPoint y: 227, endPoint x: 193, endPoint y: 227, distance: 226.0
click at [192, 227] on main "Campaigns Filters [DATE] [DATE] Overall Results Impressions 22.9k 16.8% 19.6k p…" at bounding box center [575, 184] width 1150 height 684
click at [475, 223] on p "Campaigns List" at bounding box center [575, 231] width 663 height 27
drag, startPoint x: 669, startPoint y: 372, endPoint x: 613, endPoint y: 377, distance: 56.0
click at [612, 377] on tr "Lead Gen Campaign Outcome Leads ACTIVE 20,349 ( $0.03 ea) 355 ( $1.87 ea) 13 ( …" at bounding box center [575, 379] width 662 height 46
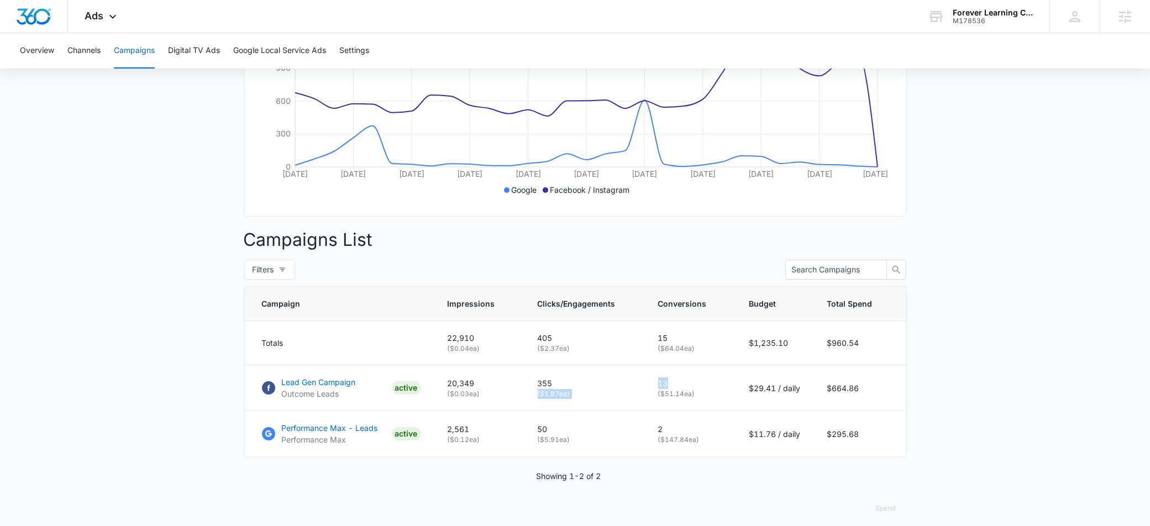
scroll to position [0, 0]
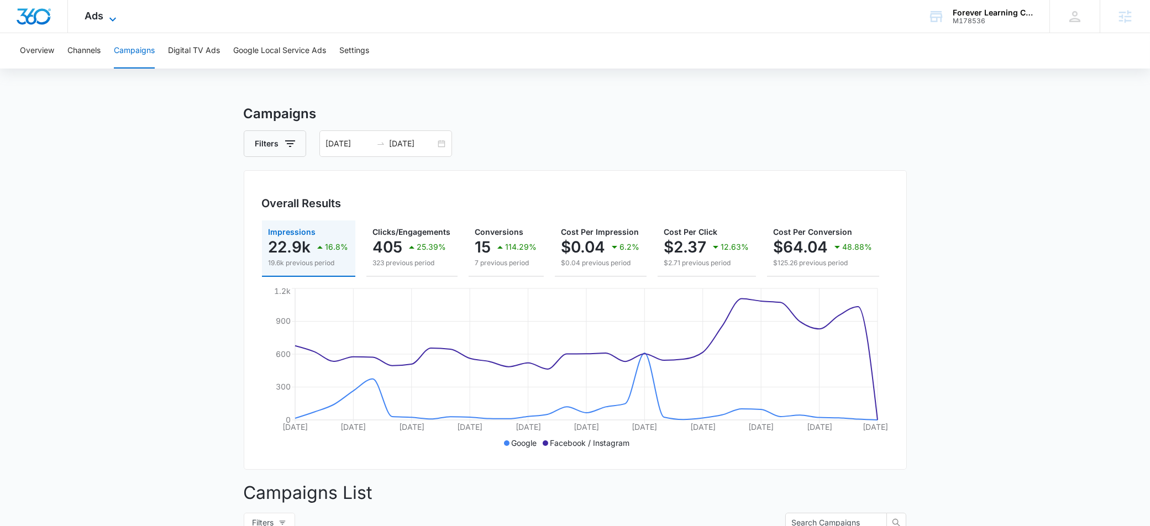
click at [92, 19] on span "Ads" at bounding box center [94, 16] width 19 height 12
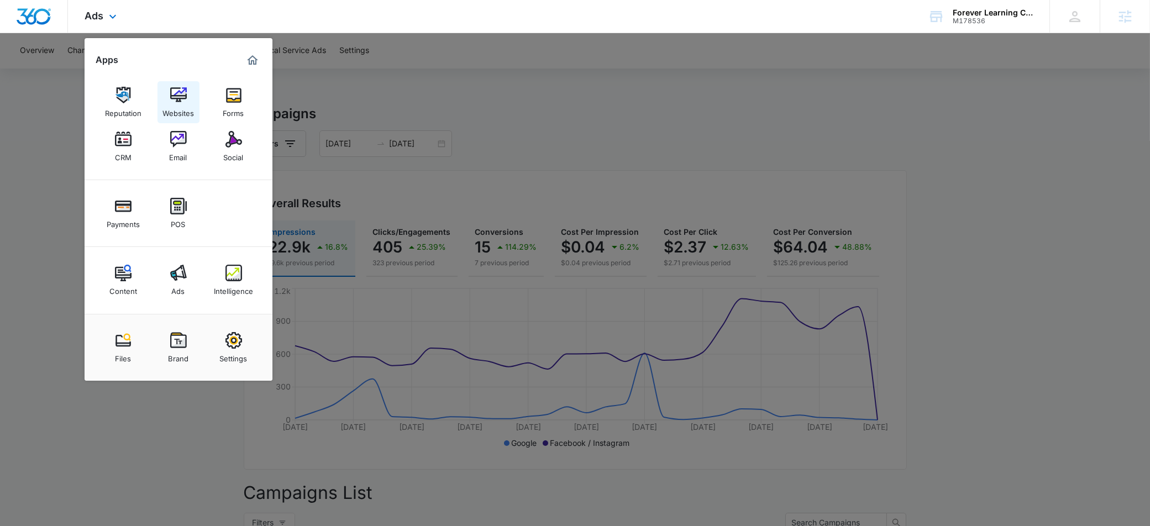
click at [193, 109] on div "Websites" at bounding box center [177, 110] width 31 height 14
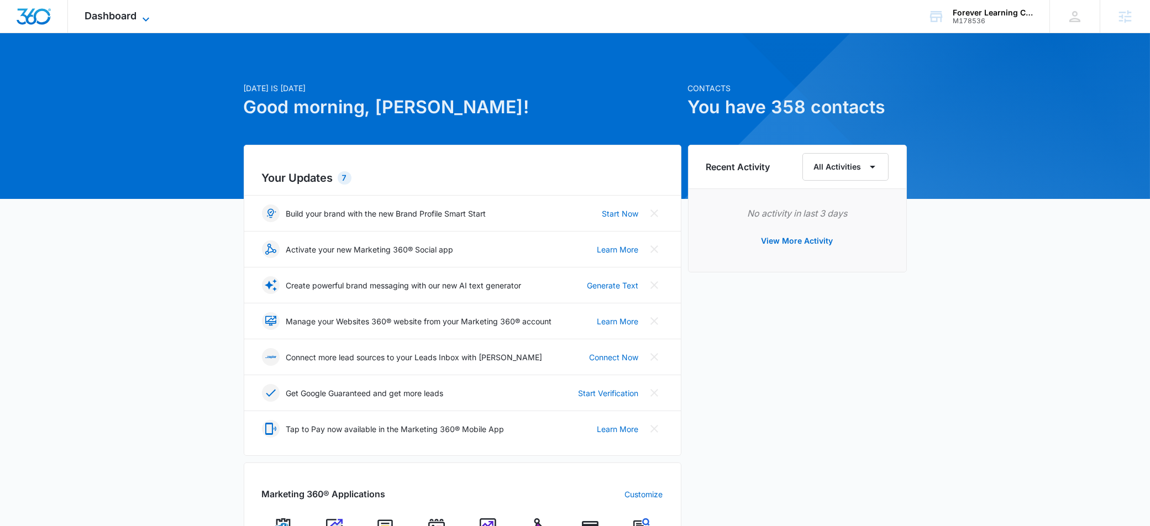
click at [129, 21] on div "Dashboard Apps Reputation Websites Forms CRM Email Social Payments POS Content …" at bounding box center [118, 16] width 101 height 33
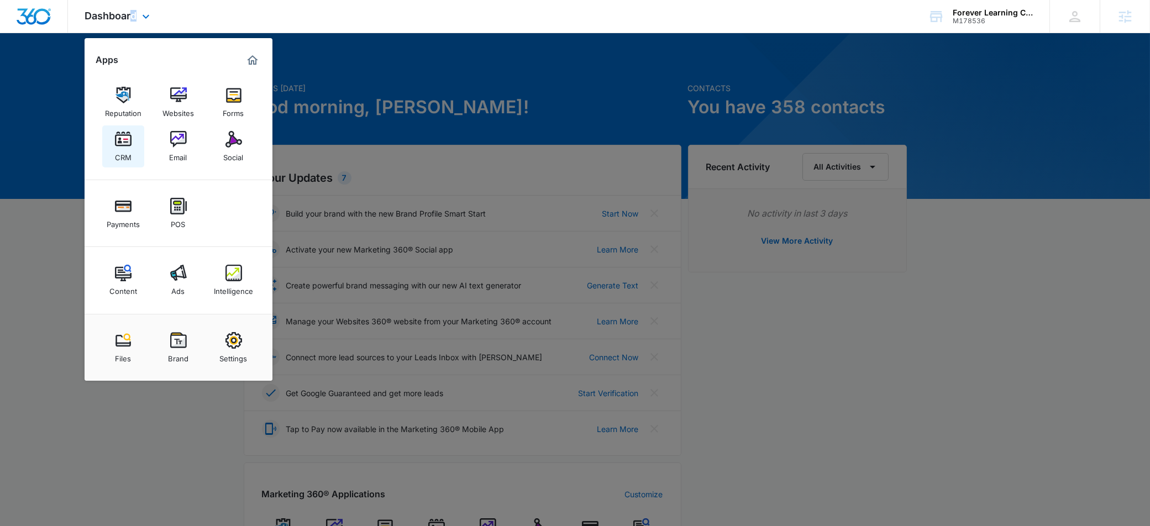
click at [131, 139] on link "CRM" at bounding box center [123, 146] width 42 height 42
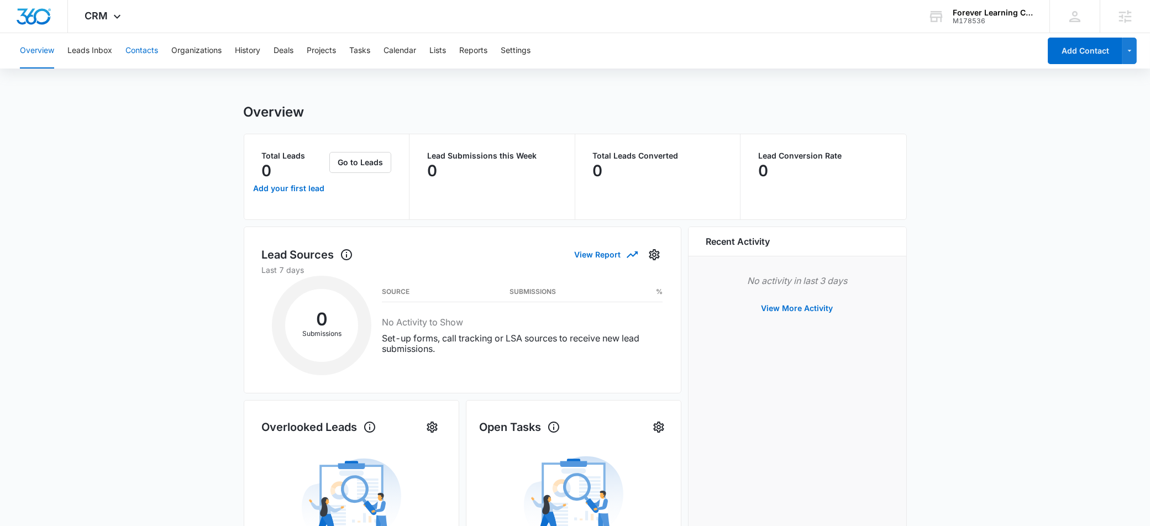
click at [136, 51] on button "Contacts" at bounding box center [141, 50] width 33 height 35
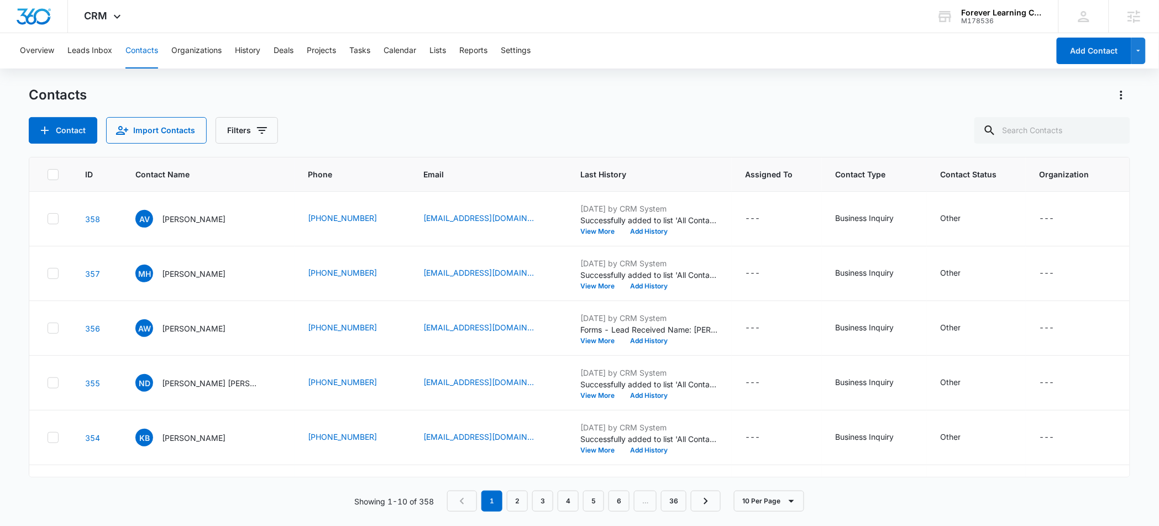
click at [414, 102] on div "Contacts" at bounding box center [579, 95] width 1101 height 18
click at [977, 17] on div "M178536" at bounding box center [1001, 21] width 81 height 8
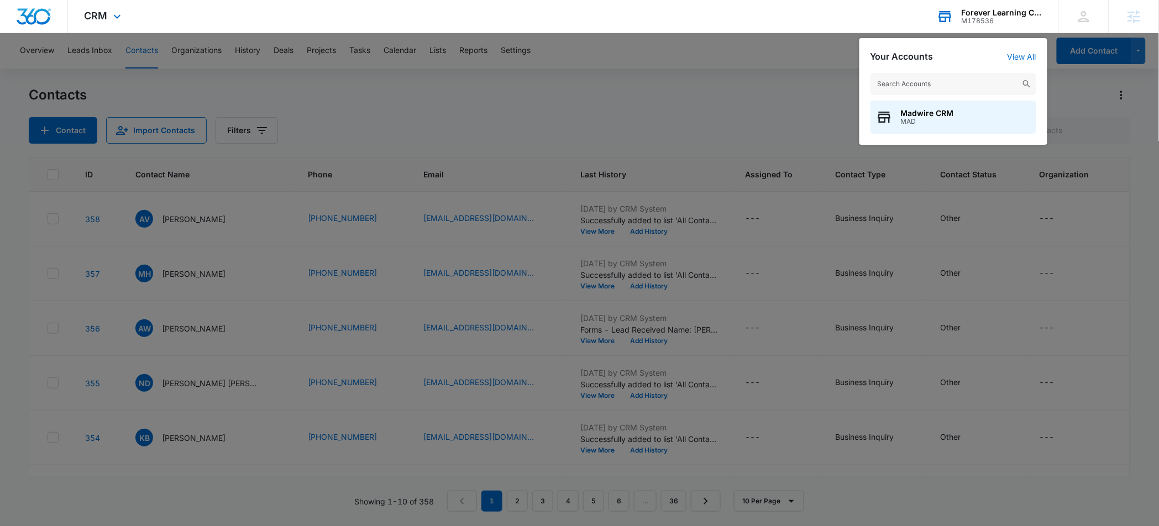
click at [977, 17] on div "M178536" at bounding box center [1001, 21] width 81 height 8
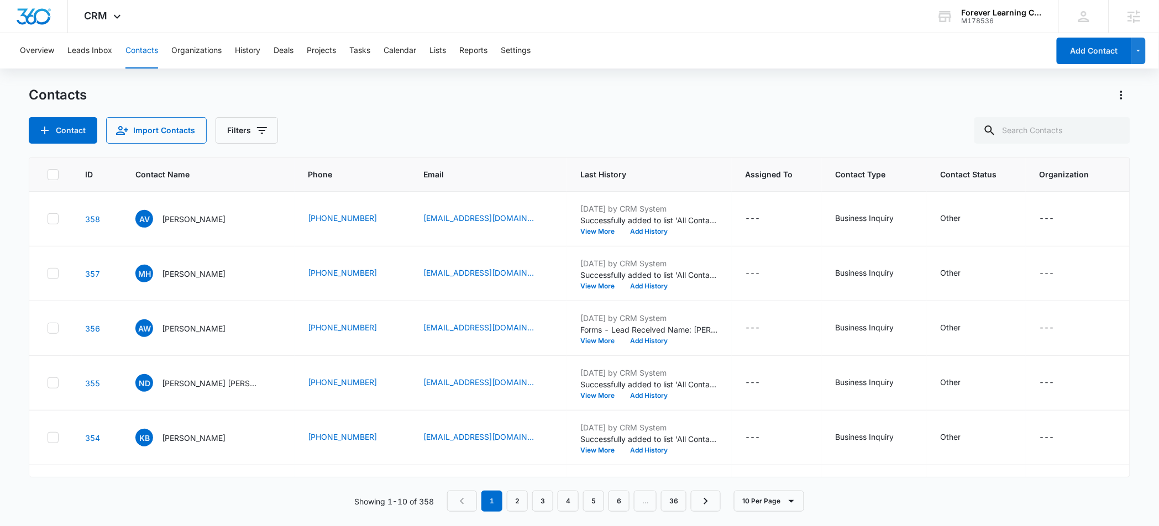
click at [712, 101] on div "Contacts" at bounding box center [579, 95] width 1101 height 18
click at [638, 108] on div "Contacts Contact Import Contacts Filters" at bounding box center [579, 114] width 1101 height 57
click at [636, 108] on div "Contacts Contact Import Contacts Filters" at bounding box center [579, 114] width 1101 height 57
click at [774, 122] on div "Contact Import Contacts Filters" at bounding box center [579, 130] width 1101 height 27
click at [716, 134] on div "Contact Import Contacts Filters" at bounding box center [579, 130] width 1101 height 27
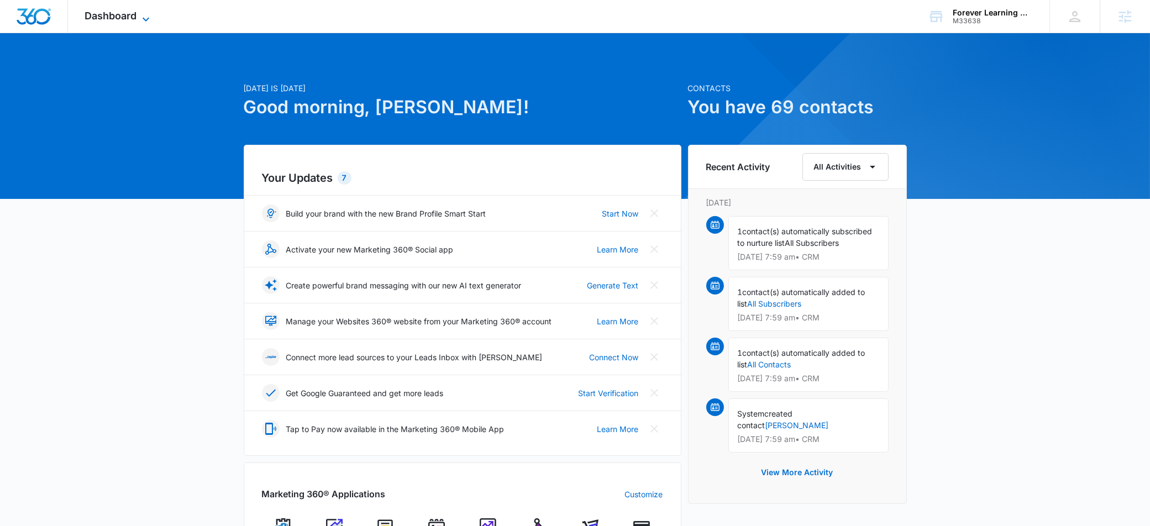
click at [114, 18] on span "Dashboard" at bounding box center [111, 16] width 52 height 12
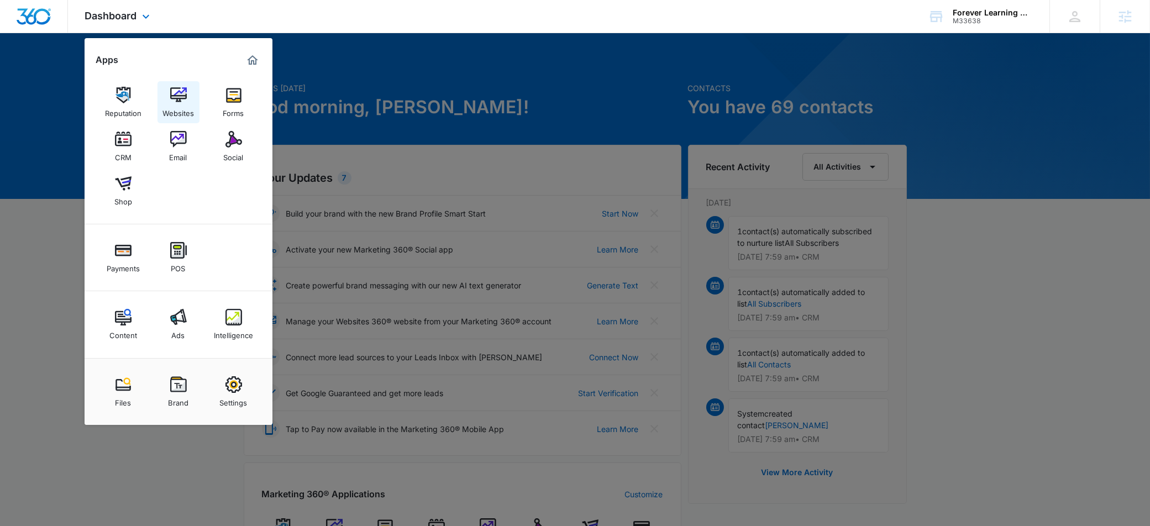
click at [173, 107] on div "Websites" at bounding box center [177, 110] width 31 height 14
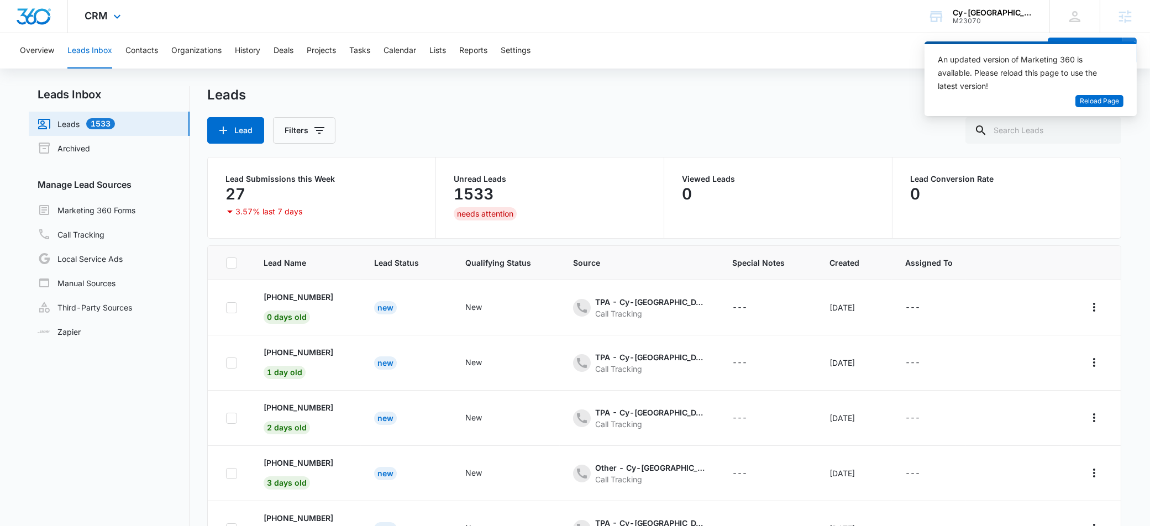
click at [39, 17] on img "Dashboard" at bounding box center [33, 16] width 35 height 17
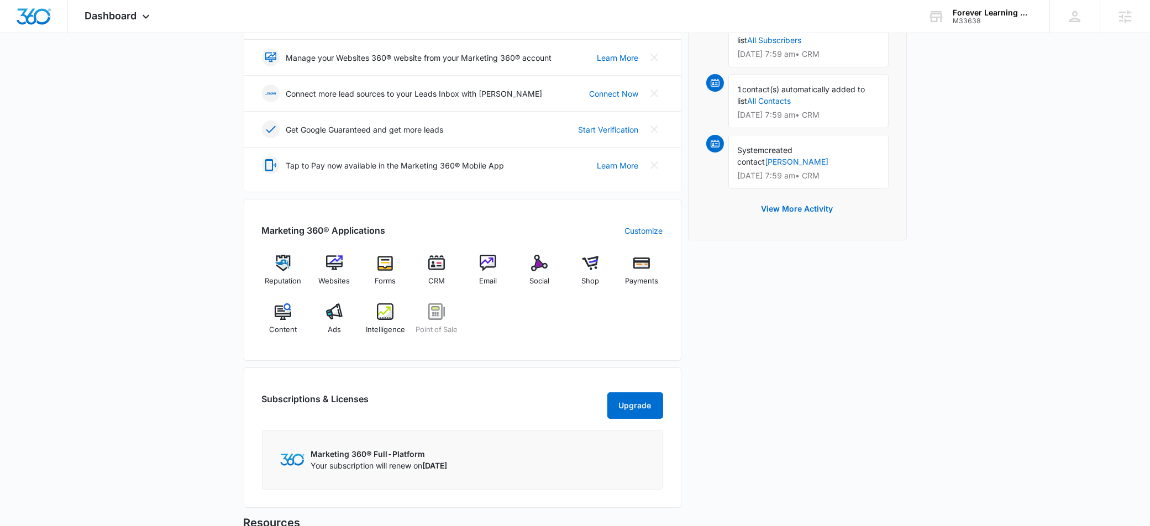
scroll to position [467, 0]
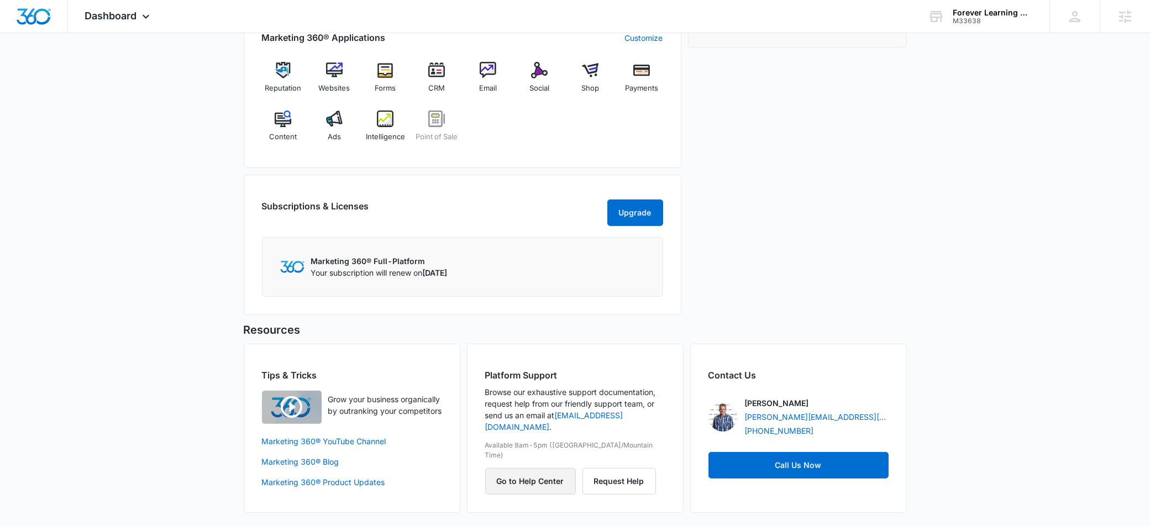
click at [549, 468] on button "Go to Help Center" at bounding box center [530, 481] width 91 height 27
